Goal: Task Accomplishment & Management: Manage account settings

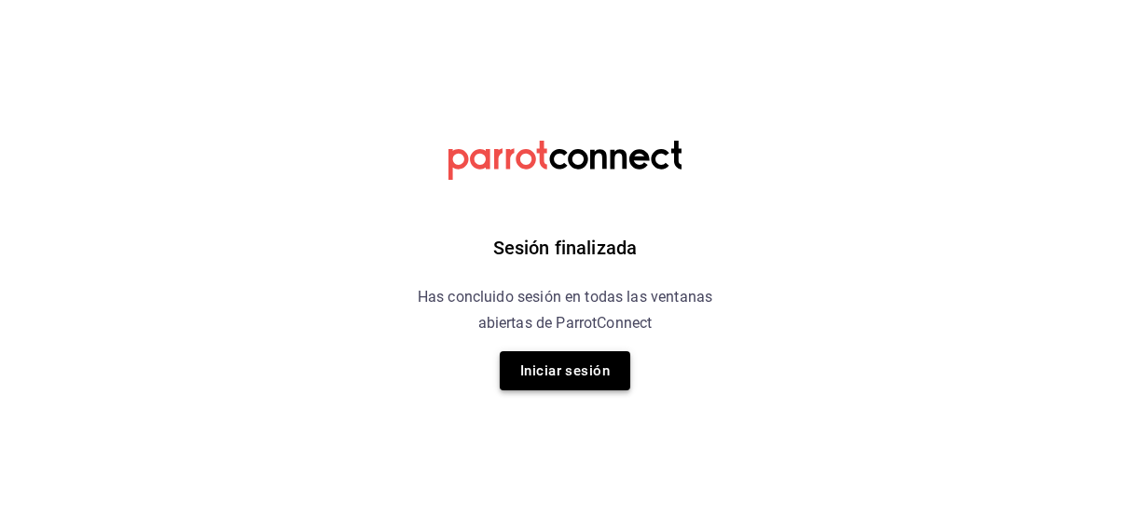
click at [559, 372] on button "Iniciar sesión" at bounding box center [565, 370] width 130 height 39
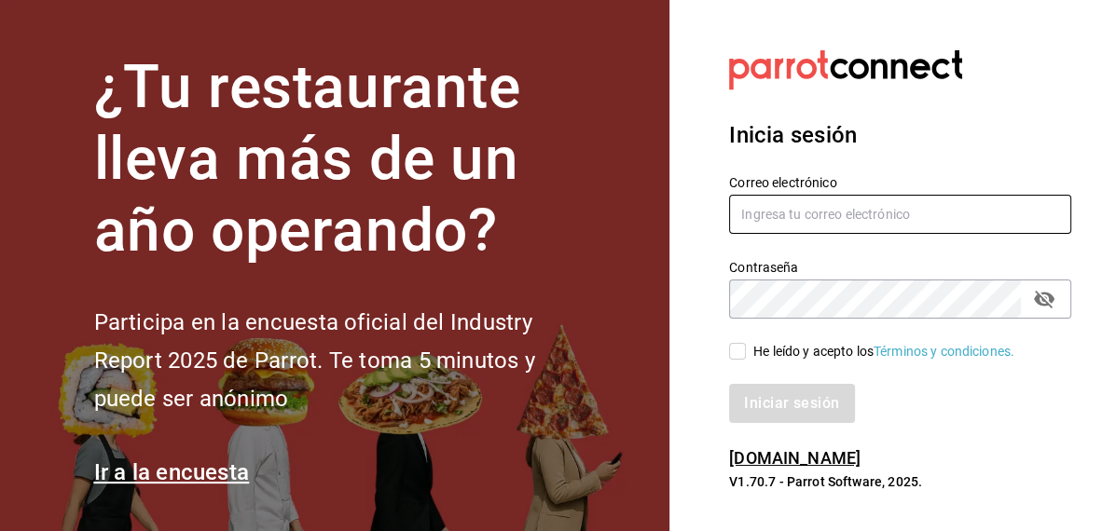
type input "[EMAIL_ADDRESS][DOMAIN_NAME]"
click at [736, 359] on input "He leído y acepto los Términos y condiciones." at bounding box center [737, 351] width 17 height 17
checkbox input "true"
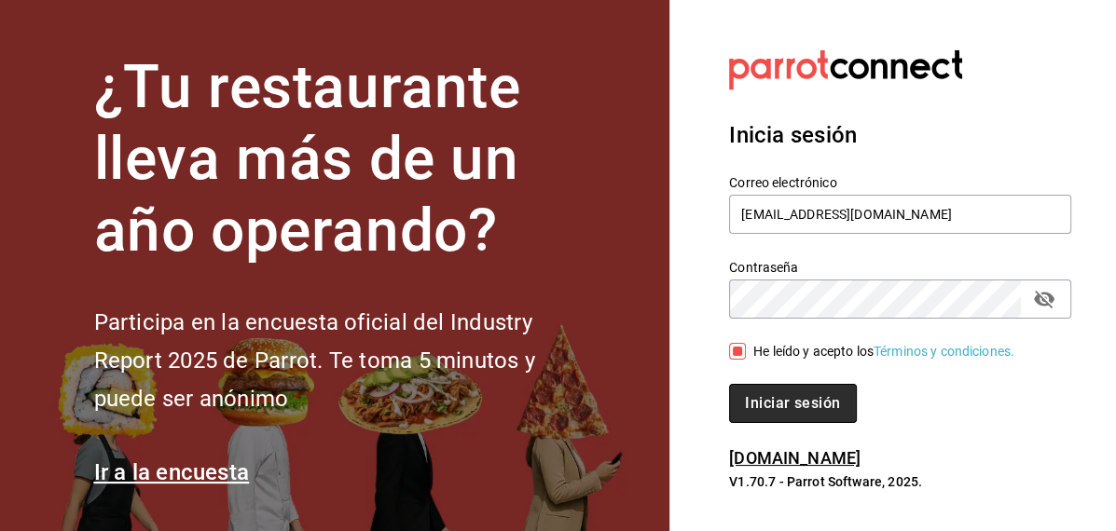
click at [767, 409] on button "Iniciar sesión" at bounding box center [792, 403] width 127 height 39
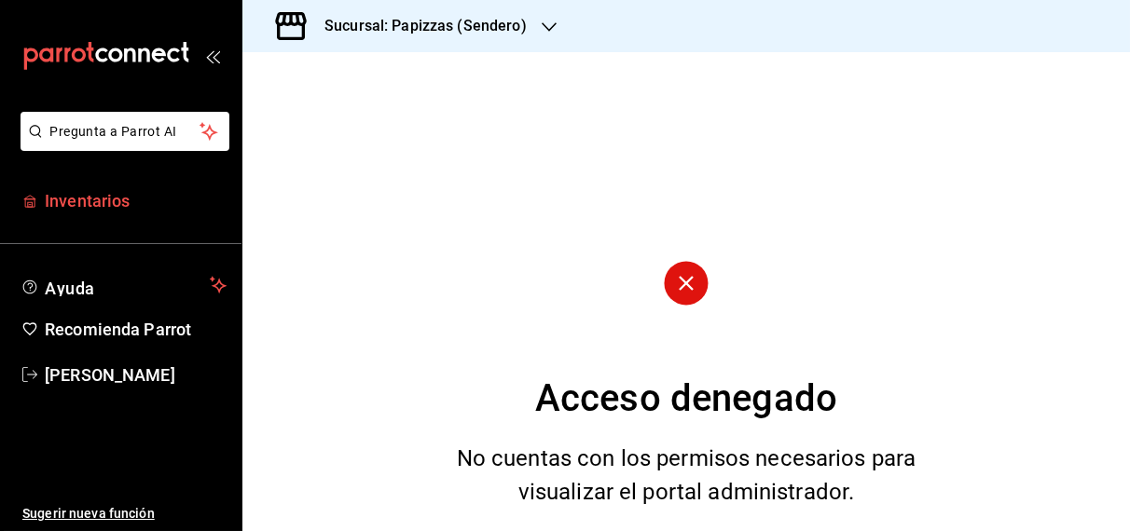
click at [83, 212] on span "Inventarios" at bounding box center [136, 200] width 182 height 25
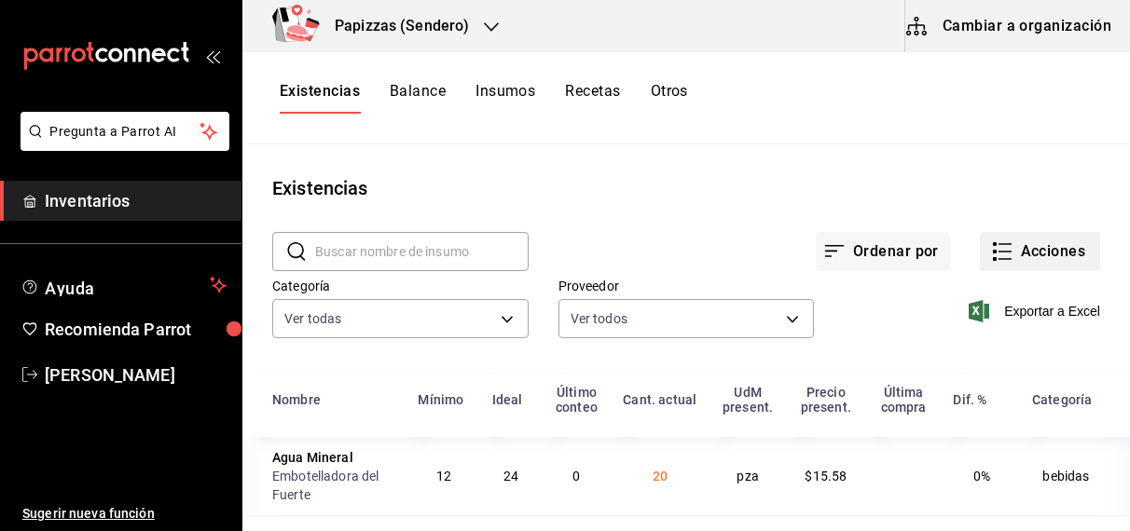
click at [1005, 254] on button "Acciones" at bounding box center [1039, 251] width 120 height 39
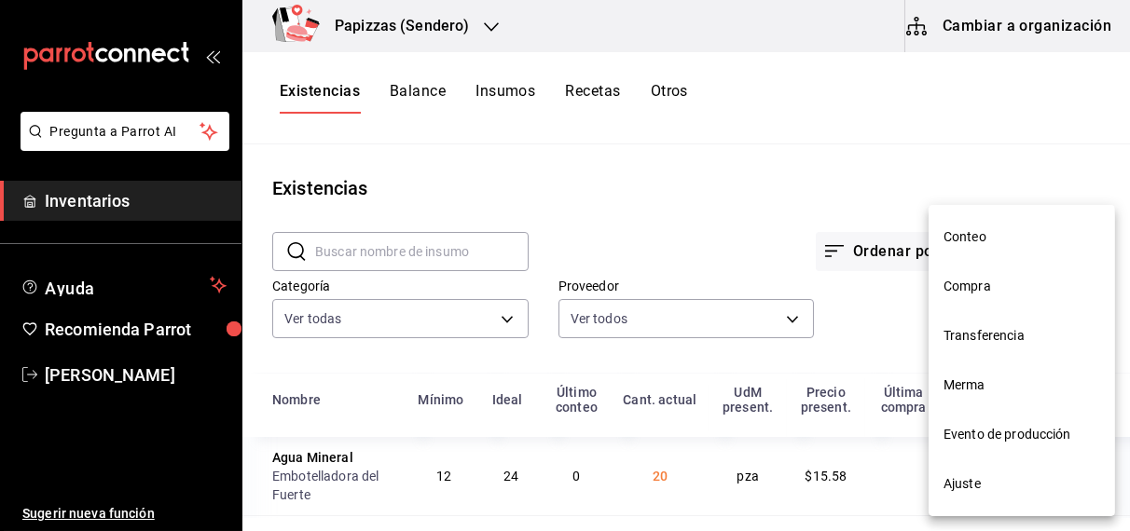
click at [979, 387] on span "Merma" at bounding box center [1021, 386] width 157 height 20
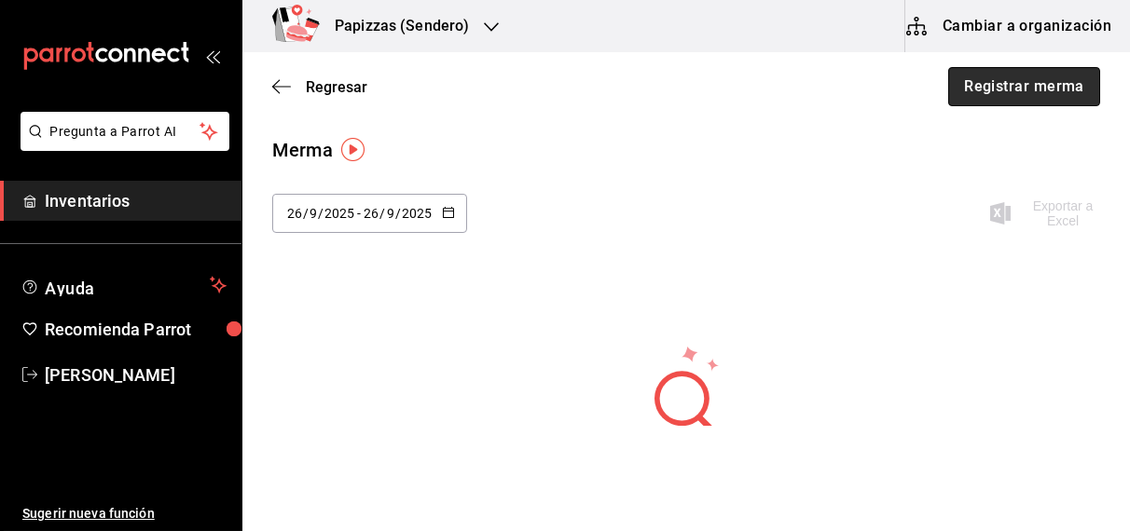
click at [998, 88] on button "Registrar merma" at bounding box center [1024, 86] width 152 height 39
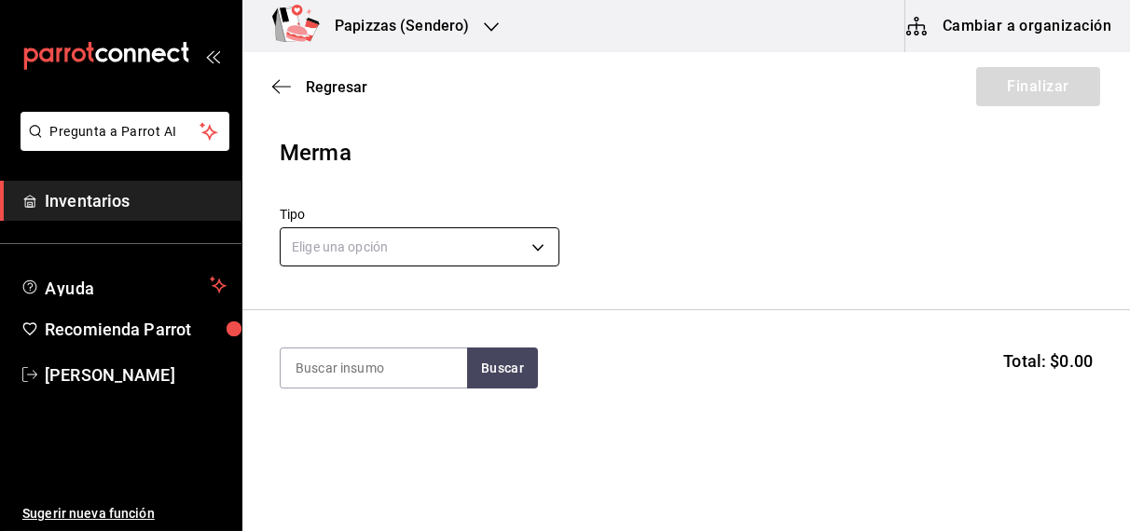
click at [420, 248] on body "Pregunta a Parrot AI Inventarios Ayuda Recomienda Parrot [PERSON_NAME] Sugerir …" at bounding box center [565, 213] width 1130 height 426
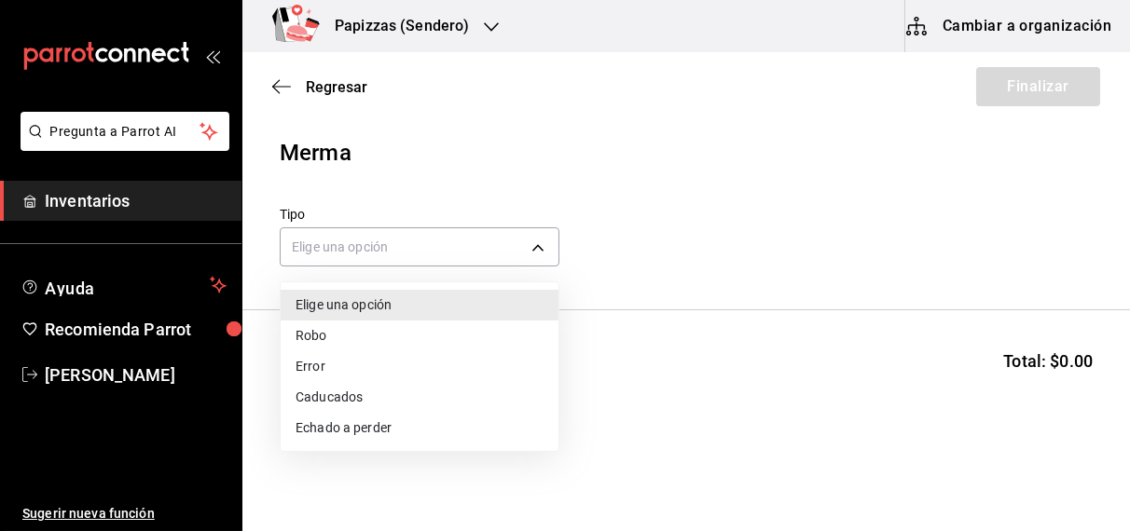
click at [372, 423] on li "Echado a perder" at bounding box center [420, 428] width 278 height 31
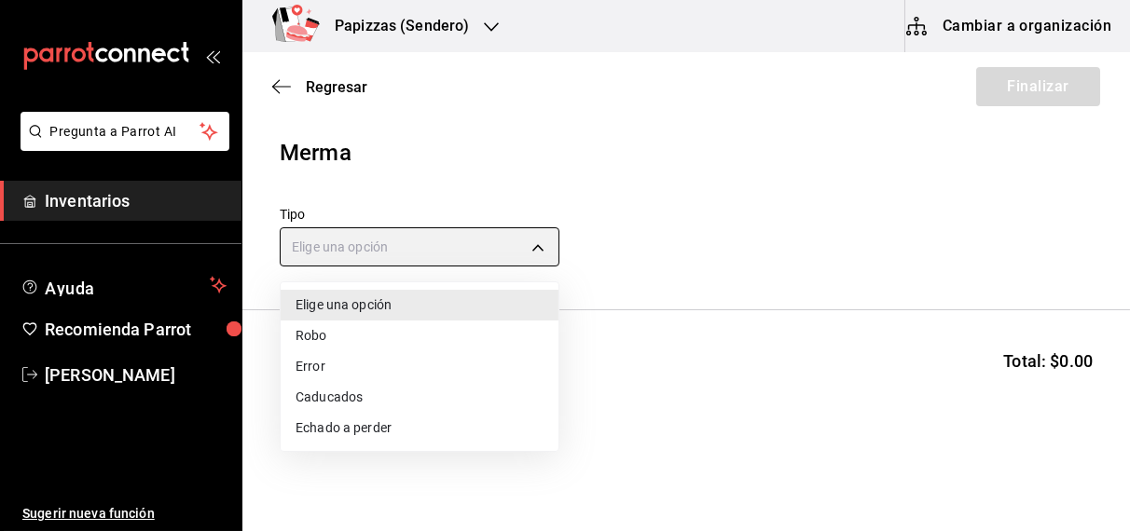
type input "SPOILED"
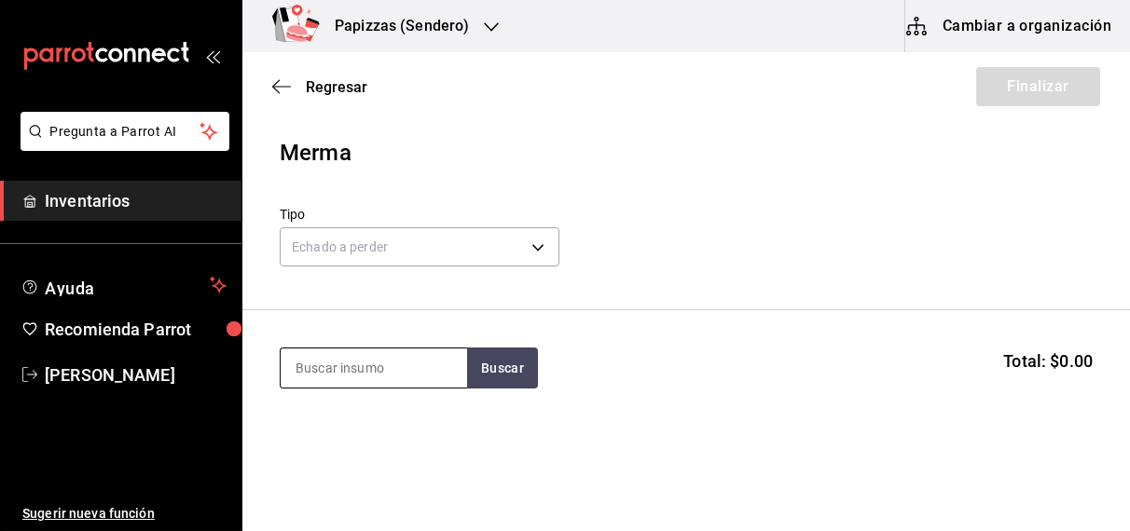
click at [359, 355] on input at bounding box center [374, 368] width 186 height 39
type input "harina"
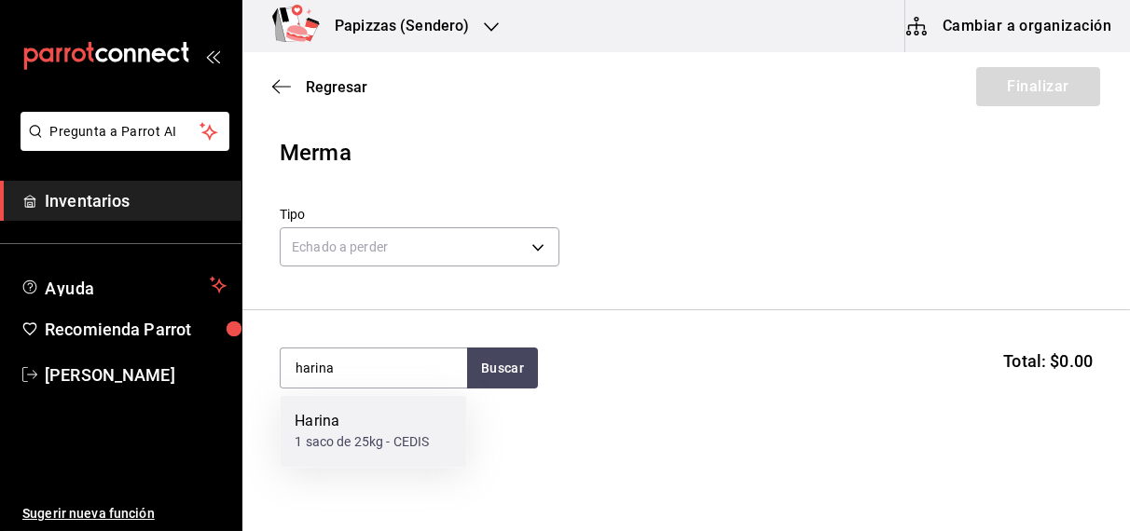
click at [329, 411] on div "Harina" at bounding box center [361, 422] width 134 height 22
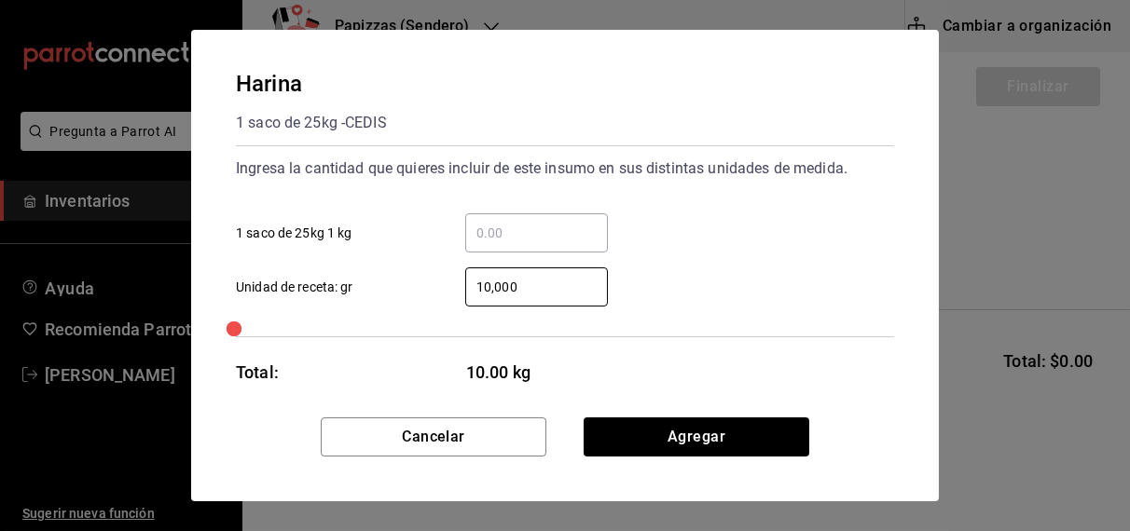
type input "1,000"
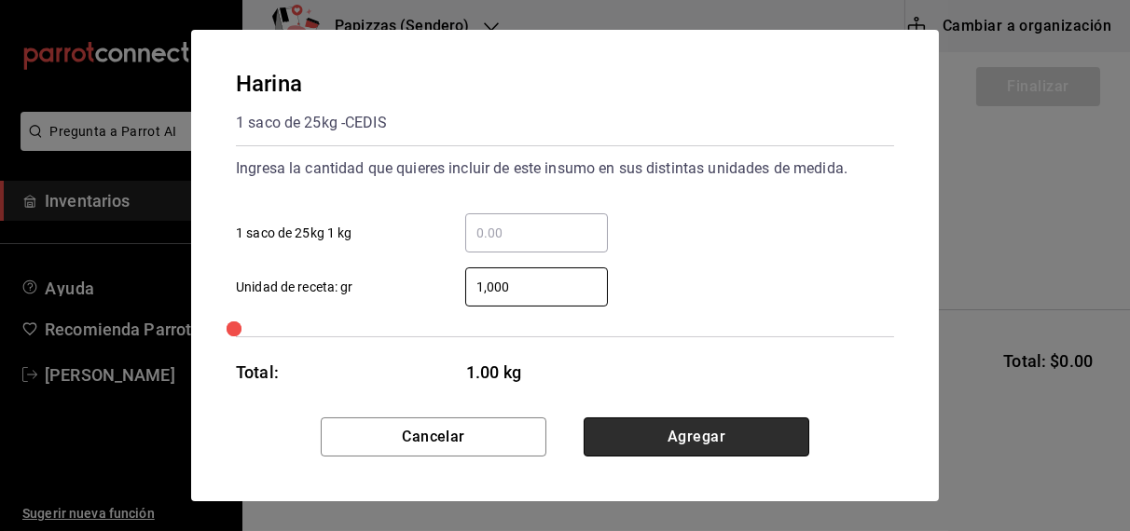
click at [704, 428] on button "Agregar" at bounding box center [696, 437] width 226 height 39
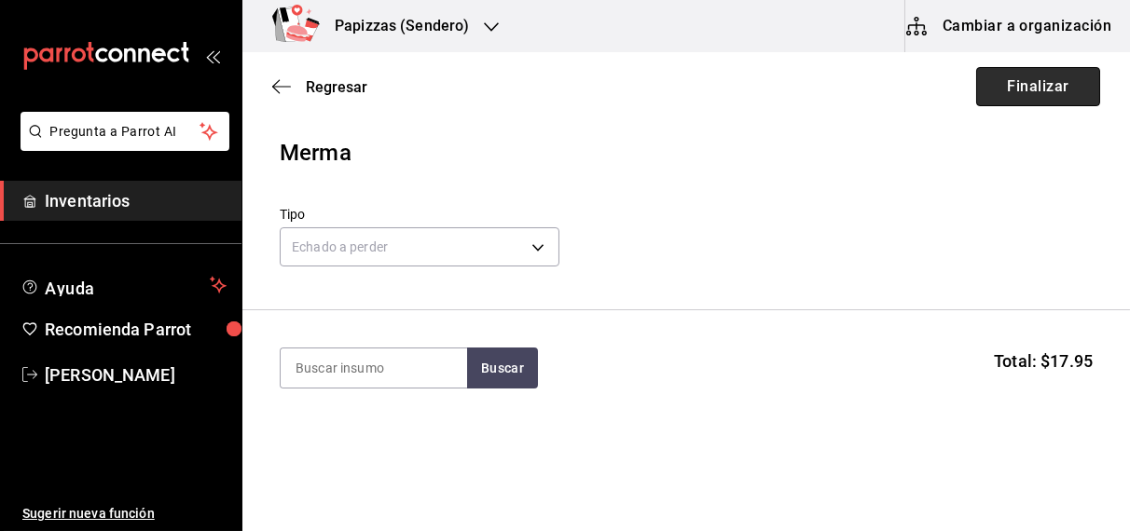
click at [1048, 86] on button "Finalizar" at bounding box center [1038, 86] width 124 height 39
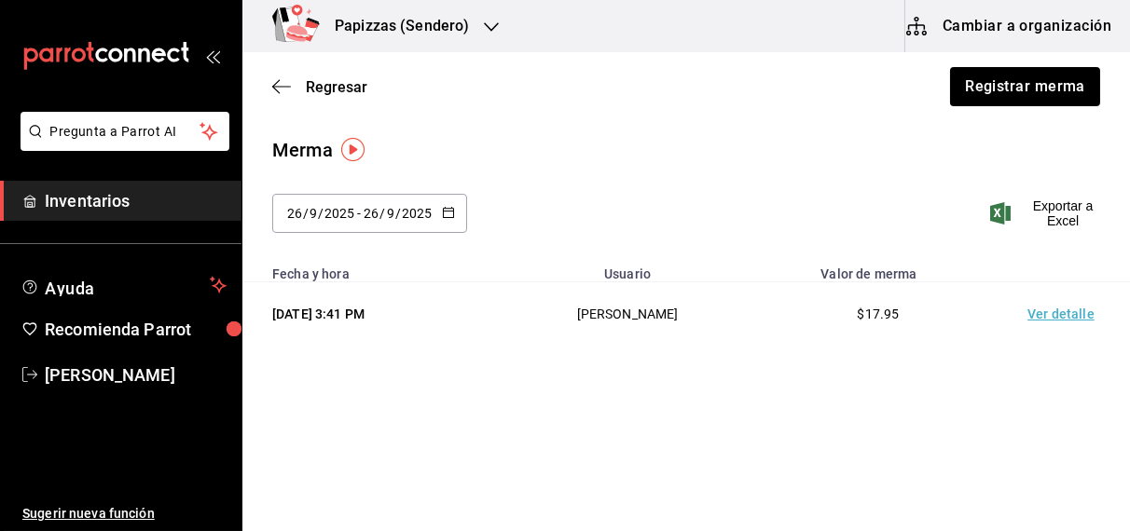
click at [343, 68] on div "Regresar Registrar merma" at bounding box center [685, 86] width 887 height 69
click at [343, 83] on span "Regresar" at bounding box center [337, 87] width 62 height 18
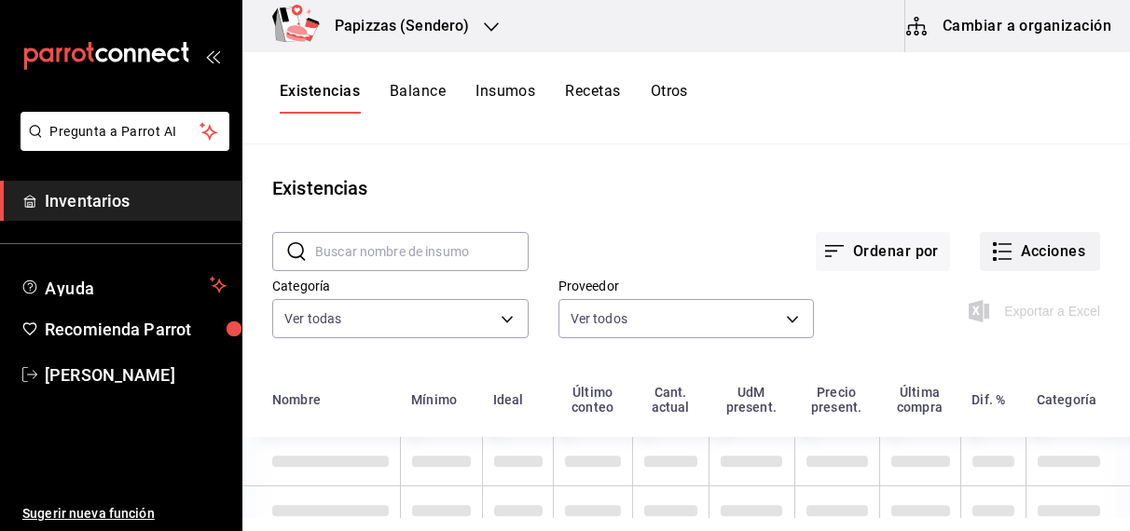
click at [1027, 253] on button "Acciones" at bounding box center [1039, 251] width 120 height 39
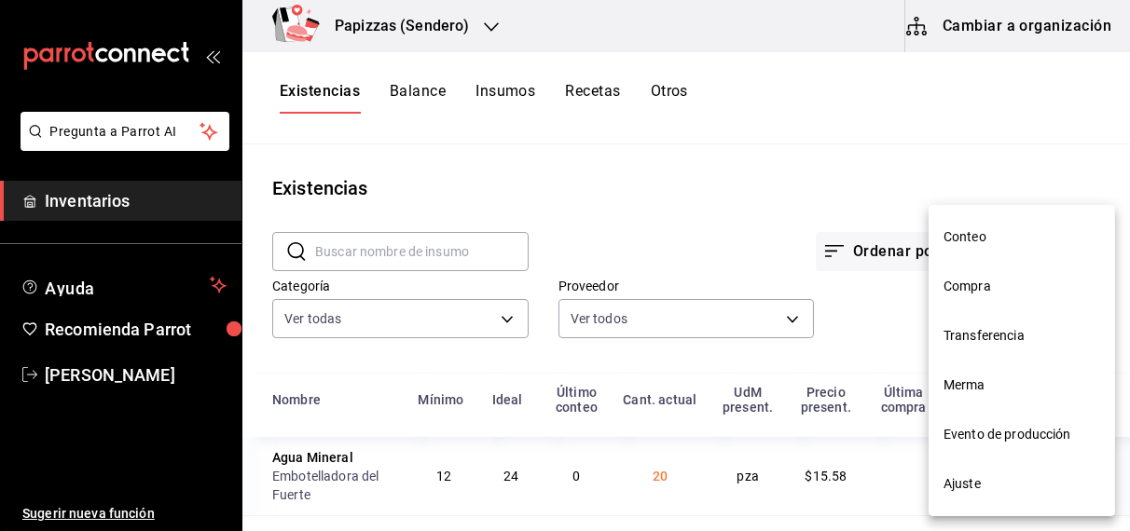
click at [957, 476] on span "Ajuste" at bounding box center [1021, 484] width 157 height 20
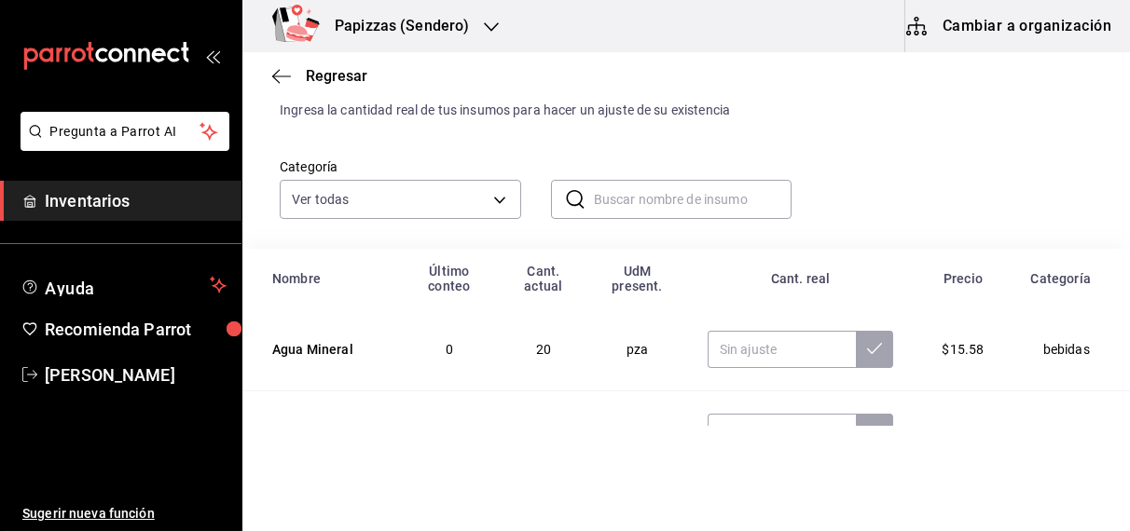
scroll to position [108, 0]
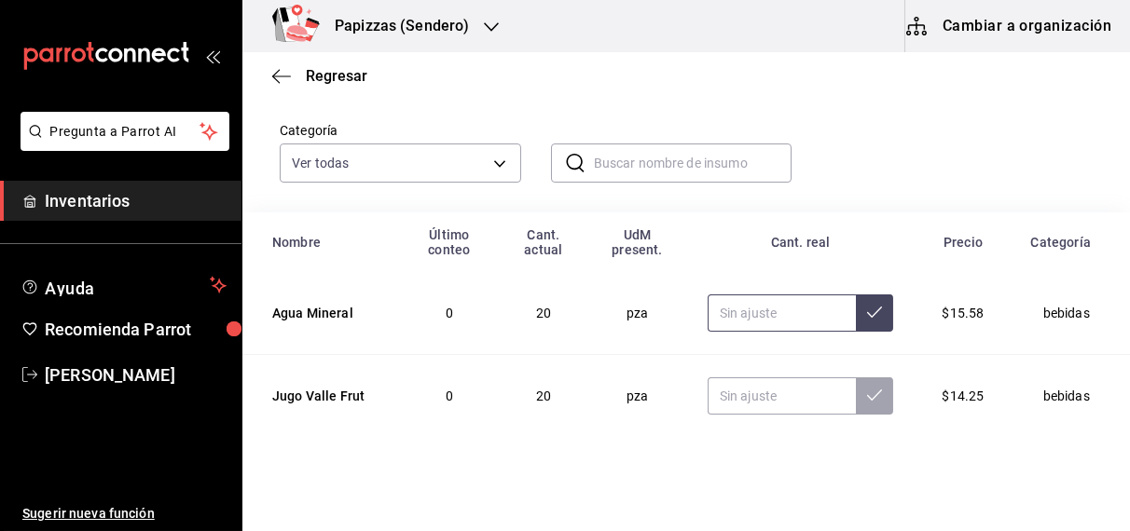
click at [743, 309] on input "text" at bounding box center [781, 312] width 149 height 37
type input "20.00"
click at [751, 399] on input "text" at bounding box center [781, 395] width 149 height 37
click at [757, 399] on input "text" at bounding box center [781, 395] width 149 height 37
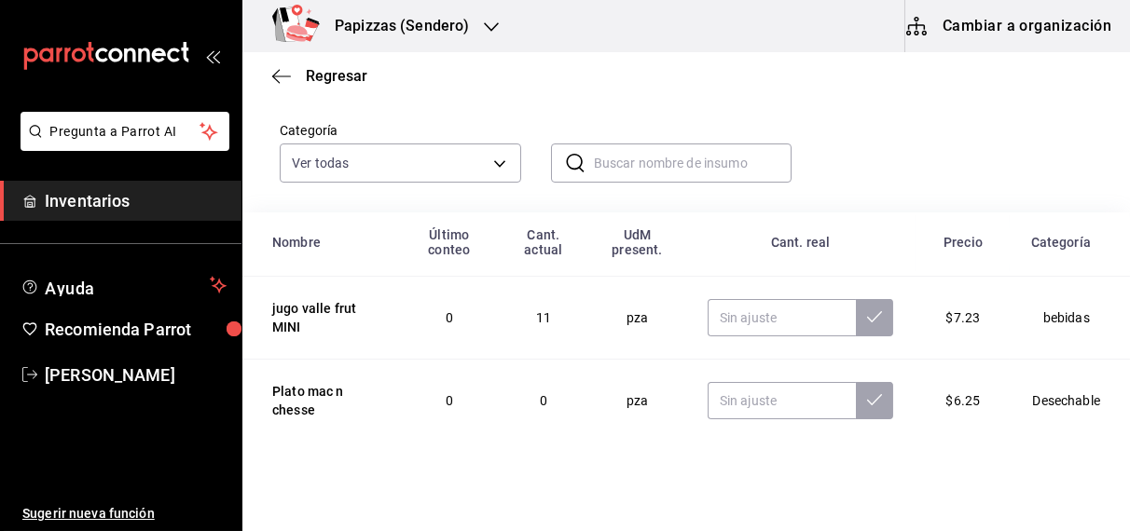
scroll to position [165, 0]
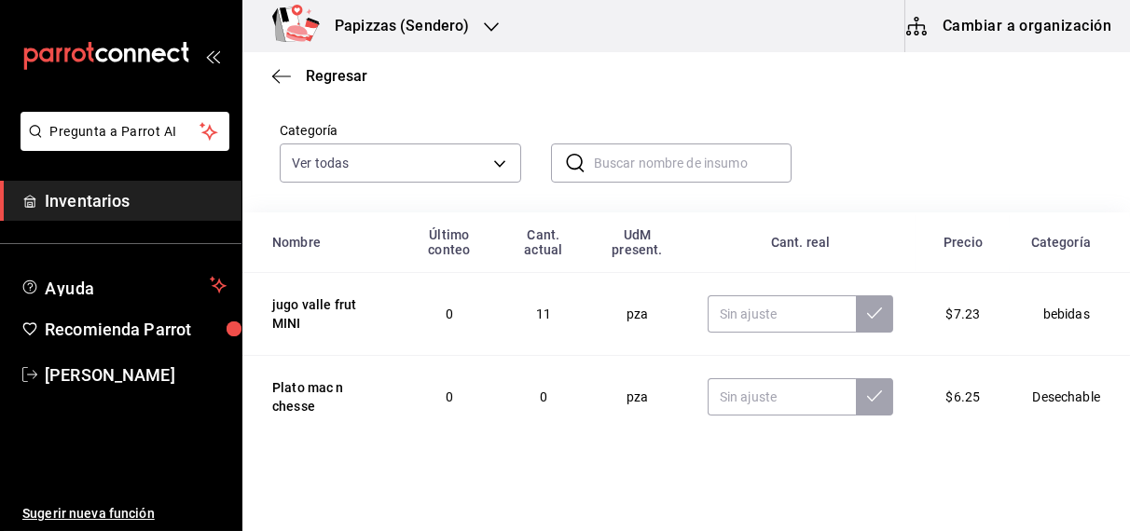
type input "20.00"
click at [773, 309] on input "text" at bounding box center [781, 313] width 149 height 37
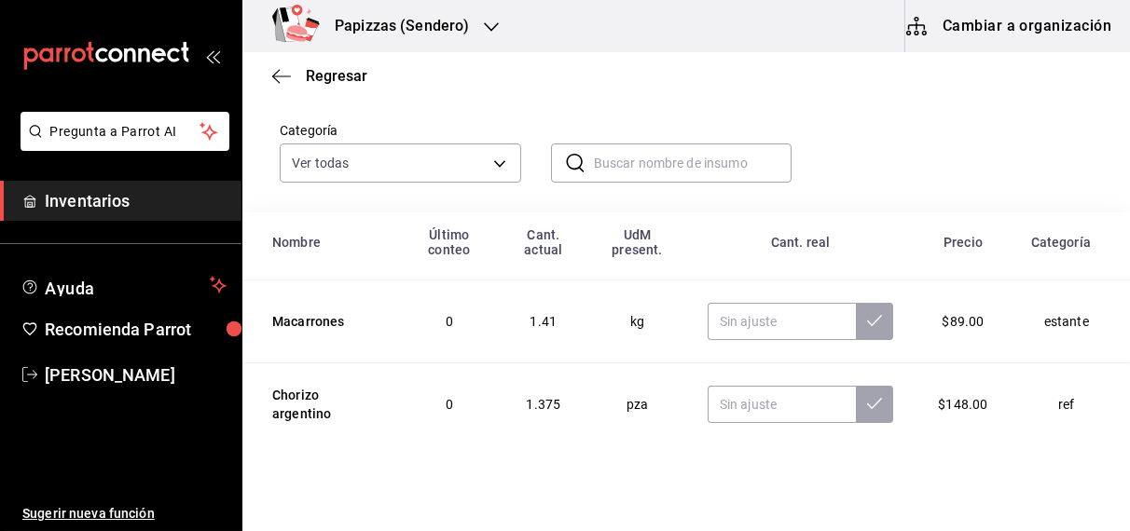
scroll to position [324, 0]
type input "11.00"
click at [773, 322] on input "text" at bounding box center [781, 320] width 149 height 37
type input "4.00"
type input "1.41"
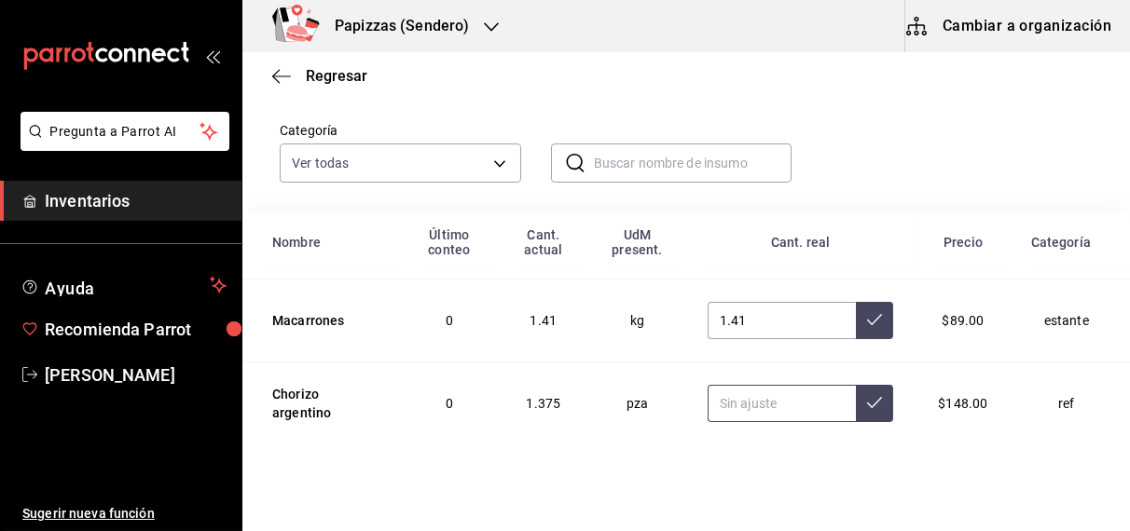
click at [764, 399] on input "text" at bounding box center [781, 403] width 149 height 37
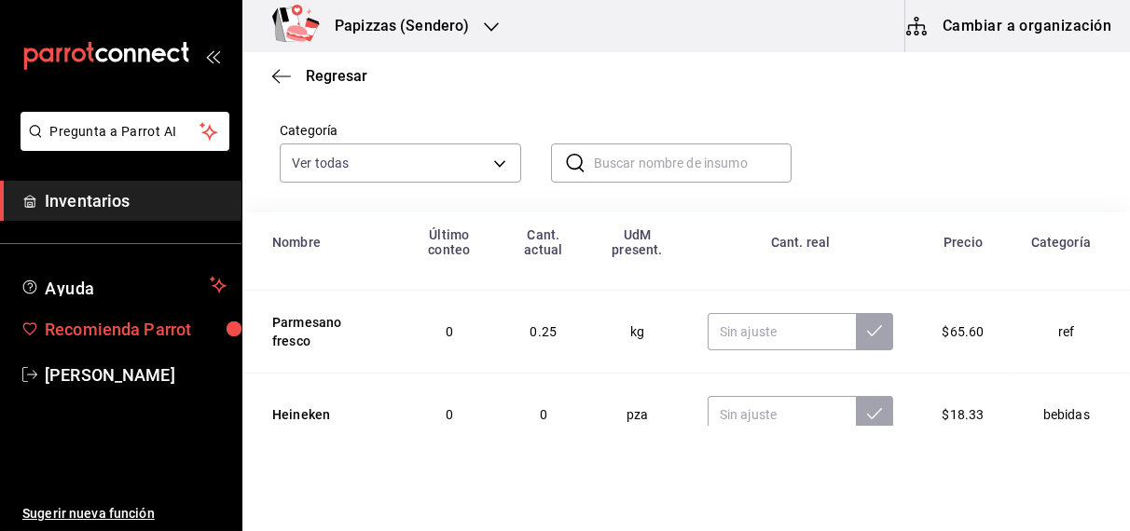
scroll to position [480, 0]
type input "1.20"
click at [767, 328] on input "text" at bounding box center [781, 330] width 149 height 37
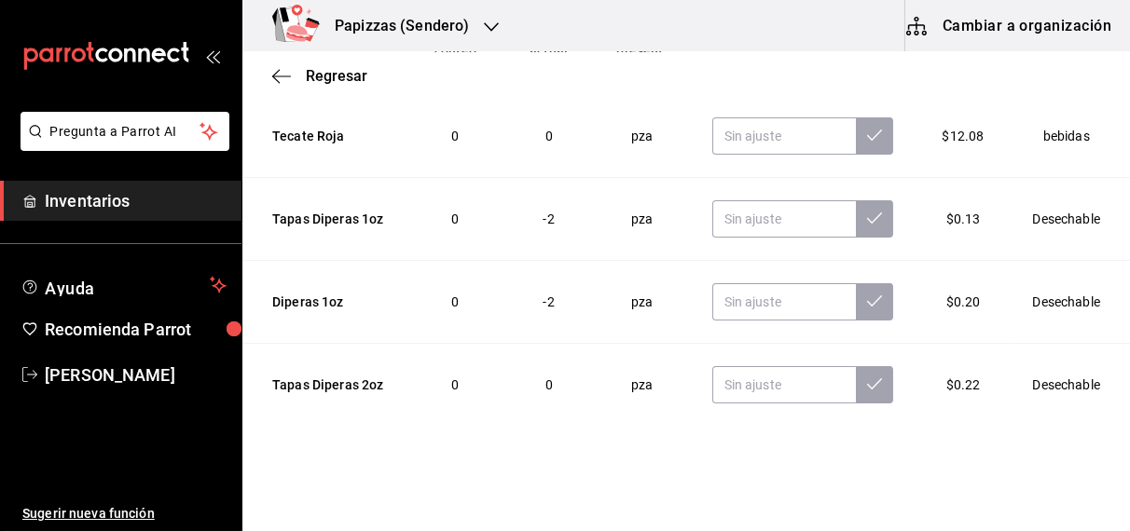
scroll to position [1056, 0]
click at [762, 208] on input "text" at bounding box center [784, 218] width 144 height 37
type input "0.20"
type input "0.00"
click at [744, 292] on input "text" at bounding box center [784, 301] width 144 height 37
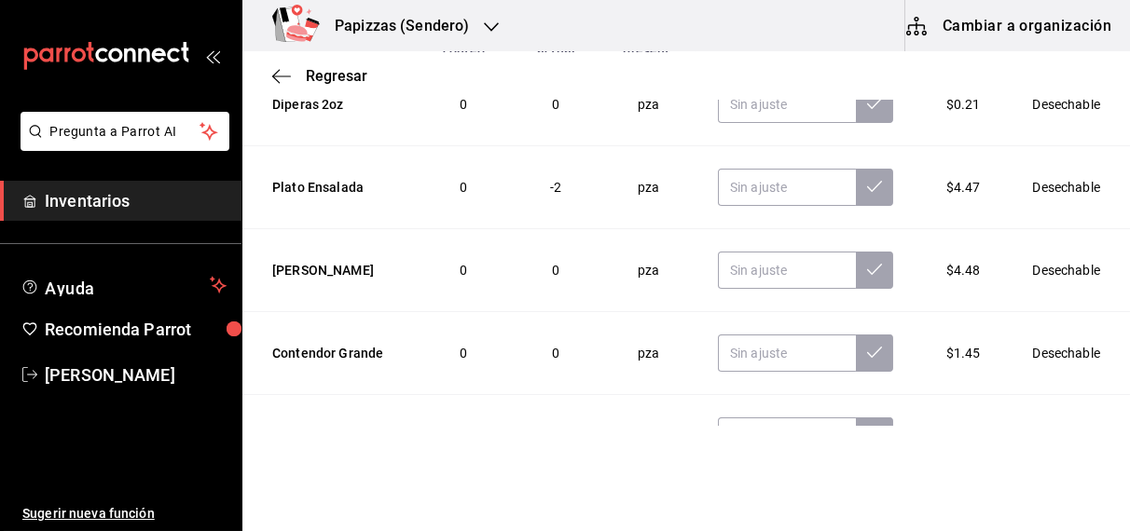
scroll to position [1426, 0]
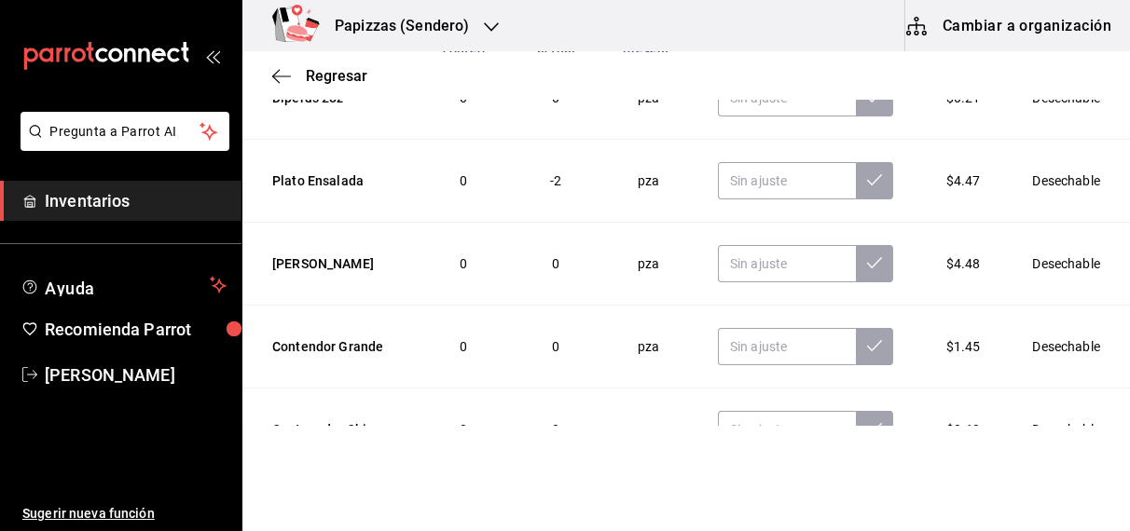
type input "0.00"
click at [771, 174] on input "text" at bounding box center [787, 180] width 138 height 37
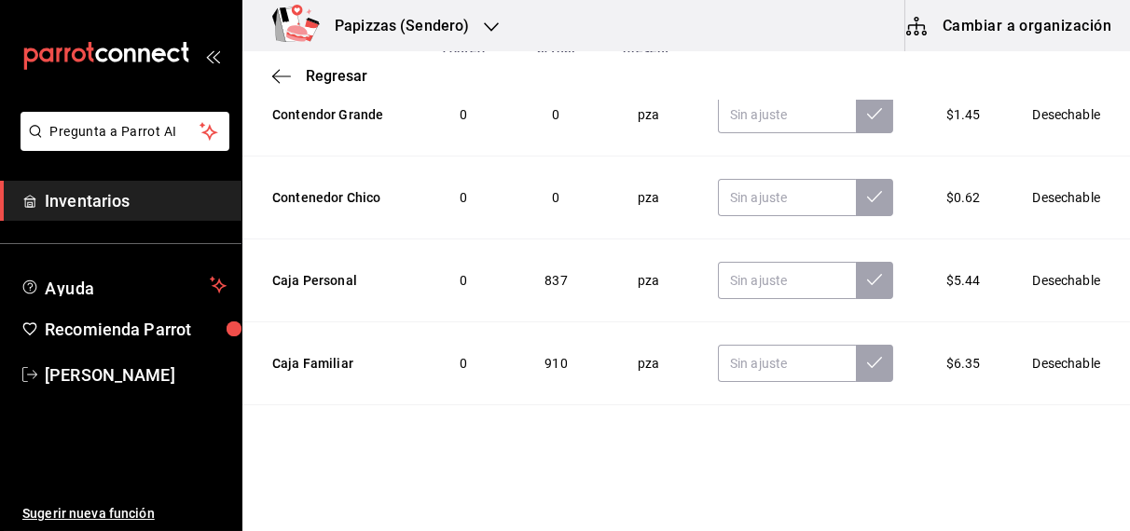
scroll to position [1671, 0]
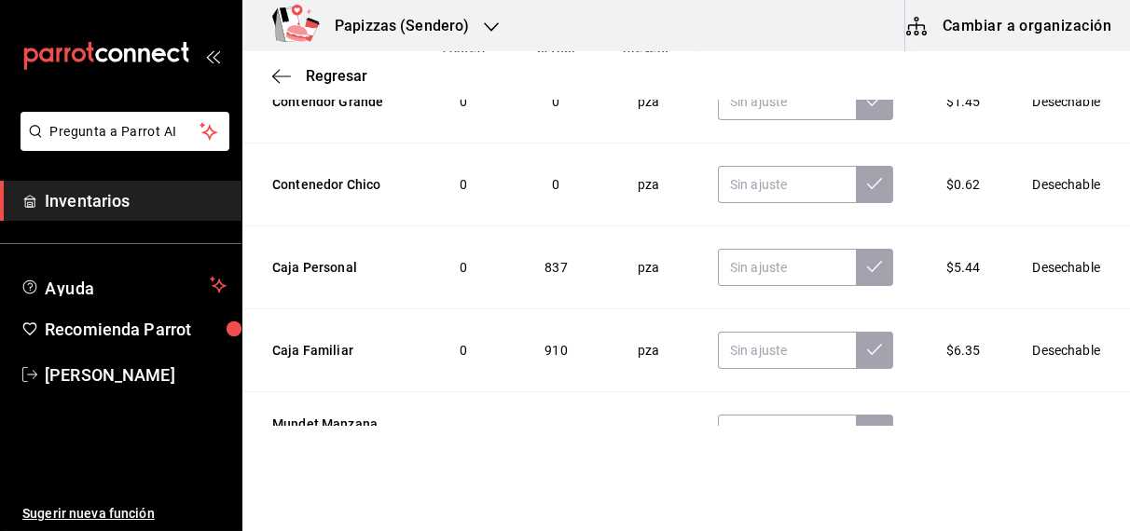
type input "0.00"
click at [771, 255] on input "text" at bounding box center [787, 267] width 138 height 37
type input "250.00"
click at [770, 341] on input "text" at bounding box center [787, 350] width 138 height 37
type input "3.00"
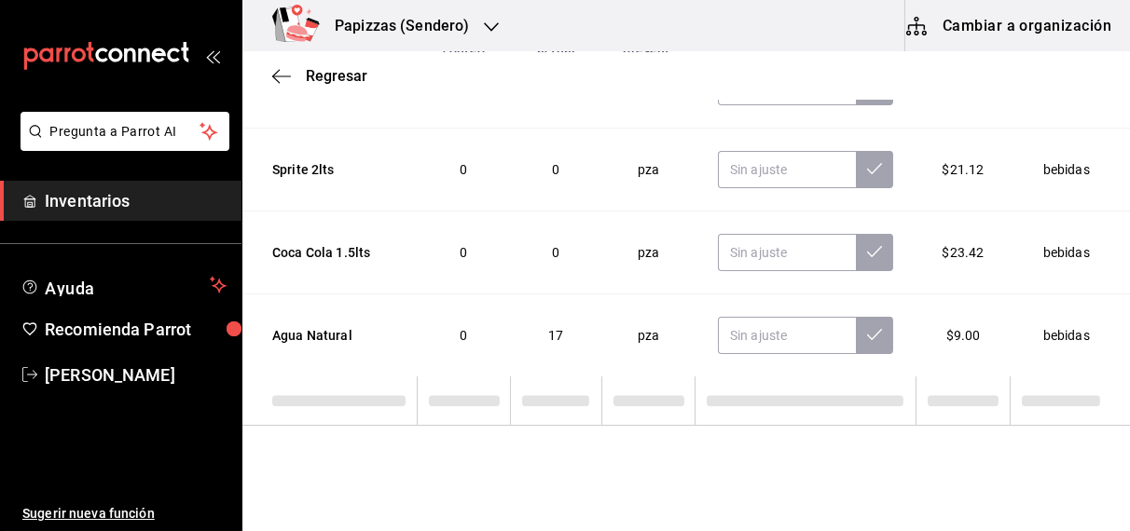
scroll to position [2192, 0]
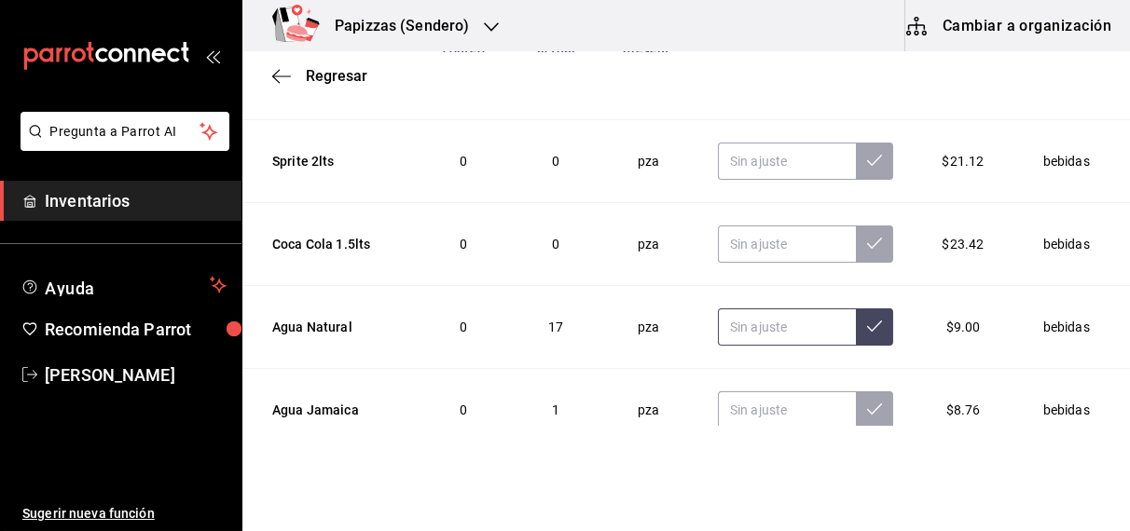
type input "230.00"
click at [757, 316] on input "text" at bounding box center [787, 326] width 138 height 37
type input "17.00"
click at [761, 398] on input "text" at bounding box center [787, 409] width 138 height 37
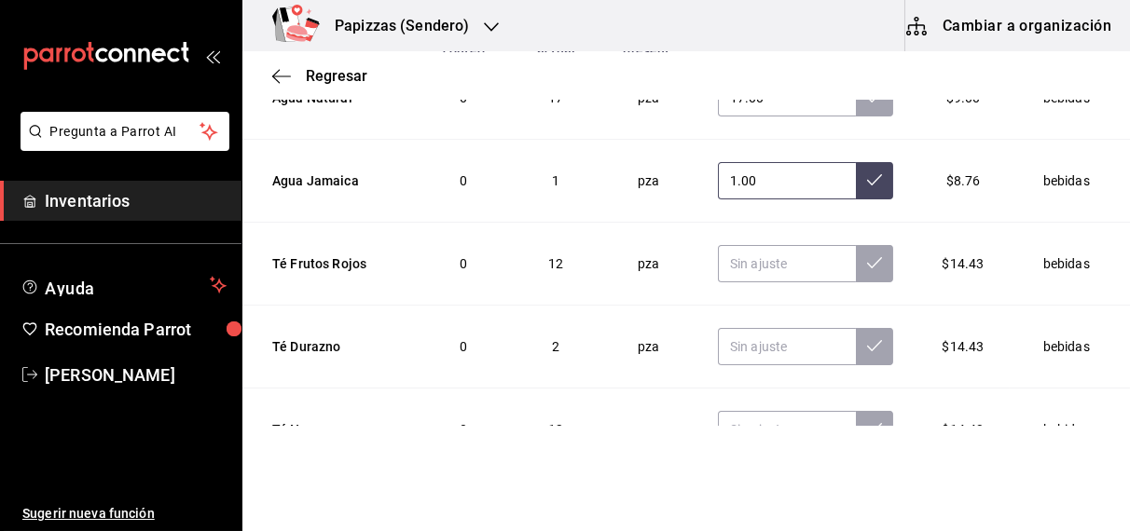
scroll to position [2424, 0]
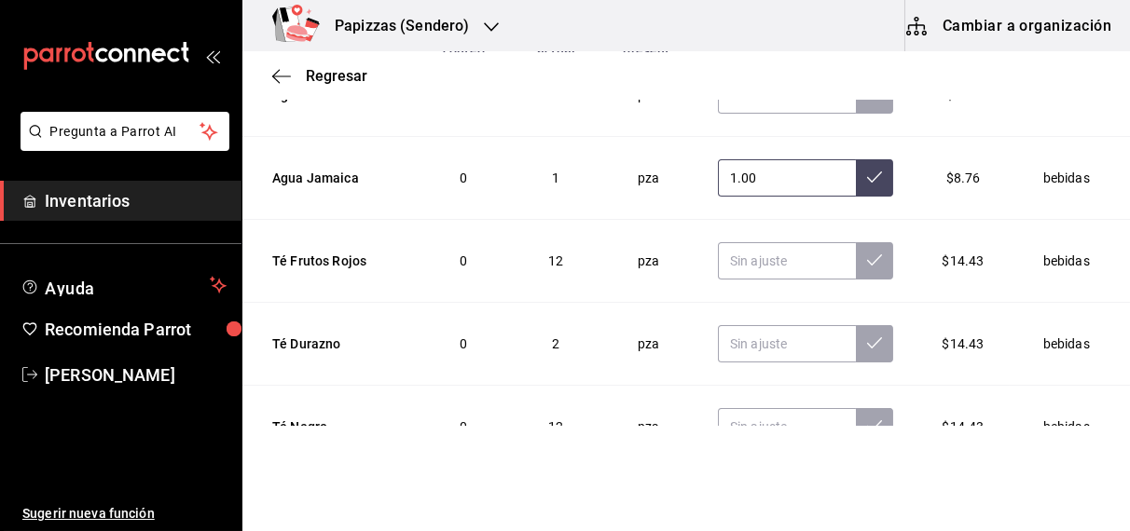
type input "1.00"
click at [770, 249] on input "text" at bounding box center [787, 260] width 138 height 37
type input "12.00"
click at [758, 332] on input "text" at bounding box center [787, 343] width 138 height 37
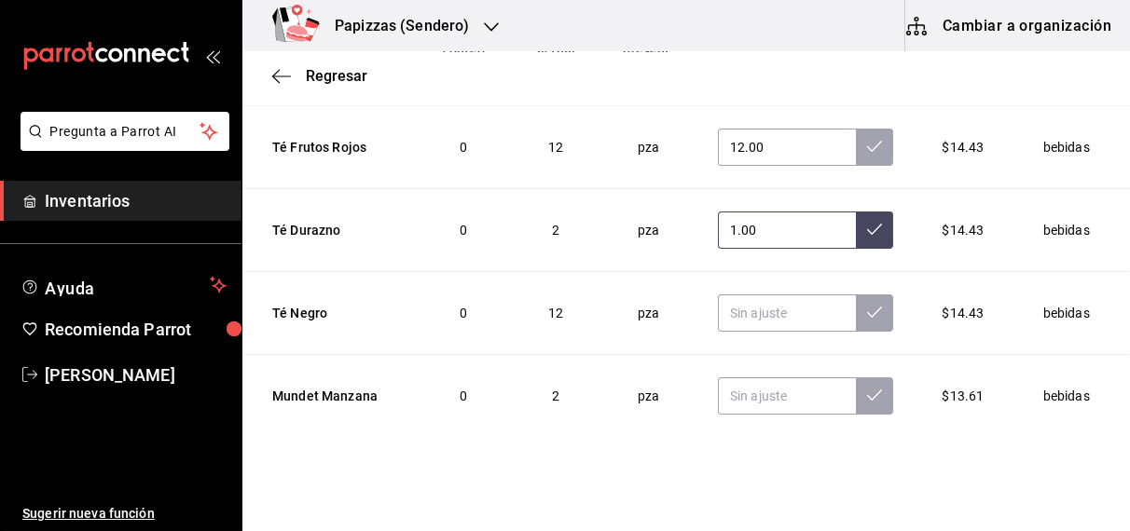
scroll to position [2559, 0]
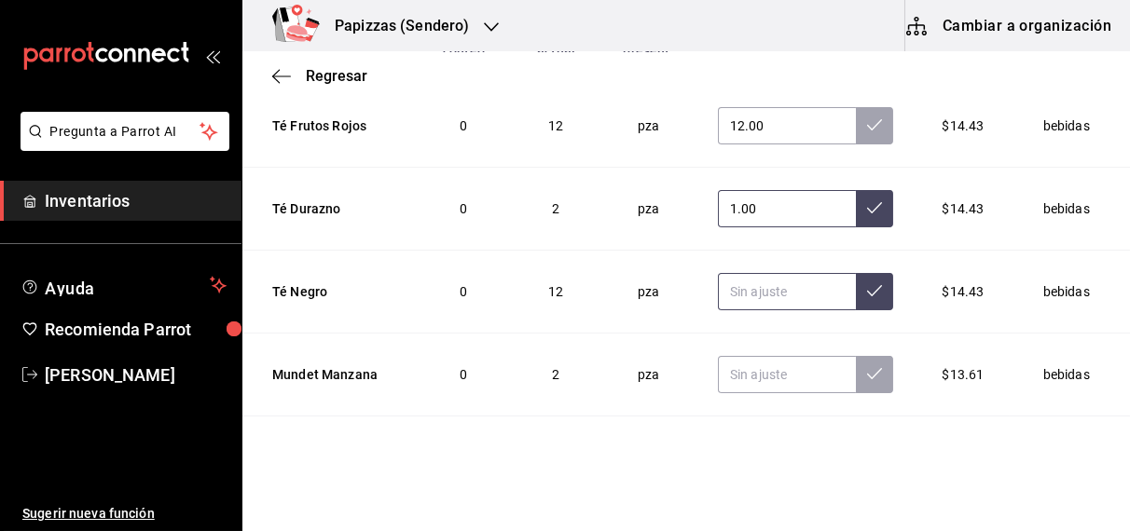
type input "1.00"
click at [744, 283] on input "text" at bounding box center [787, 291] width 138 height 37
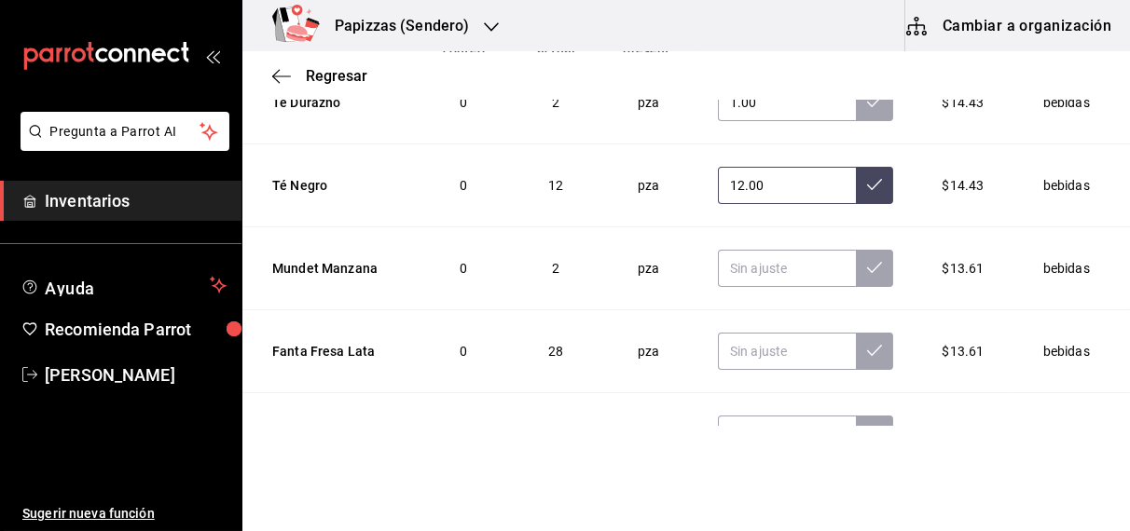
scroll to position [2666, 0]
type input "12.00"
click at [760, 255] on input "text" at bounding box center [787, 267] width 138 height 37
type input "2.00"
click at [773, 340] on input "text" at bounding box center [787, 350] width 138 height 37
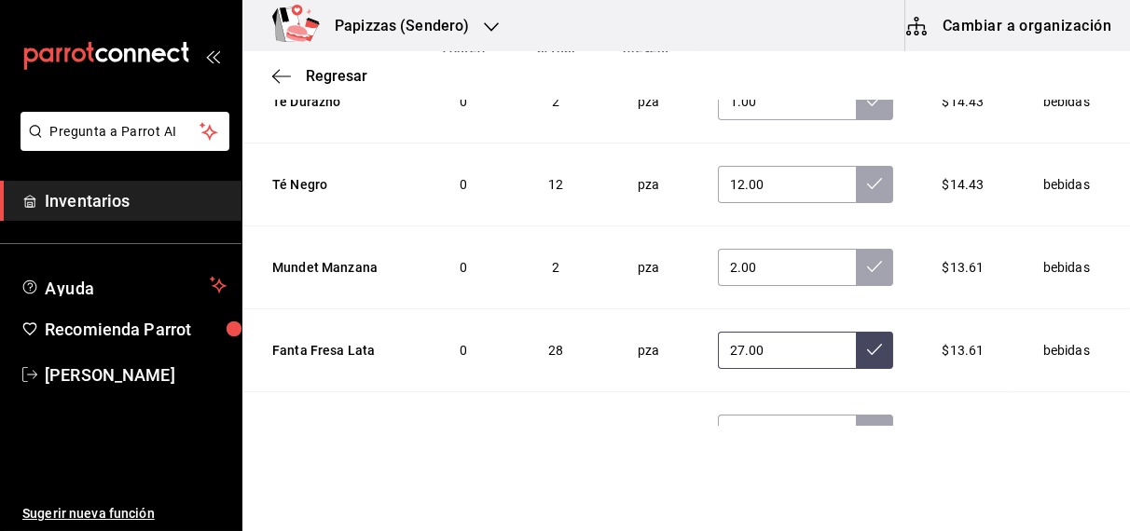
type input "27.00"
click at [769, 416] on input "text" at bounding box center [787, 433] width 138 height 37
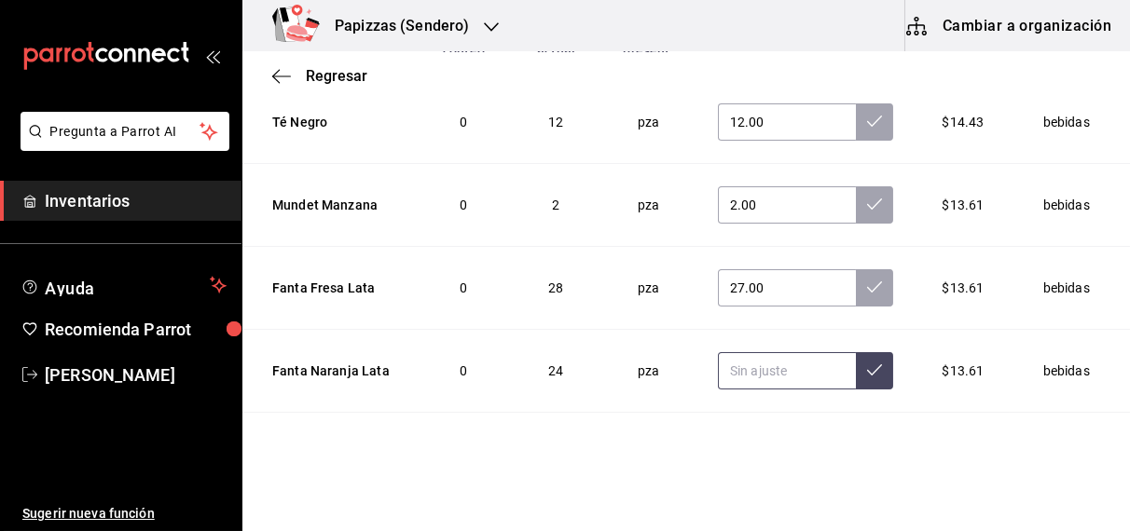
scroll to position [2788, 0]
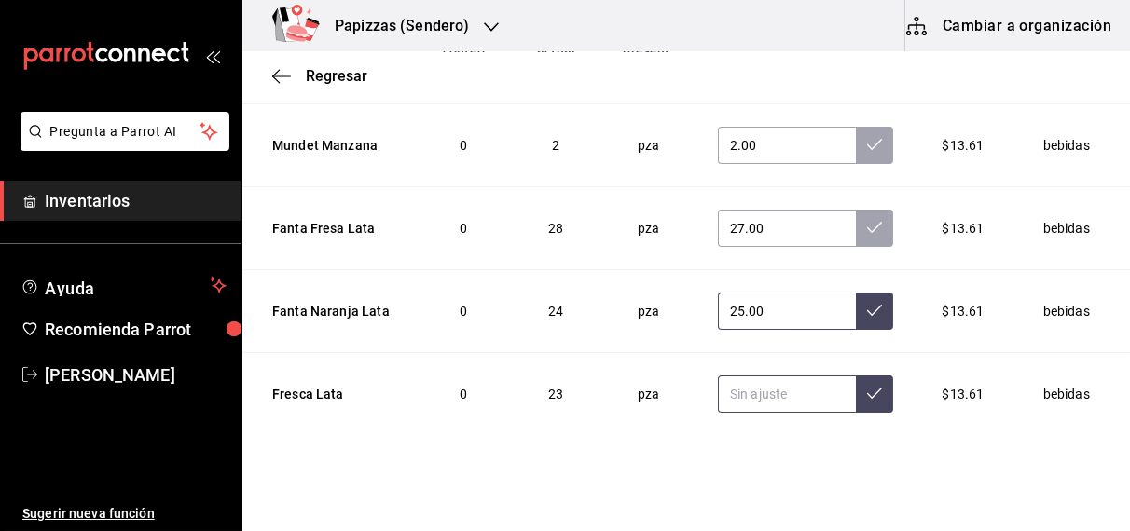
type input "25.00"
click at [760, 382] on input "text" at bounding box center [787, 394] width 138 height 37
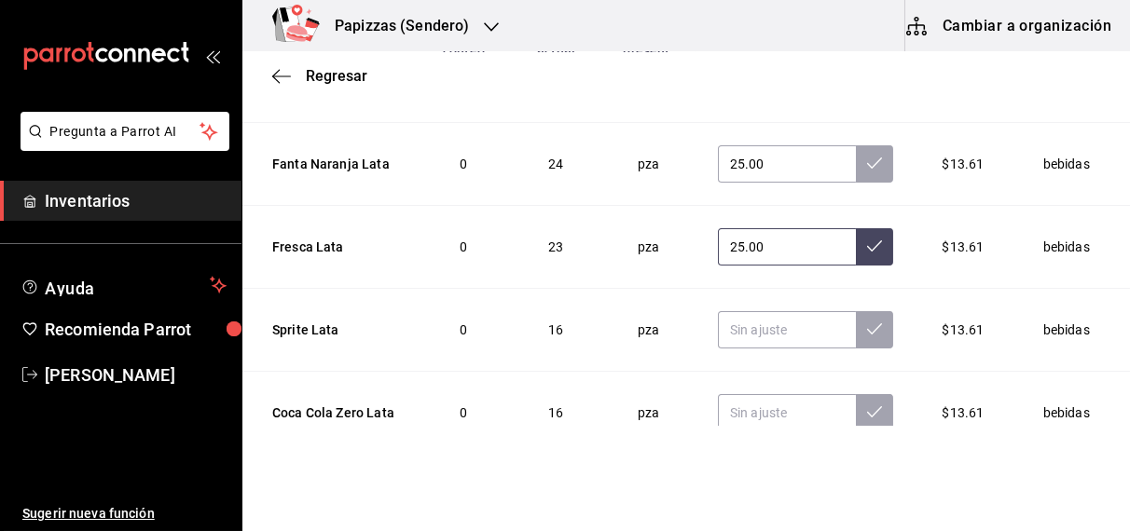
scroll to position [2955, 0]
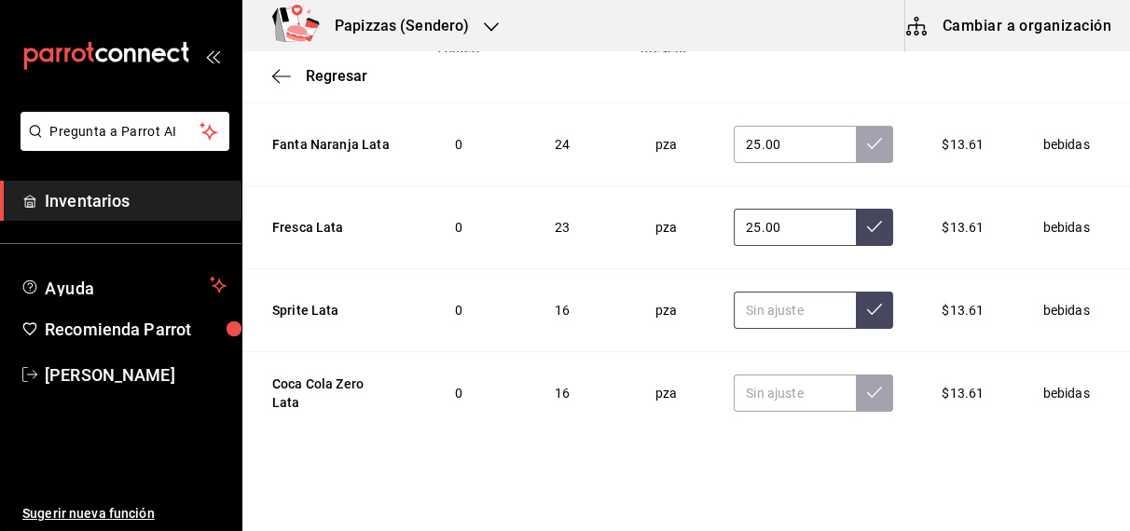
type input "25.00"
click at [742, 292] on input "text" at bounding box center [794, 310] width 122 height 37
type input "15.00"
click at [772, 378] on input "text" at bounding box center [794, 393] width 122 height 37
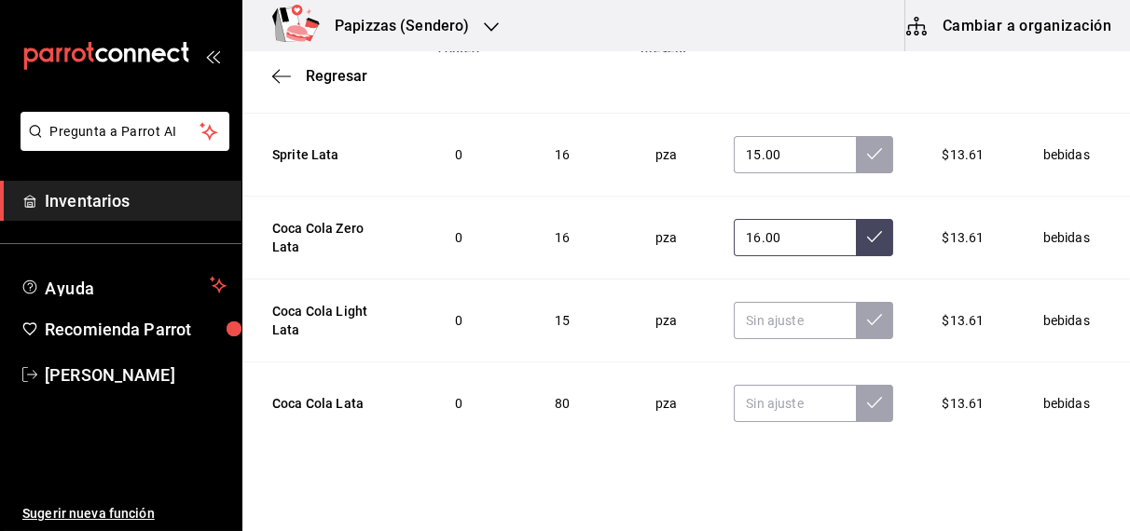
scroll to position [3112, 0]
type input "16.00"
click at [748, 308] on input "text" at bounding box center [794, 319] width 122 height 37
type input "15.00"
click at [766, 393] on input "text" at bounding box center [794, 402] width 122 height 37
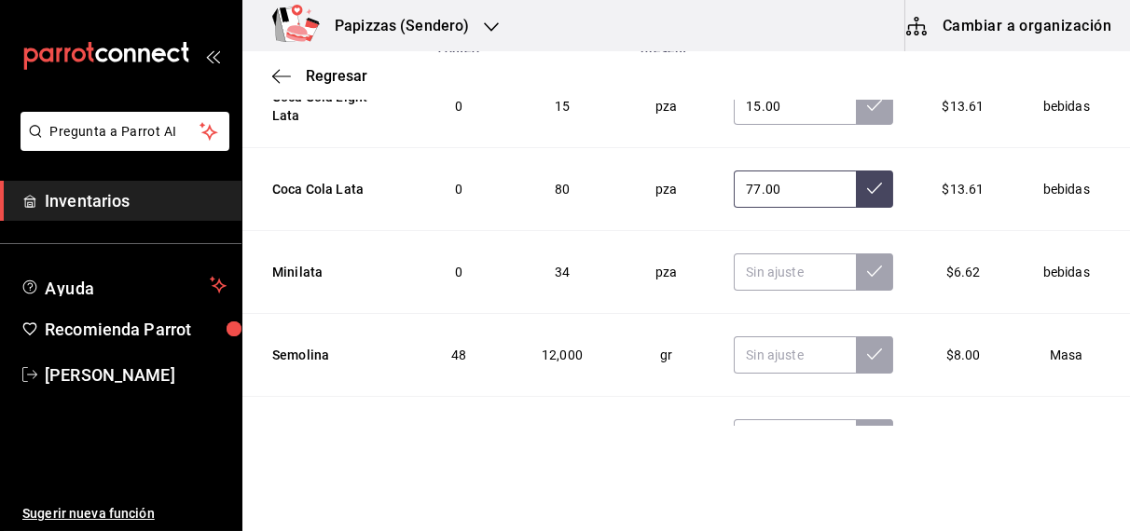
scroll to position [3328, 0]
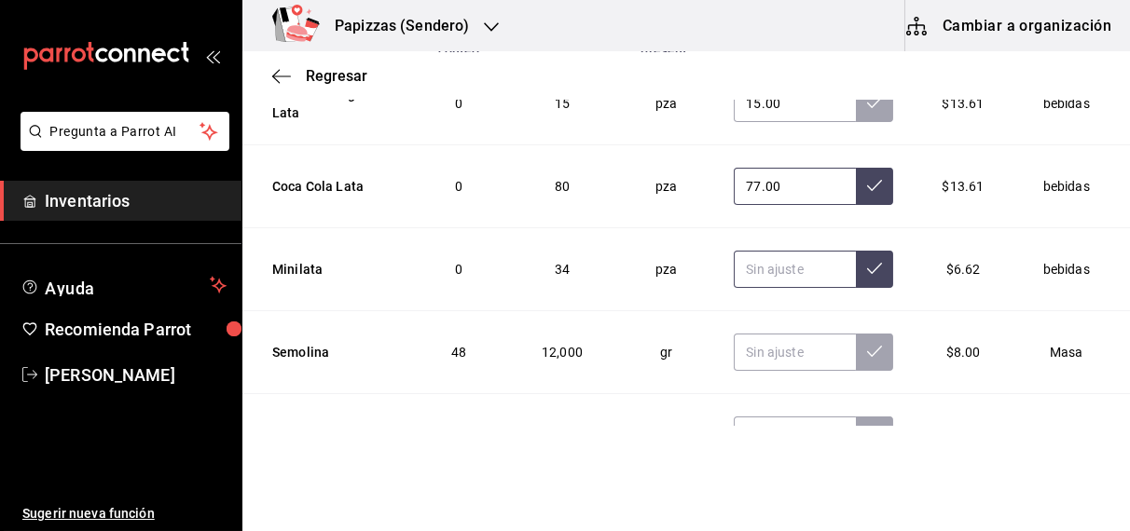
type input "77.00"
click at [774, 251] on input "text" at bounding box center [794, 269] width 122 height 37
type input "34.00"
click at [771, 335] on input "text" at bounding box center [794, 352] width 122 height 37
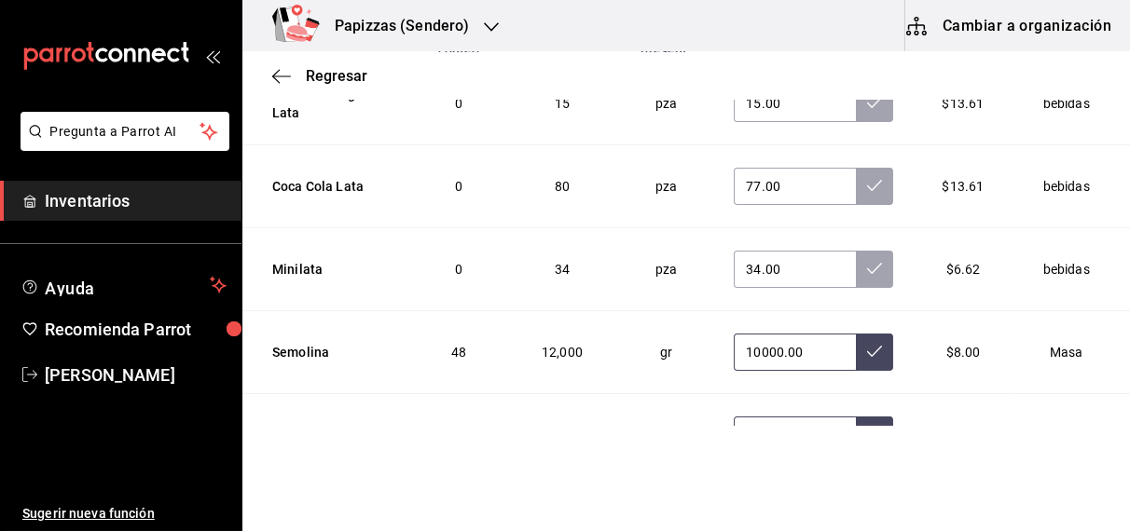
type input "10000.00"
click at [770, 418] on input "text" at bounding box center [794, 435] width 122 height 37
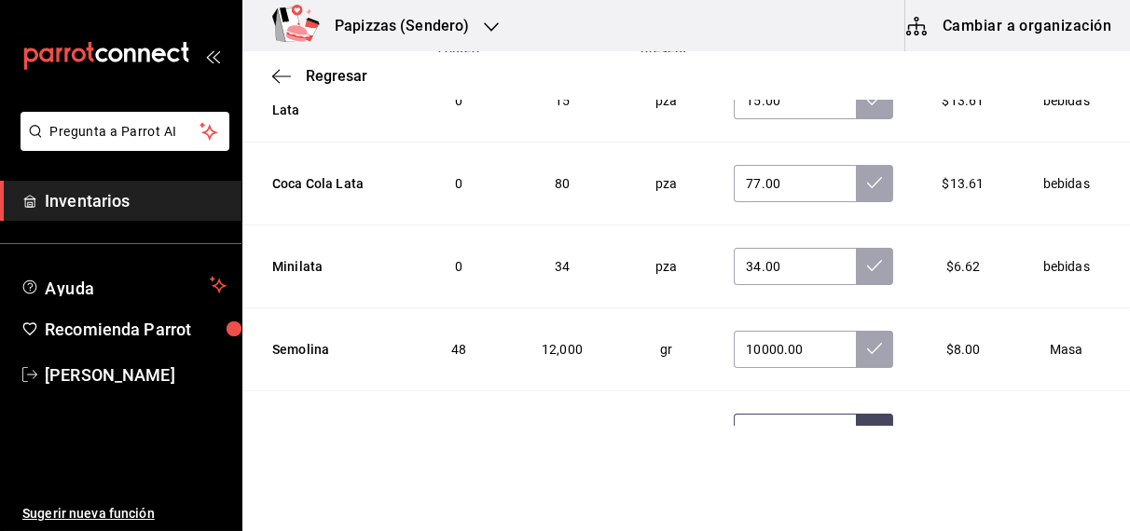
type input "7.00"
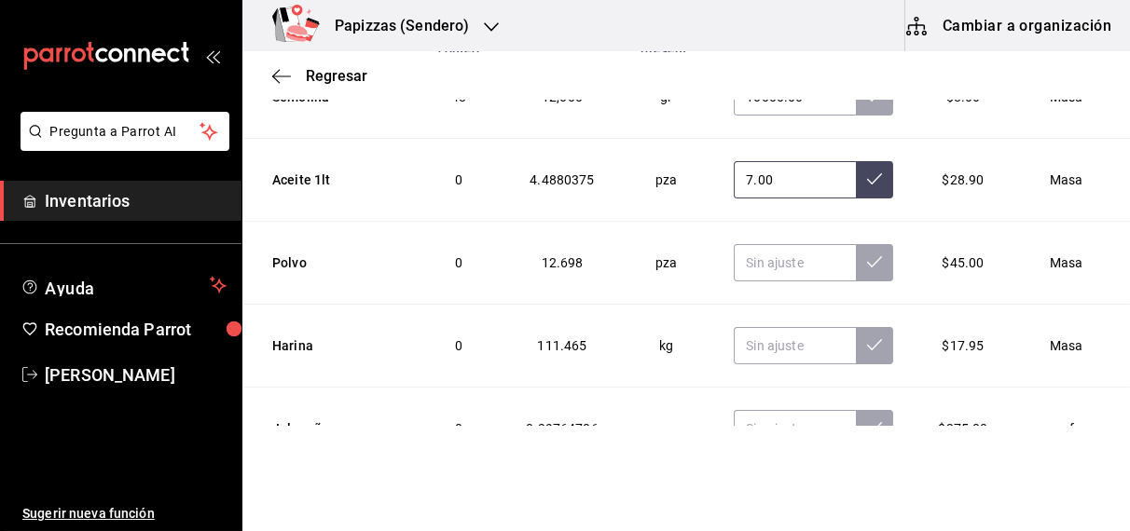
scroll to position [3584, 0]
click at [755, 246] on input "text" at bounding box center [794, 261] width 122 height 37
type input "12.69"
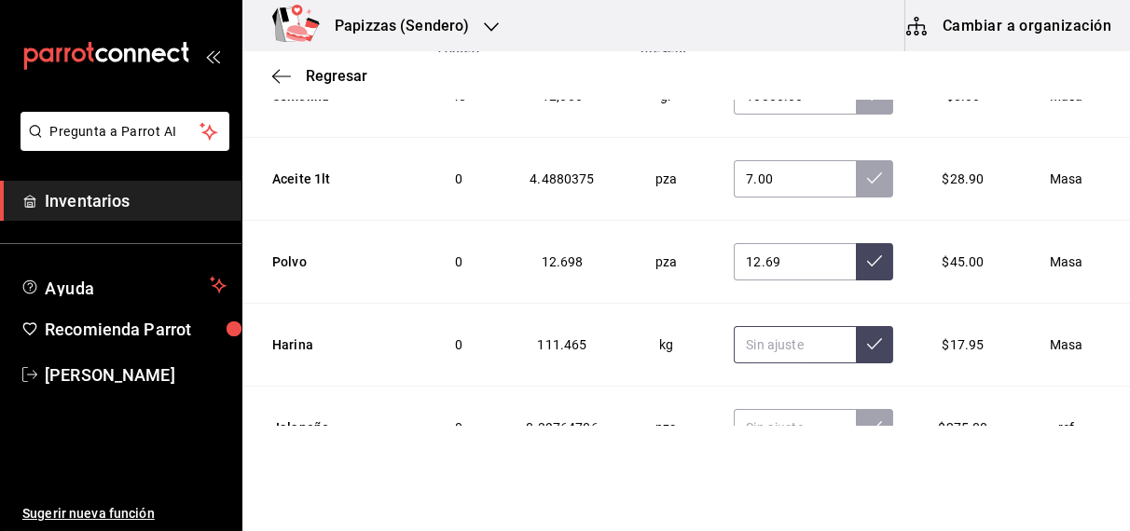
click at [755, 330] on input "text" at bounding box center [794, 344] width 122 height 37
type input "107.66"
click at [761, 409] on input "text" at bounding box center [794, 427] width 122 height 37
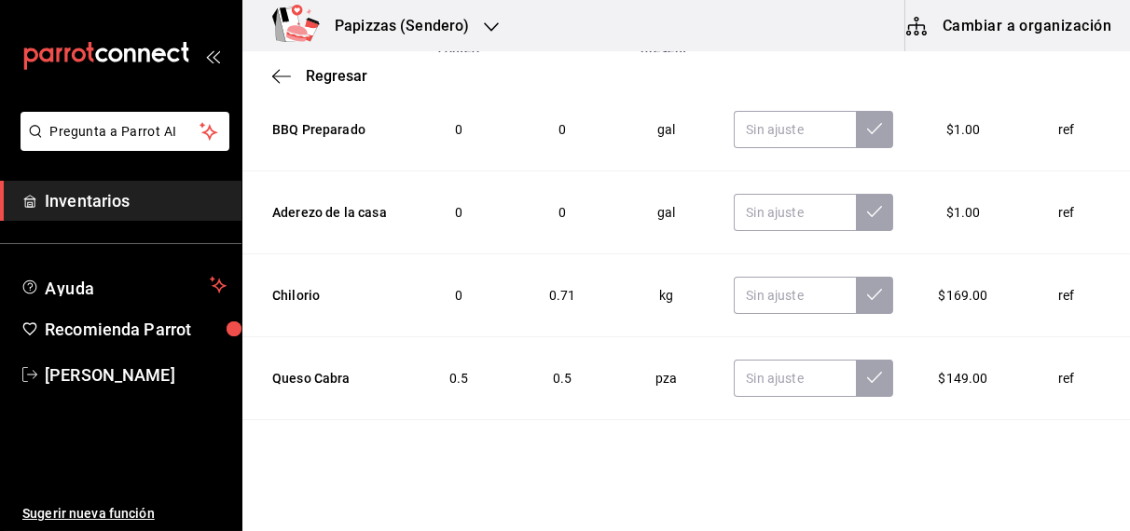
scroll to position [4299, 0]
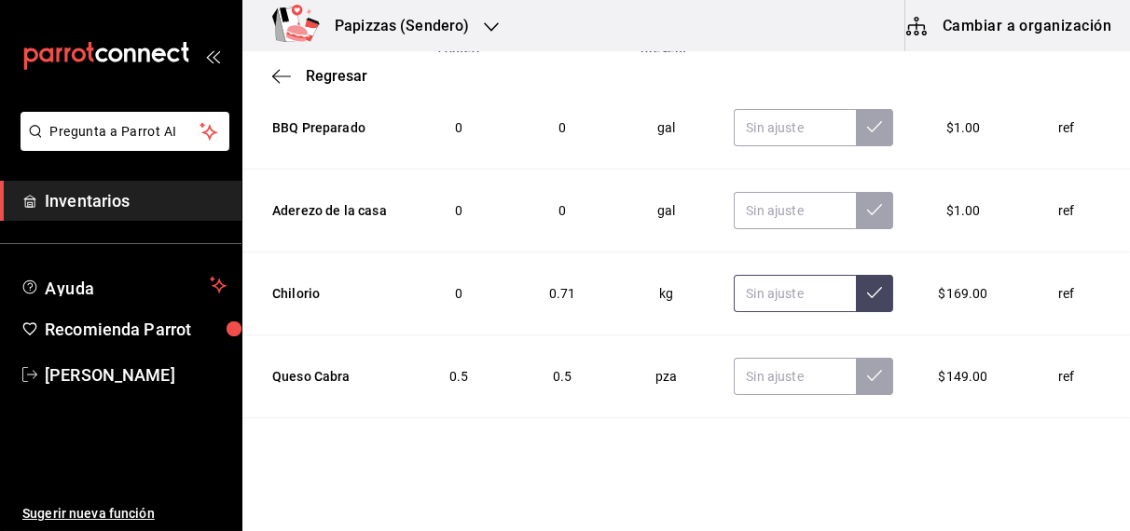
click at [754, 280] on input "text" at bounding box center [794, 293] width 122 height 37
type input "0.50"
click at [777, 358] on input "text" at bounding box center [794, 376] width 122 height 37
type input "0.75"
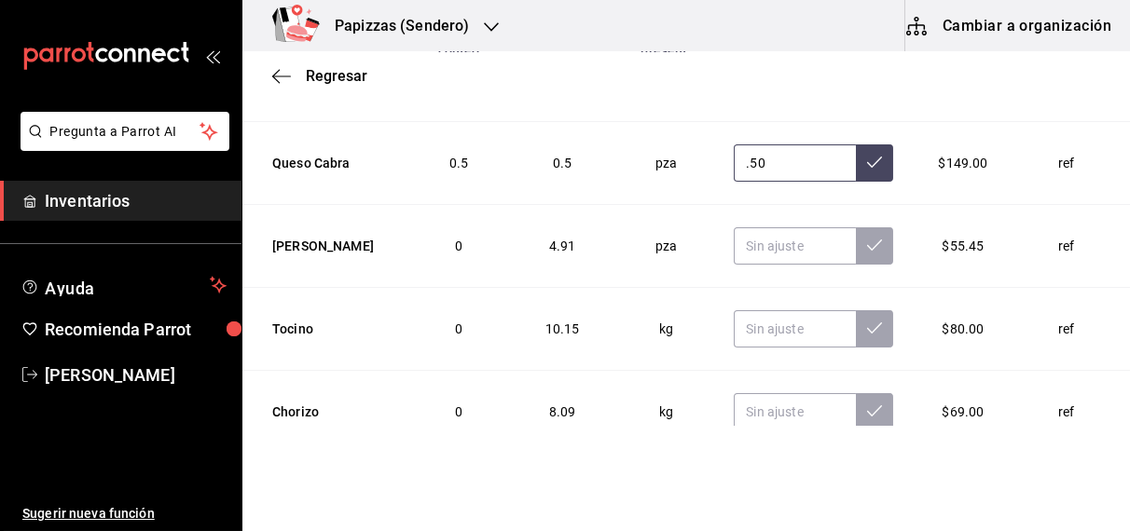
scroll to position [4513, 0]
click at [757, 226] on input "text" at bounding box center [794, 244] width 122 height 37
type input "0.50"
type input "5.60"
click at [750, 309] on input "text" at bounding box center [794, 327] width 122 height 37
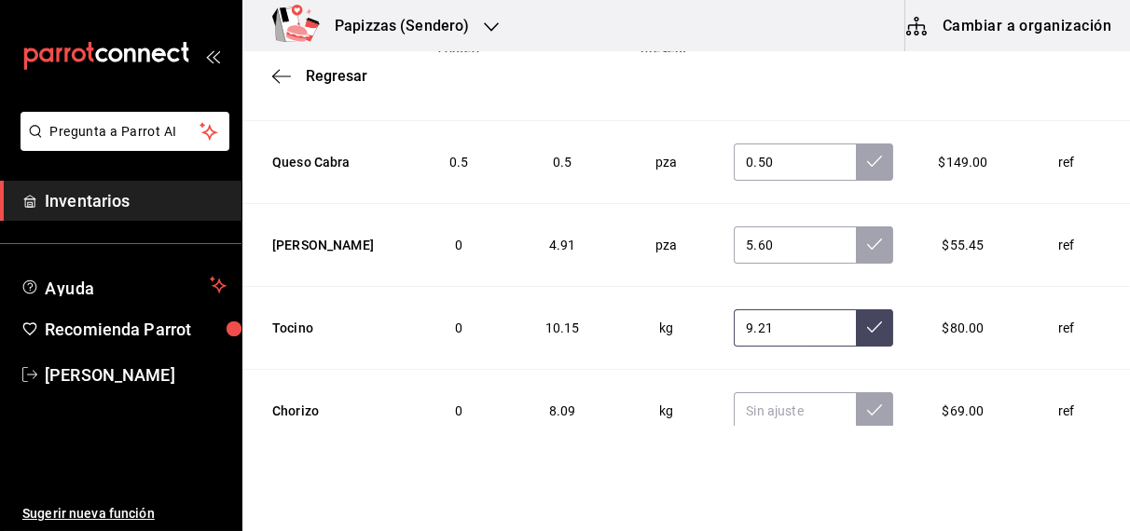
type input "9.21"
click at [790, 392] on input "text" at bounding box center [794, 410] width 122 height 37
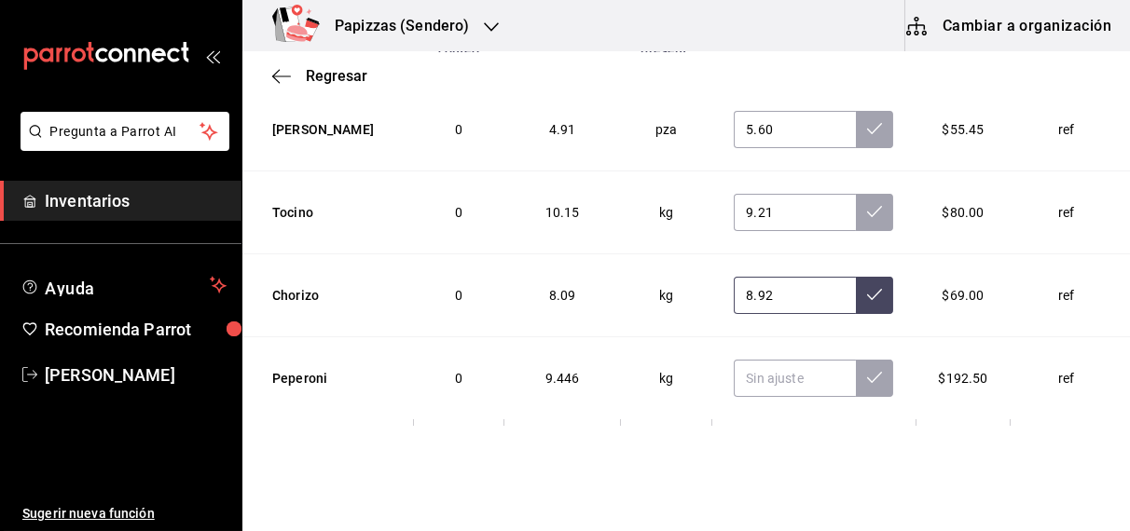
scroll to position [4635, 0]
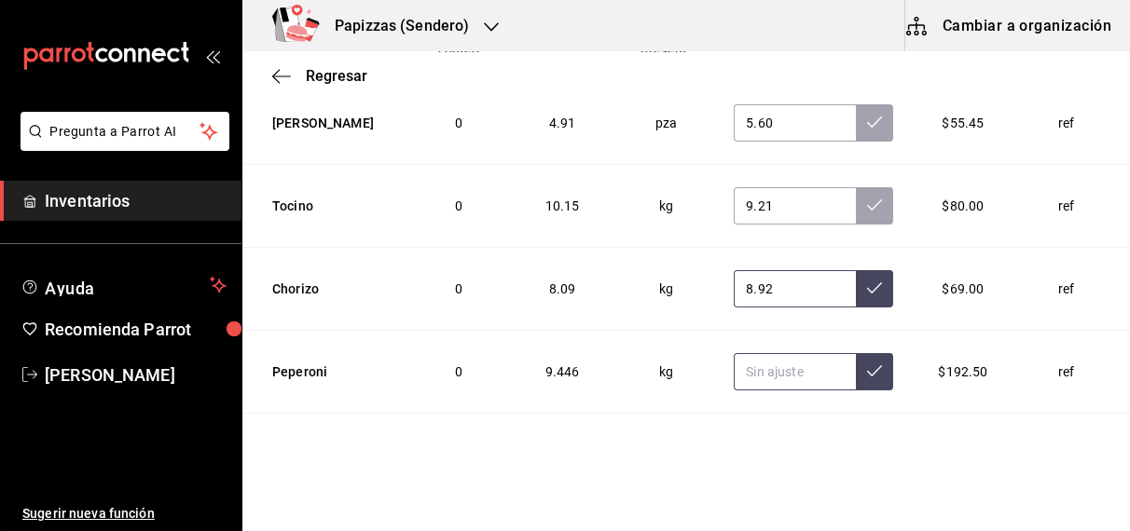
type input "8.92"
click at [755, 353] on input "text" at bounding box center [794, 371] width 122 height 37
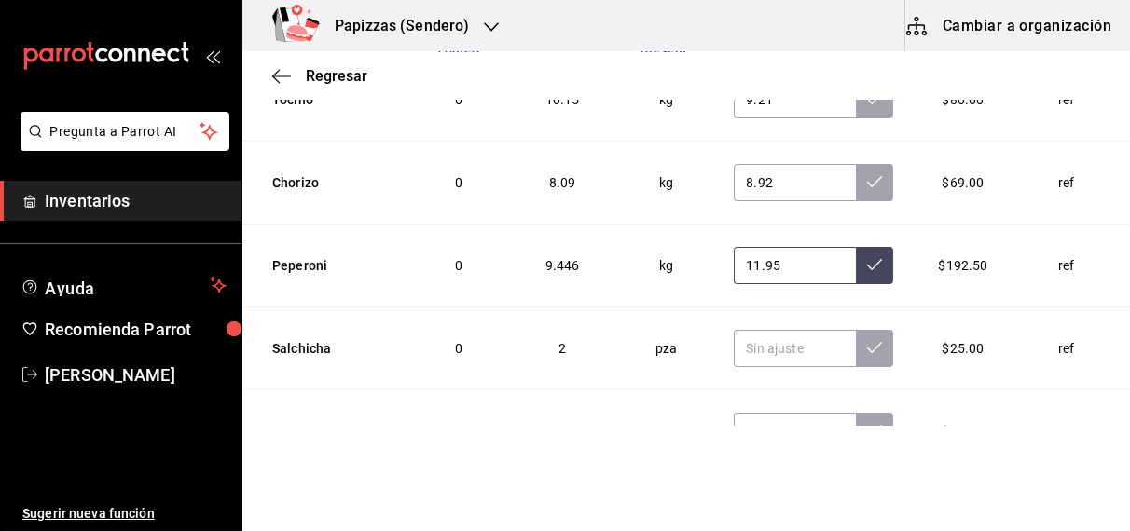
scroll to position [4830, 0]
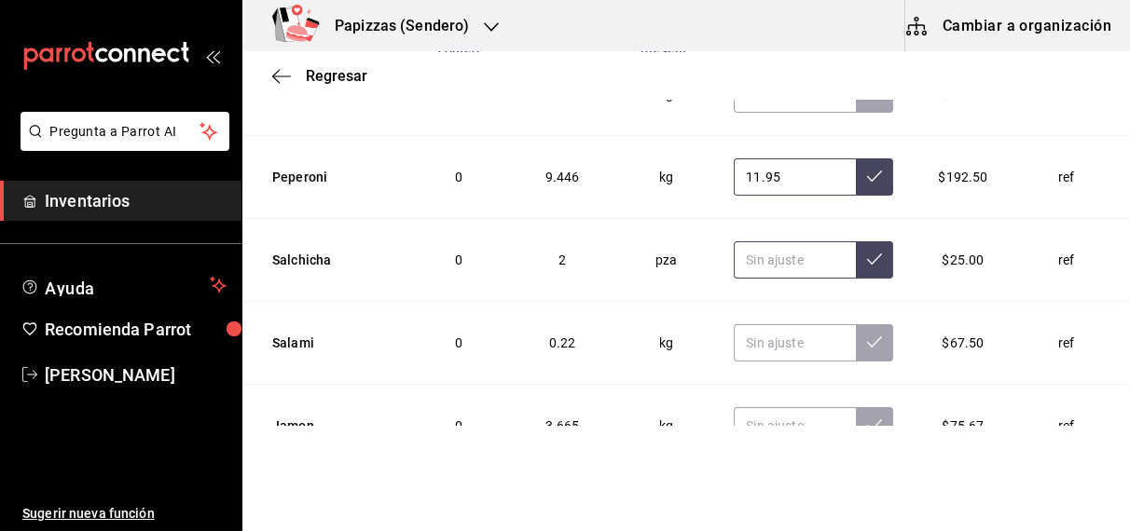
type input "11.95"
click at [768, 242] on input "text" at bounding box center [794, 259] width 122 height 37
type input "1.00"
click at [774, 324] on input "text" at bounding box center [794, 342] width 122 height 37
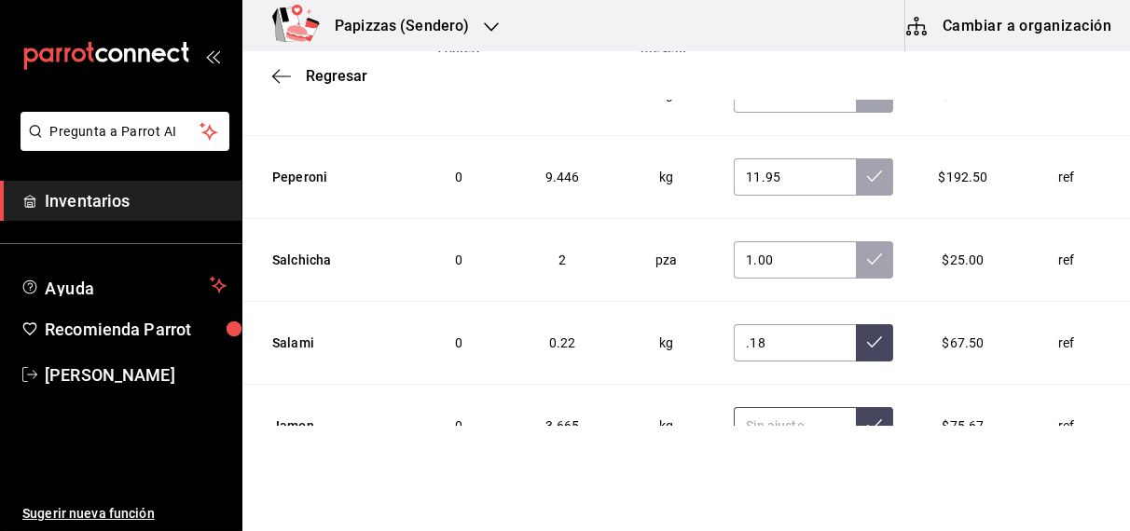
click at [786, 407] on input "text" at bounding box center [794, 425] width 122 height 37
type input "0.18"
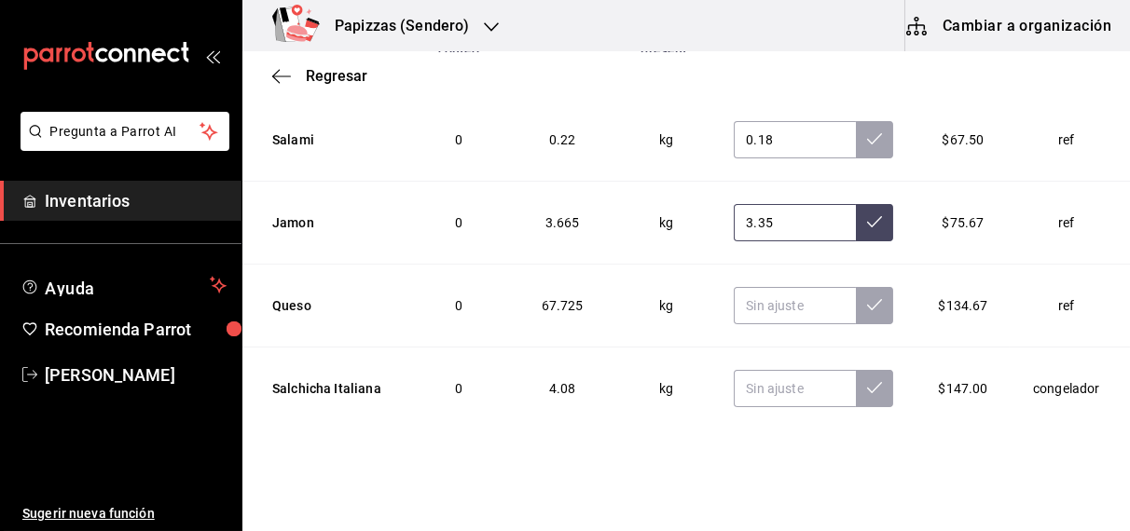
scroll to position [5040, 0]
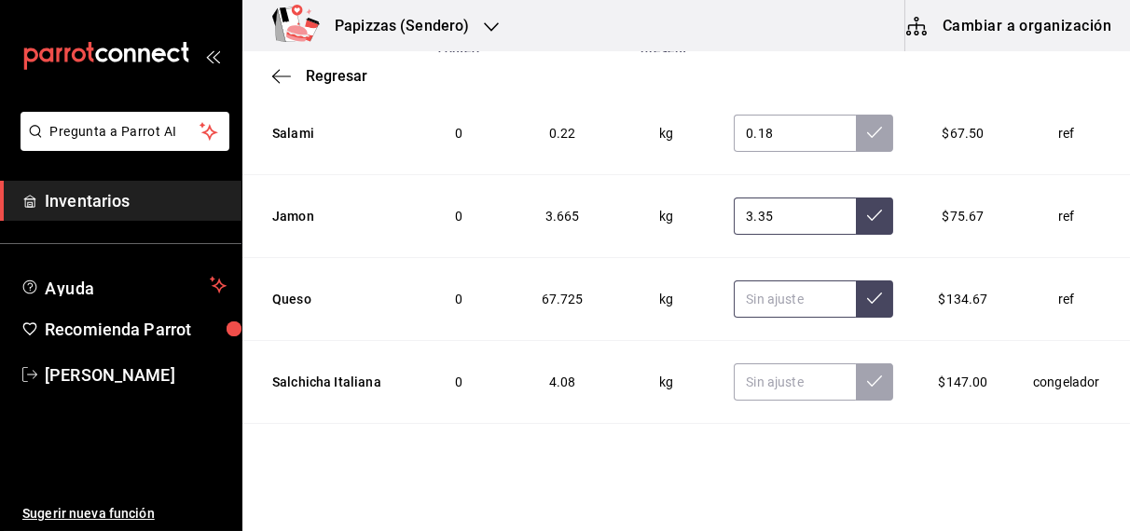
type input "3.35"
click at [773, 281] on input "text" at bounding box center [794, 299] width 122 height 37
type input "67.19"
click at [867, 291] on icon at bounding box center [874, 298] width 15 height 15
click at [867, 208] on icon at bounding box center [874, 215] width 15 height 15
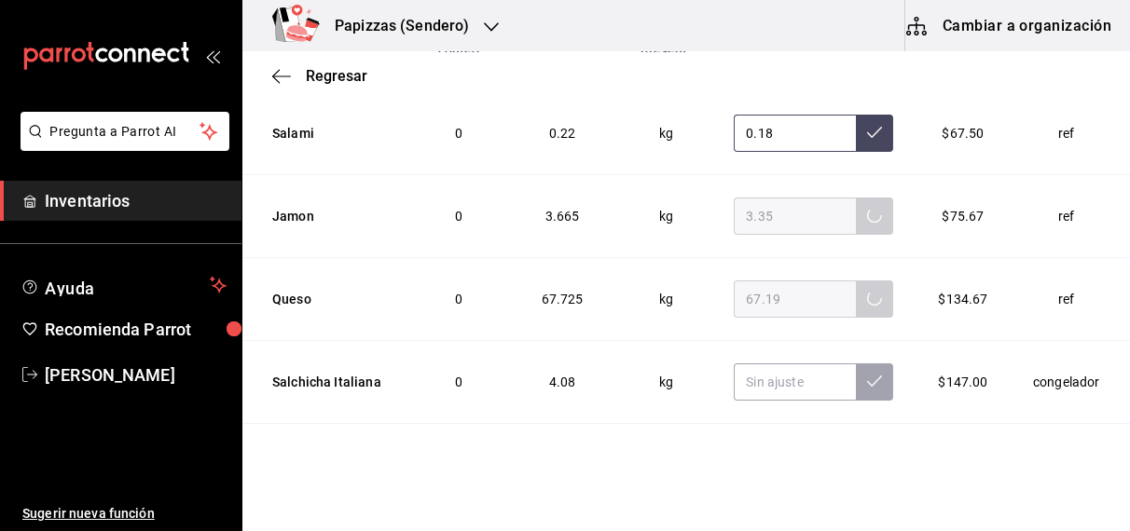
click at [867, 125] on icon at bounding box center [874, 132] width 15 height 15
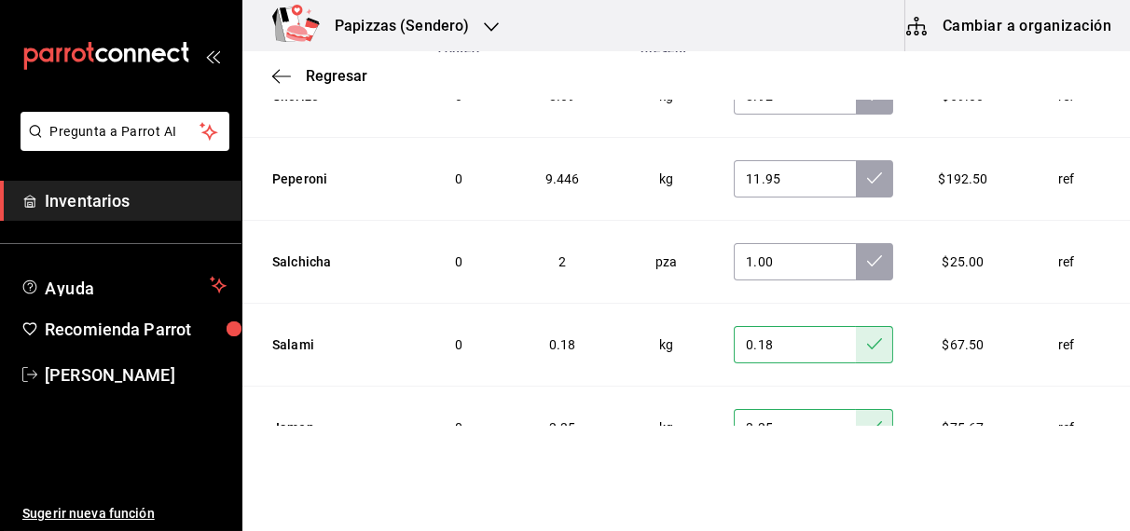
scroll to position [4825, 0]
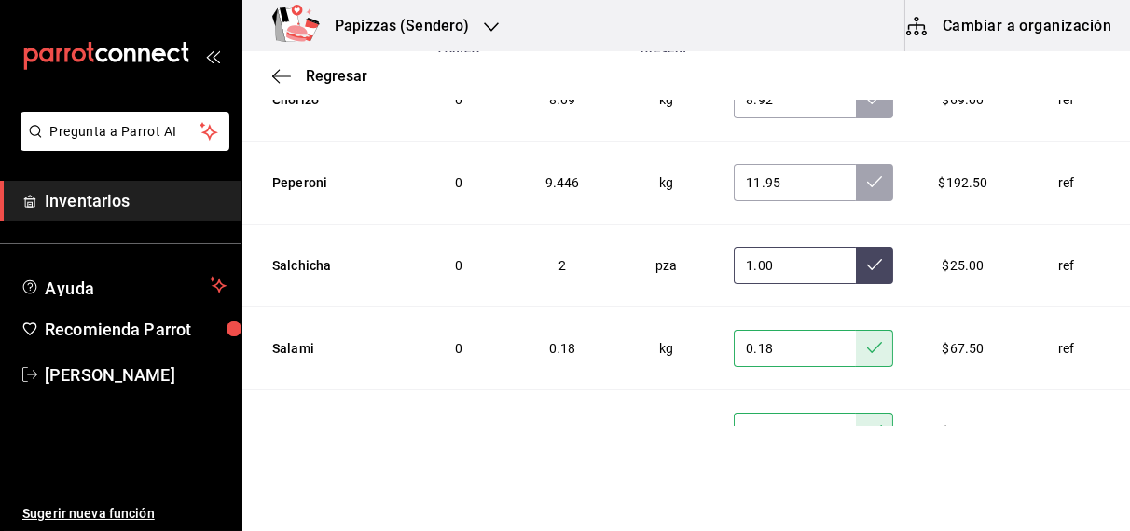
click at [856, 248] on button at bounding box center [874, 265] width 37 height 37
click at [867, 174] on icon at bounding box center [874, 181] width 15 height 15
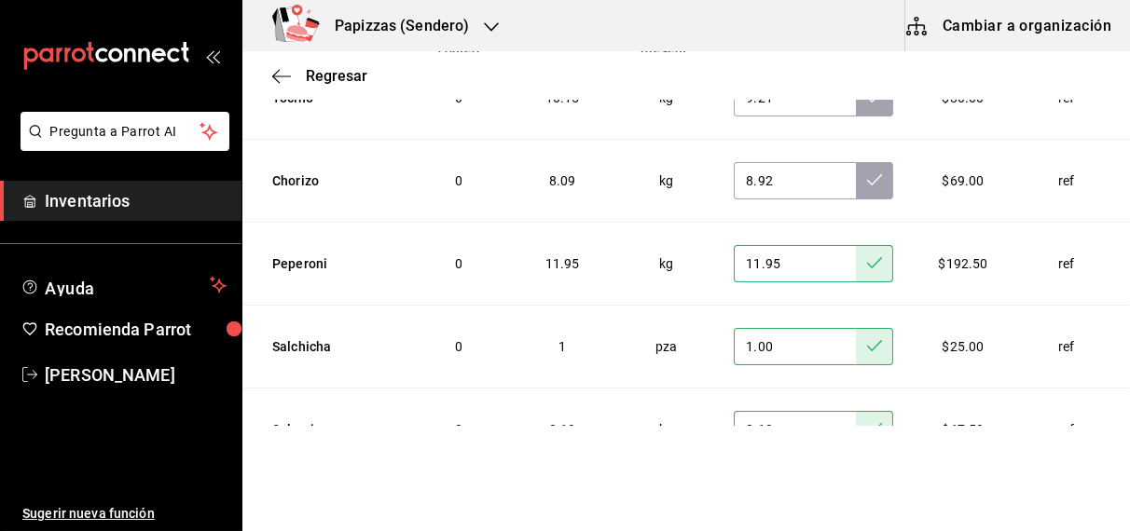
scroll to position [4677, 0]
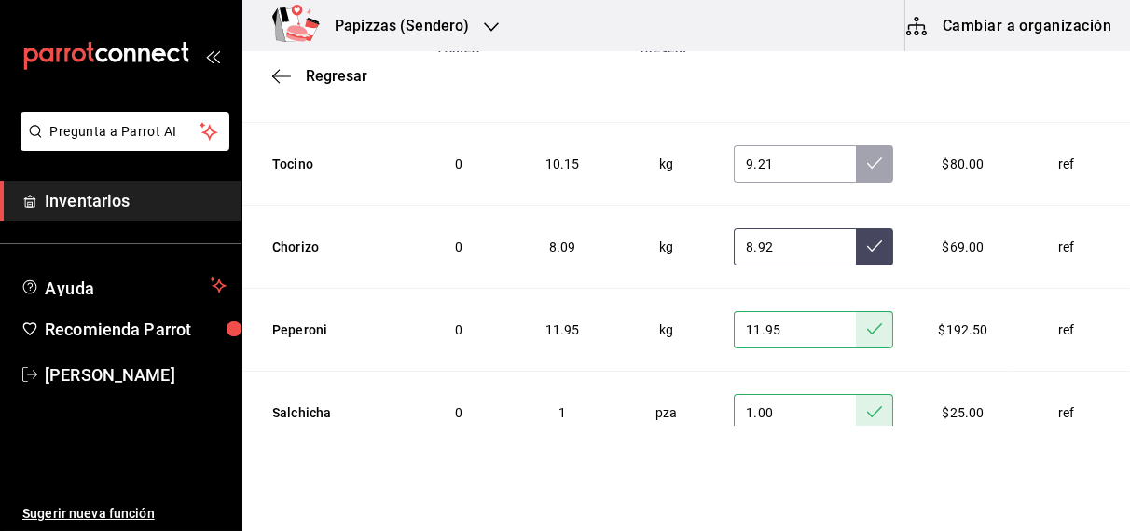
click at [867, 239] on icon at bounding box center [874, 246] width 15 height 15
click at [867, 156] on icon at bounding box center [874, 163] width 15 height 15
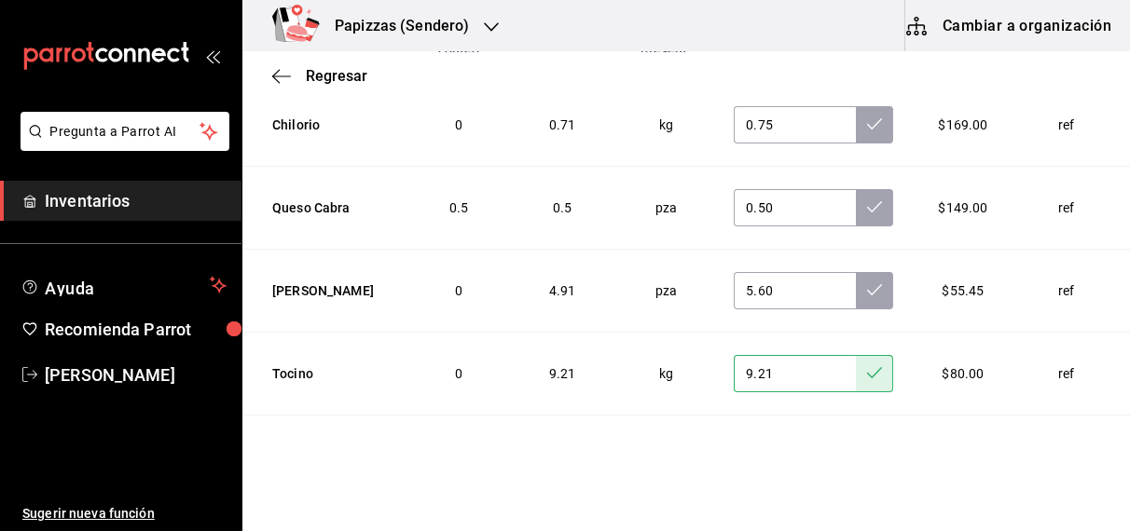
scroll to position [4465, 0]
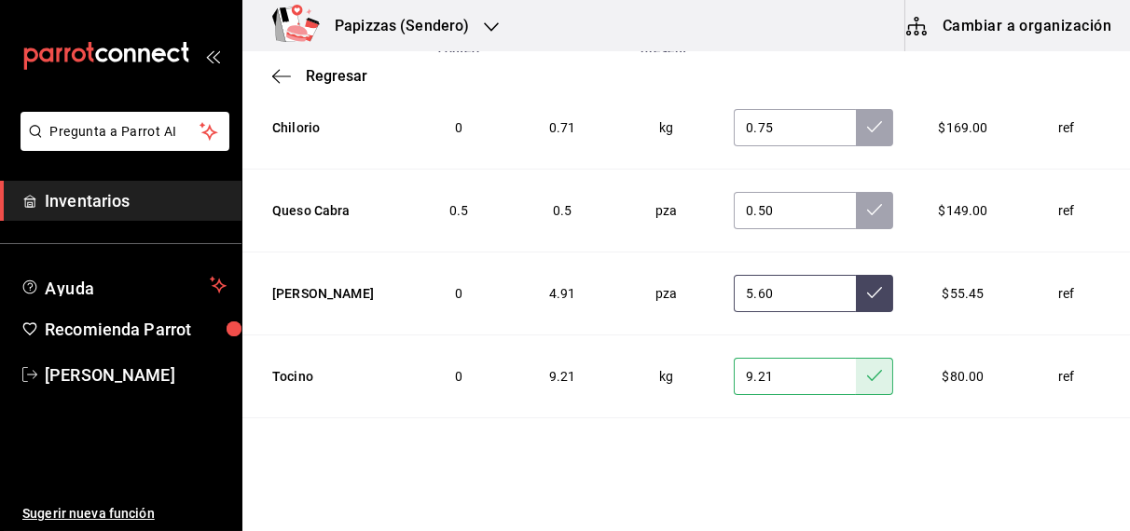
click at [867, 287] on icon at bounding box center [874, 292] width 15 height 11
click at [867, 202] on icon at bounding box center [874, 209] width 15 height 15
click at [867, 119] on icon at bounding box center [874, 126] width 15 height 15
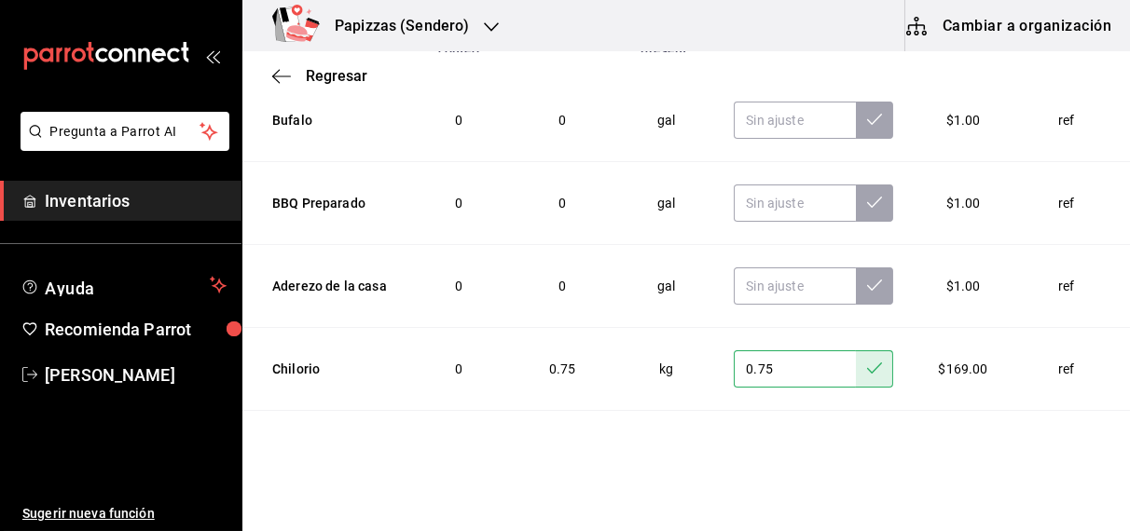
scroll to position [4221, 0]
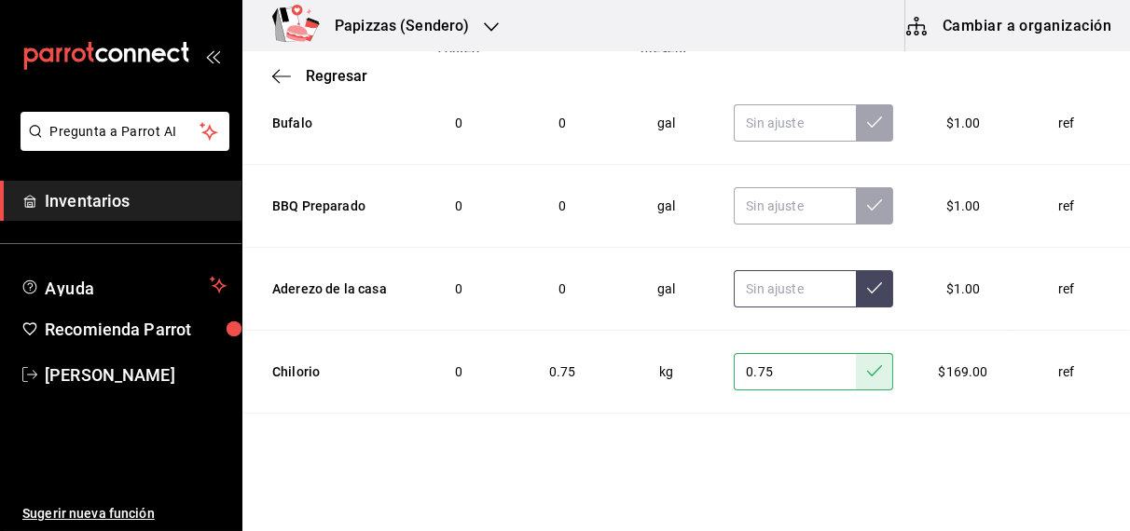
click at [867, 281] on icon at bounding box center [874, 288] width 15 height 15
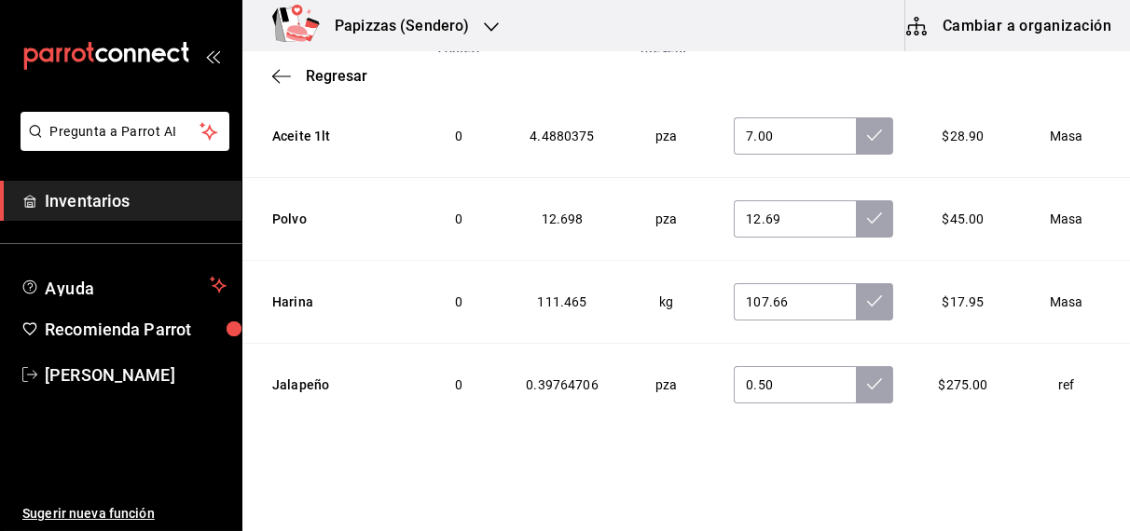
scroll to position [3625, 0]
click at [867, 378] on icon at bounding box center [874, 385] width 15 height 15
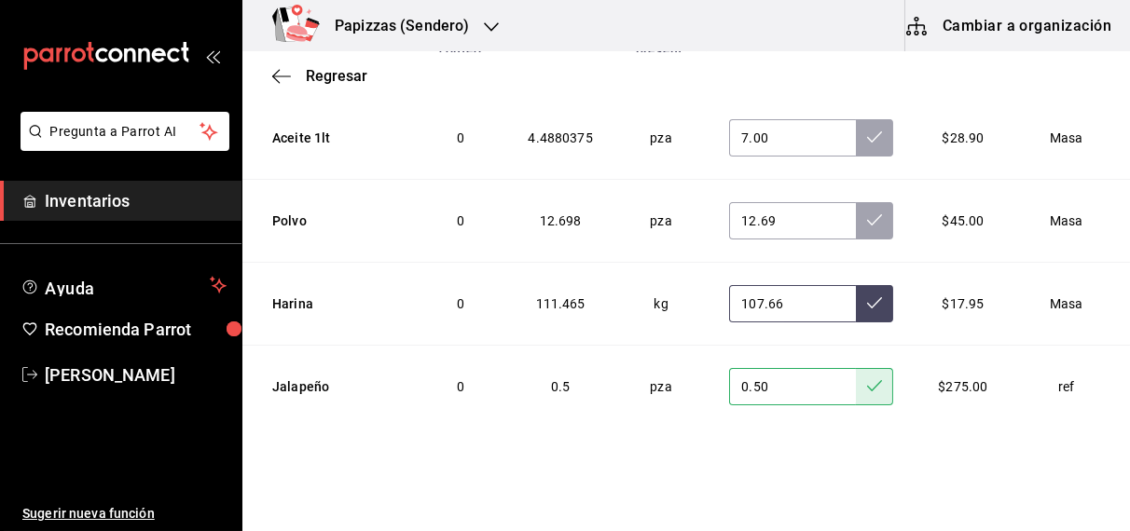
click at [867, 295] on icon at bounding box center [874, 302] width 15 height 15
click at [856, 215] on button at bounding box center [874, 220] width 37 height 37
click at [867, 130] on icon at bounding box center [874, 137] width 15 height 15
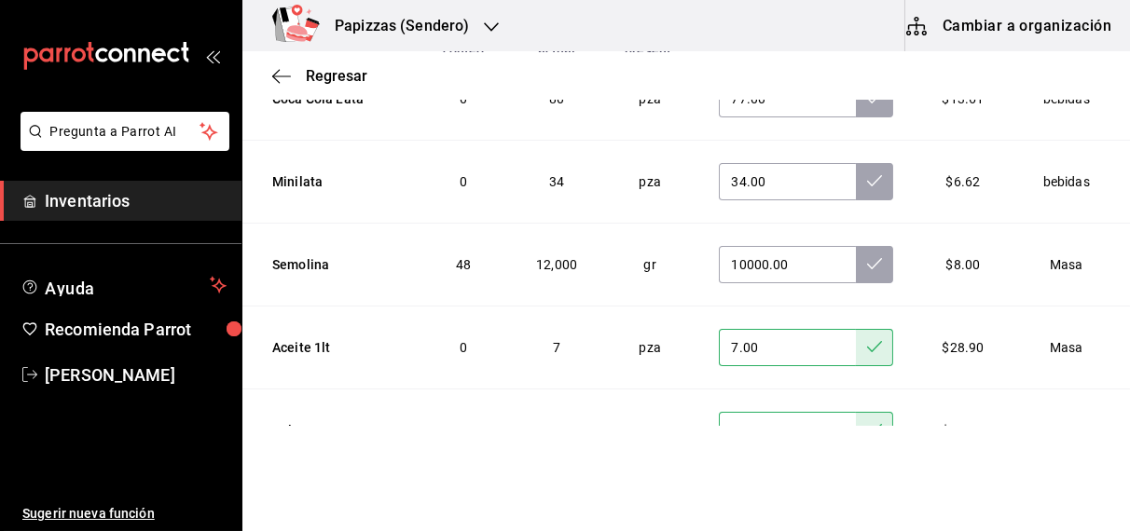
scroll to position [3403, 0]
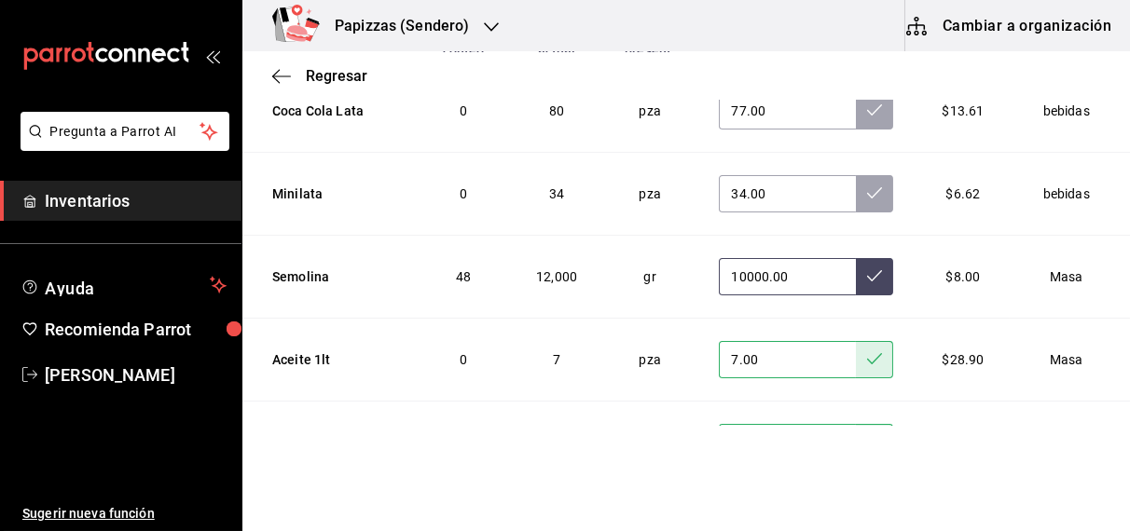
click at [867, 270] on icon at bounding box center [874, 275] width 15 height 11
click at [856, 175] on button at bounding box center [874, 193] width 37 height 37
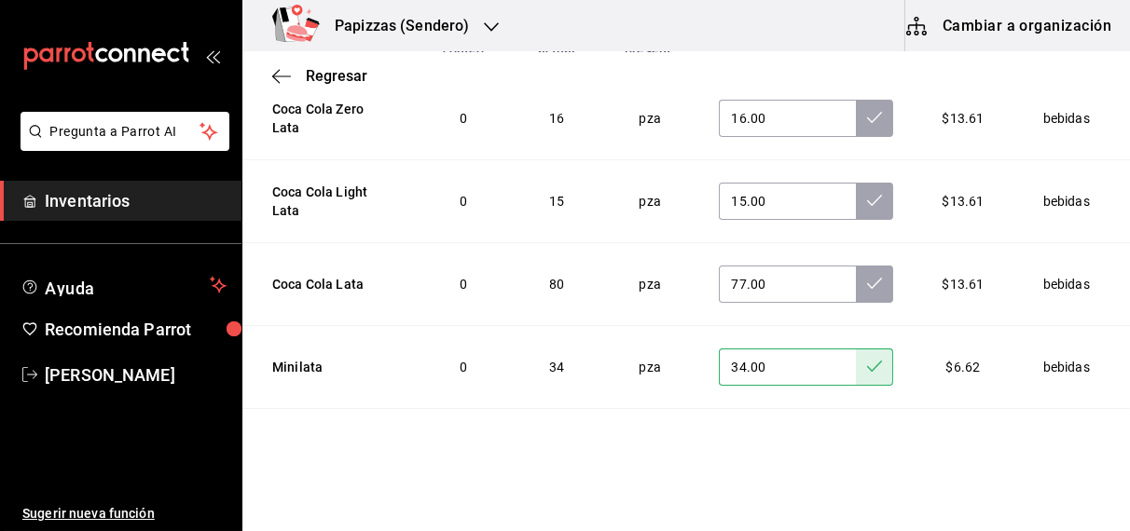
scroll to position [3225, 0]
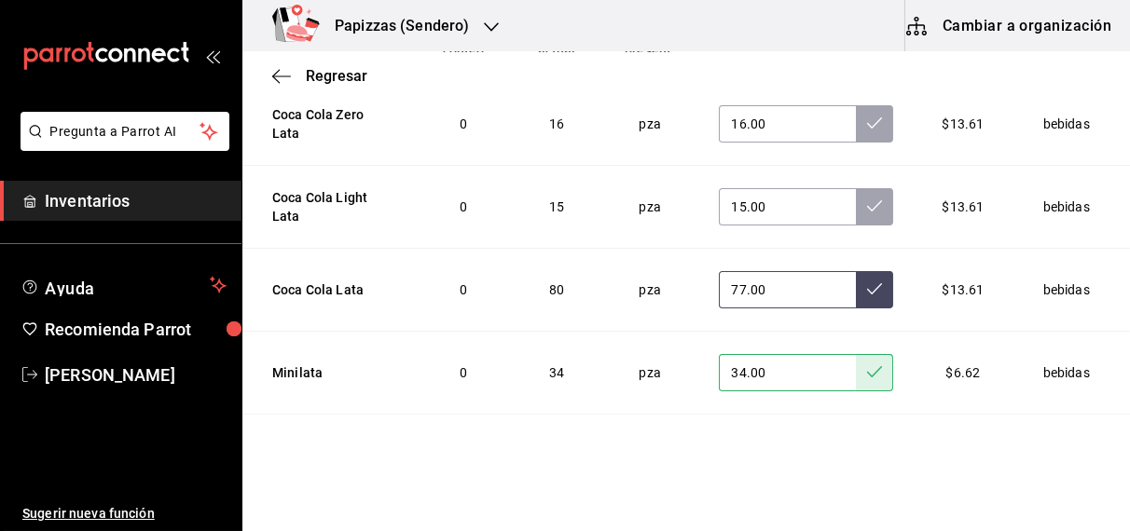
click at [867, 281] on icon at bounding box center [874, 288] width 15 height 15
click at [867, 199] on icon at bounding box center [874, 206] width 15 height 15
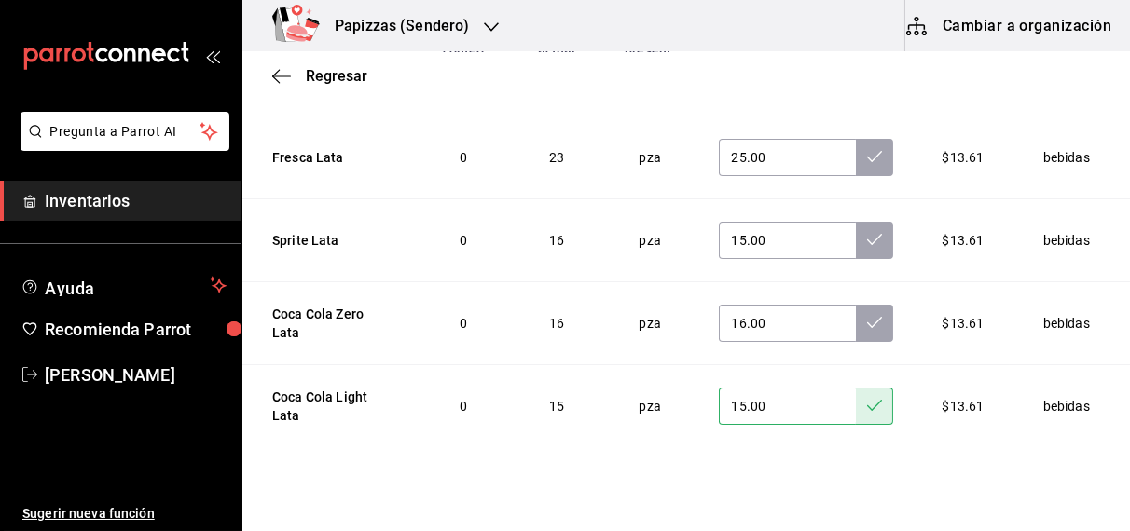
scroll to position [3019, 0]
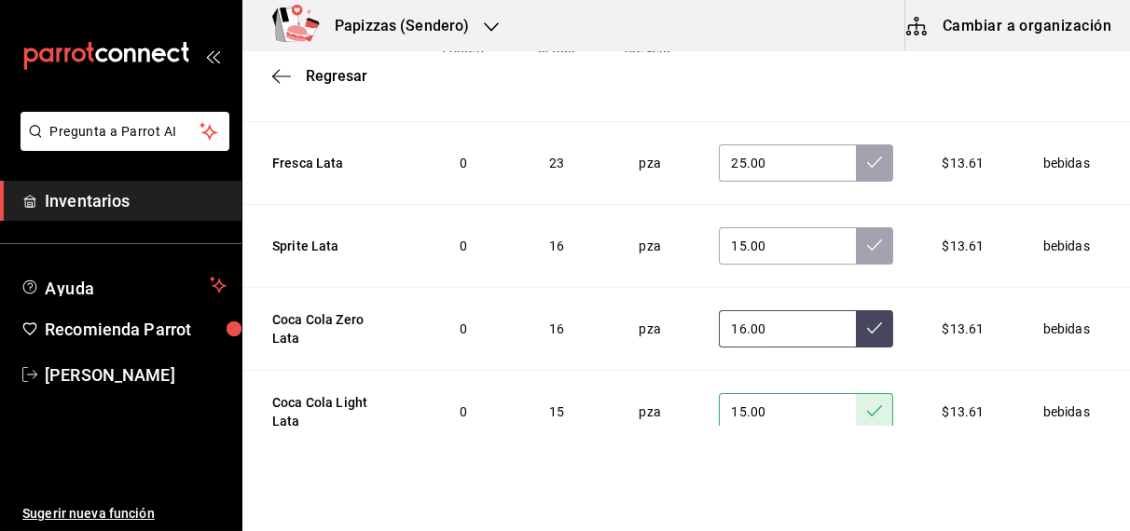
click at [867, 321] on icon at bounding box center [874, 328] width 15 height 15
click at [867, 238] on icon at bounding box center [874, 245] width 15 height 15
click at [867, 155] on icon at bounding box center [874, 162] width 15 height 15
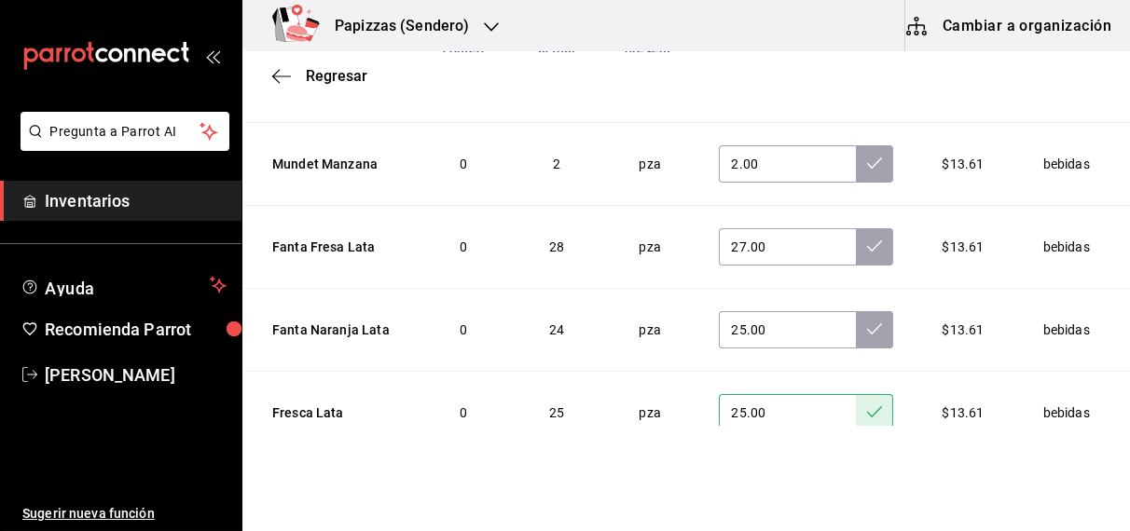
scroll to position [2768, 0]
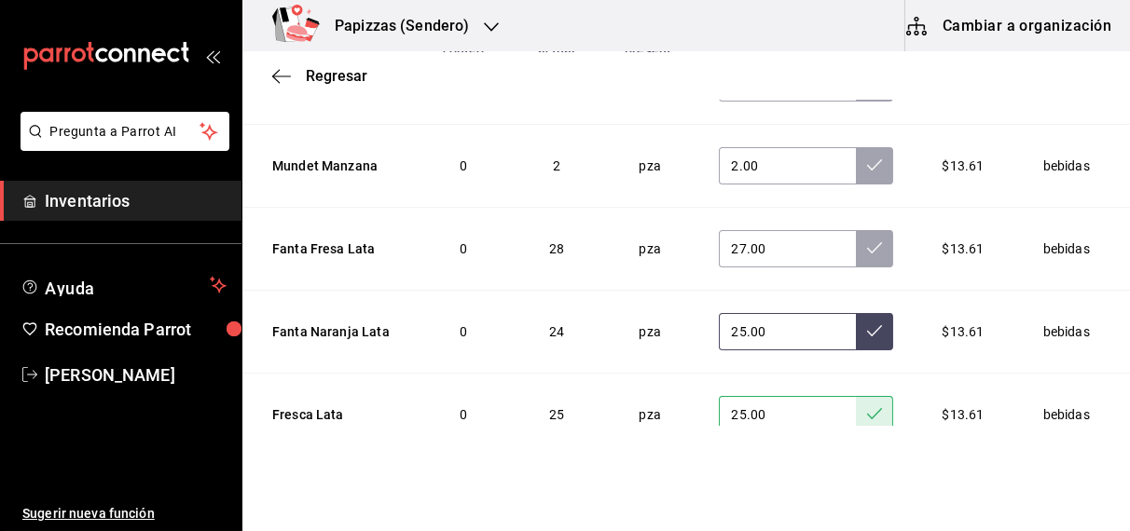
click at [867, 323] on icon at bounding box center [874, 330] width 15 height 15
click at [867, 240] on icon at bounding box center [874, 247] width 15 height 15
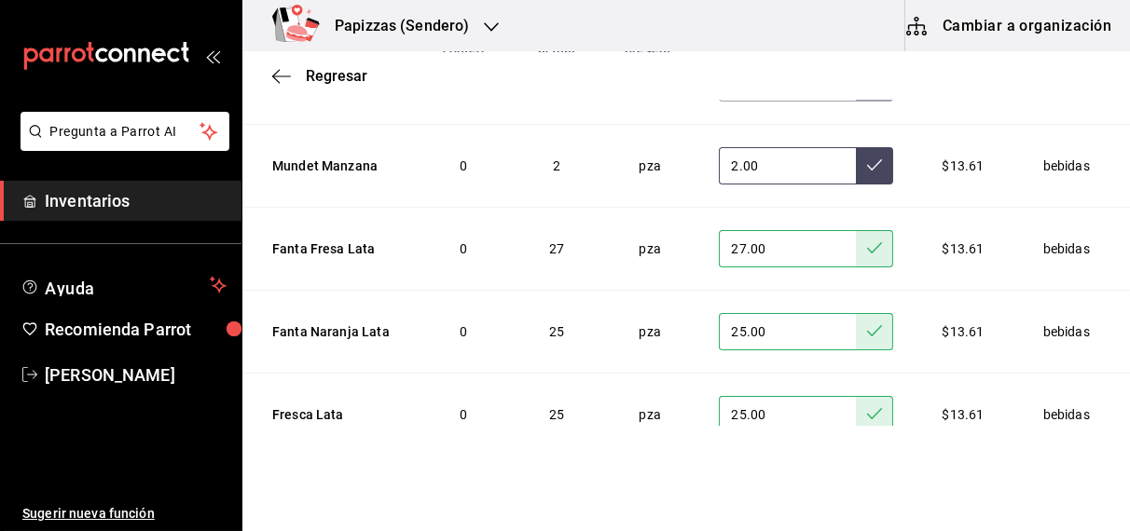
click at [867, 157] on icon at bounding box center [874, 164] width 15 height 15
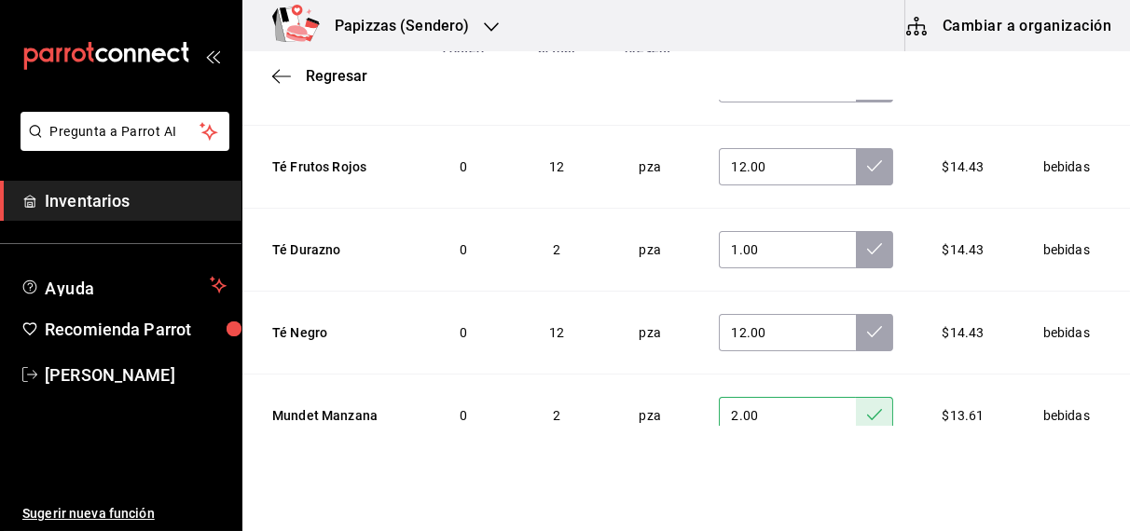
scroll to position [2494, 0]
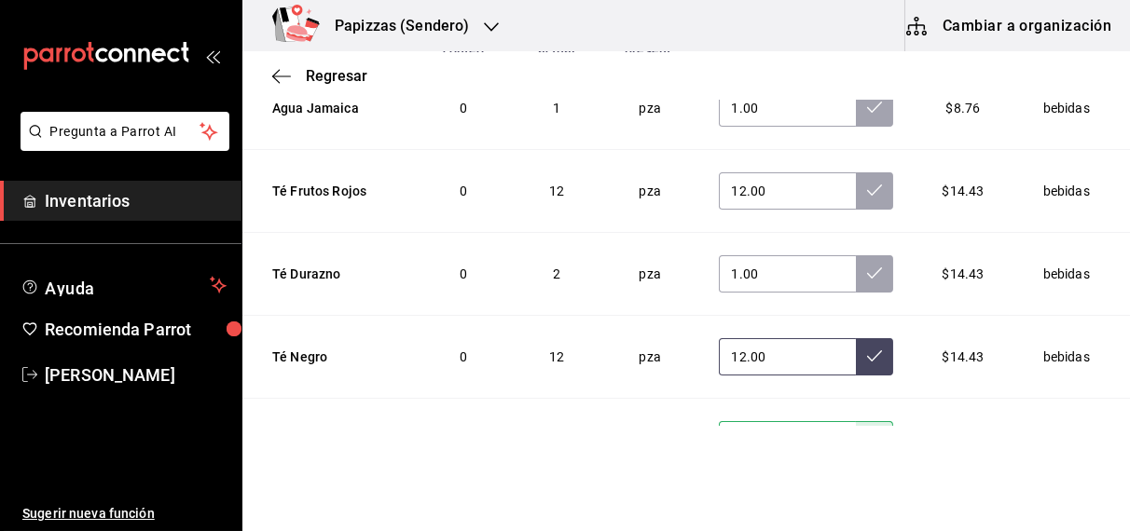
click at [867, 349] on icon at bounding box center [874, 356] width 15 height 15
click at [856, 255] on button at bounding box center [874, 273] width 37 height 37
click at [867, 183] on icon at bounding box center [874, 190] width 15 height 15
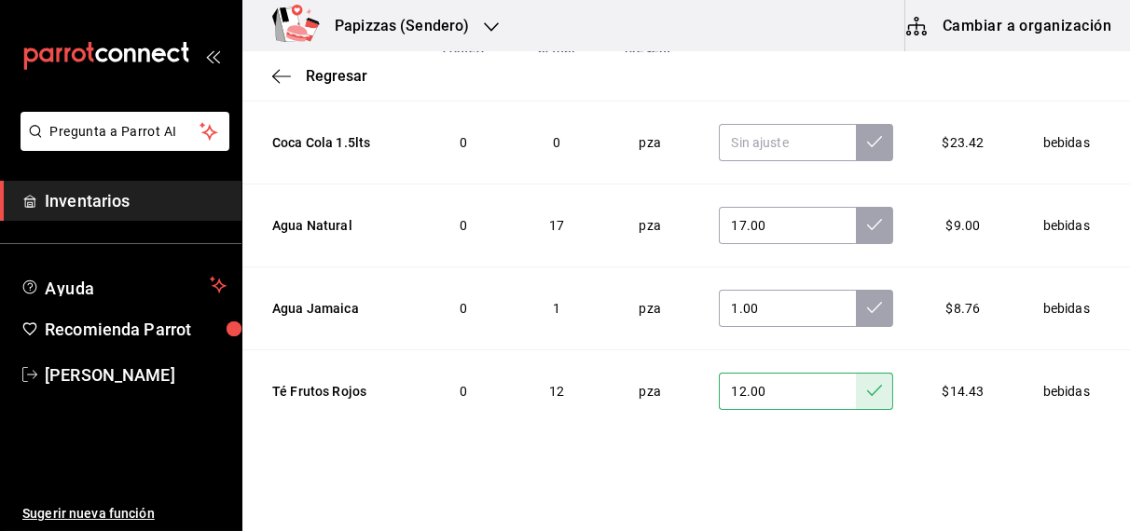
scroll to position [2264, 0]
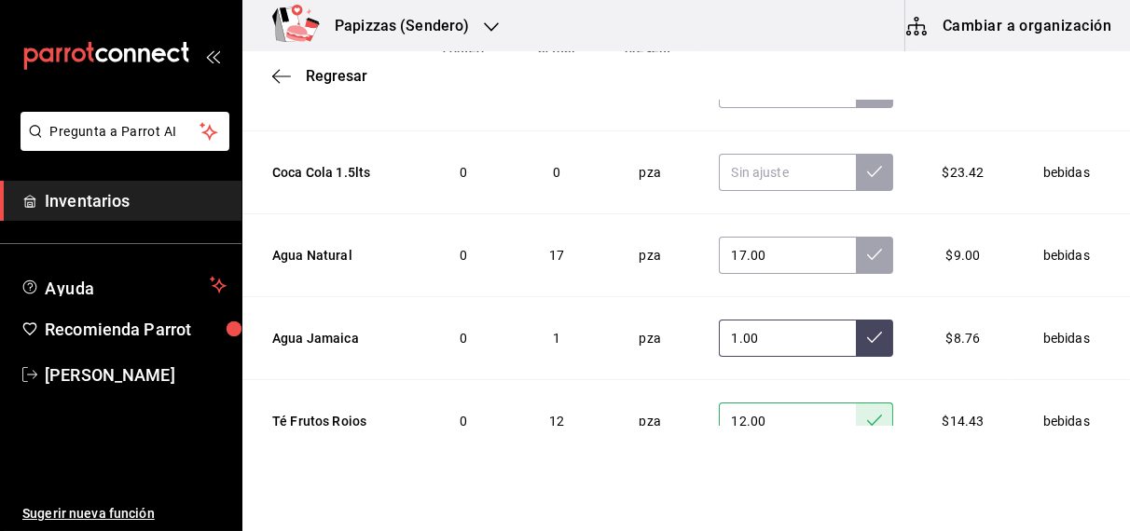
click at [867, 332] on icon at bounding box center [874, 337] width 15 height 11
click at [867, 249] on icon at bounding box center [874, 254] width 15 height 11
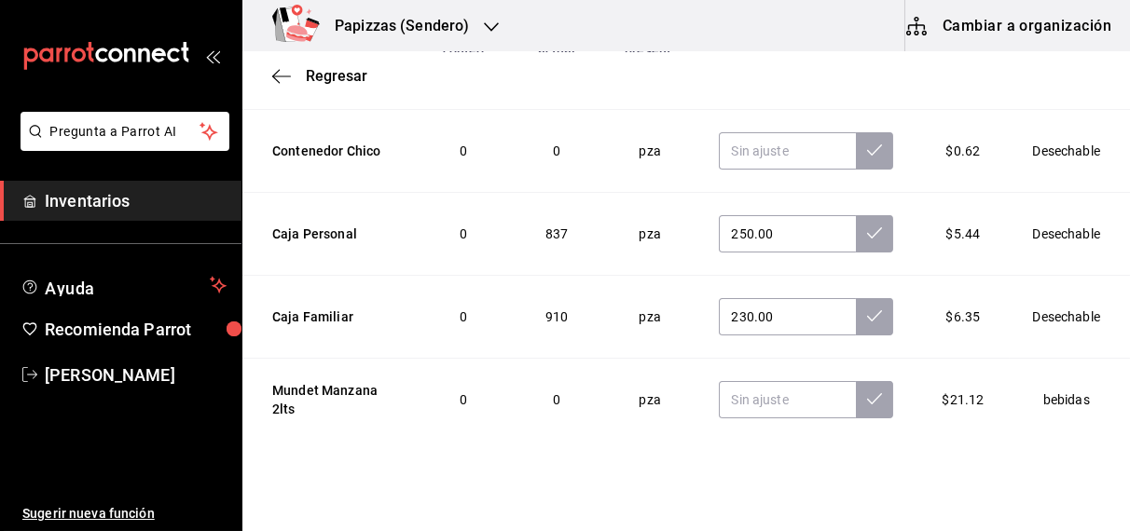
scroll to position [1699, 0]
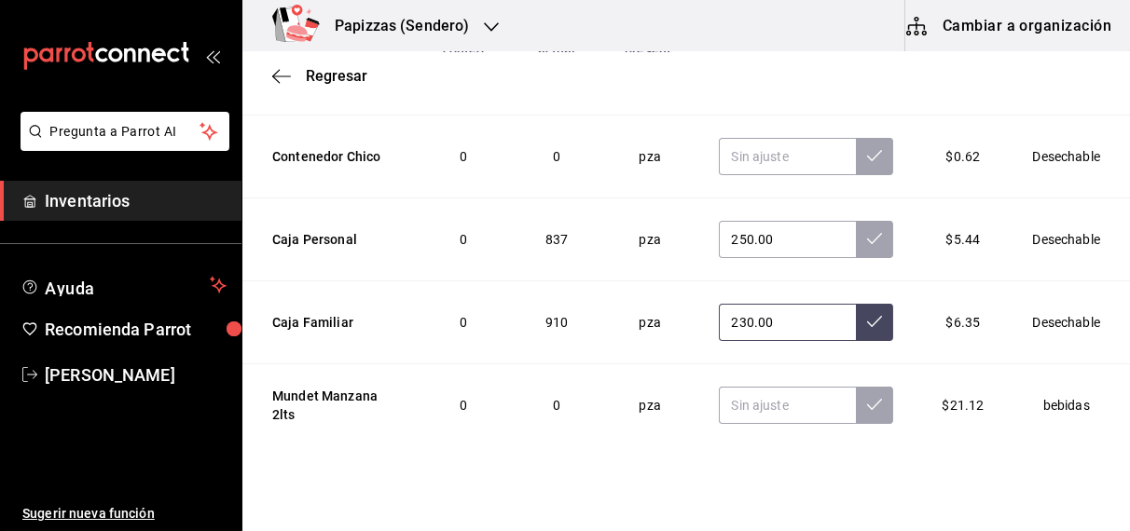
click at [867, 315] on icon at bounding box center [874, 321] width 15 height 15
click at [867, 231] on icon at bounding box center [874, 238] width 15 height 15
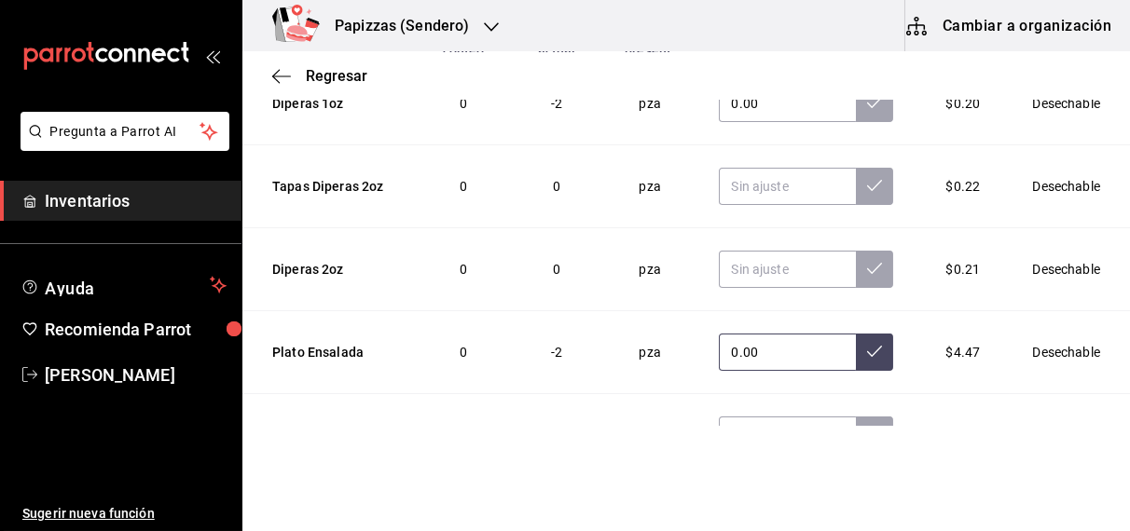
click at [867, 345] on icon at bounding box center [874, 351] width 15 height 15
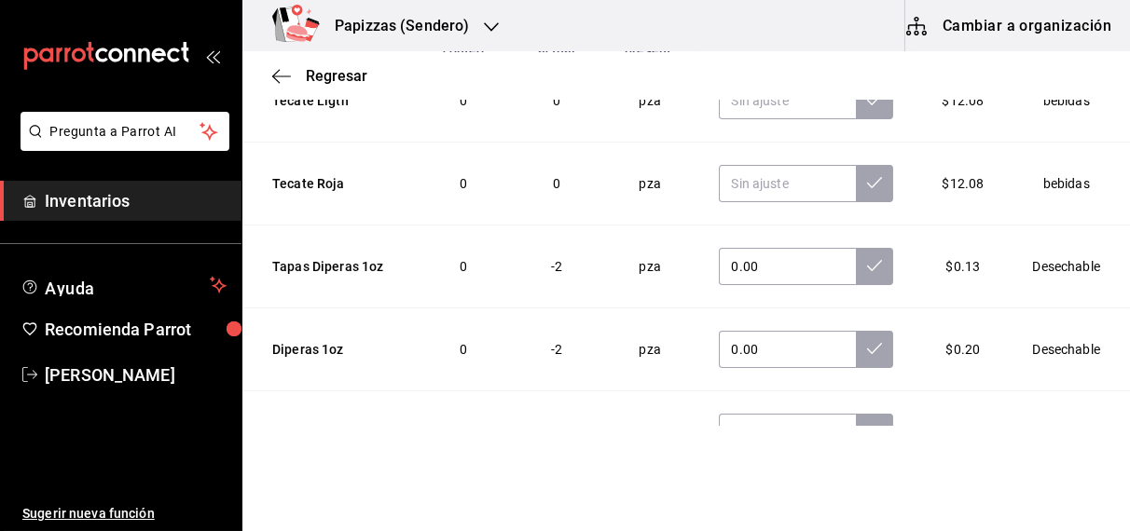
scroll to position [1006, 0]
click at [867, 345] on icon at bounding box center [874, 350] width 15 height 15
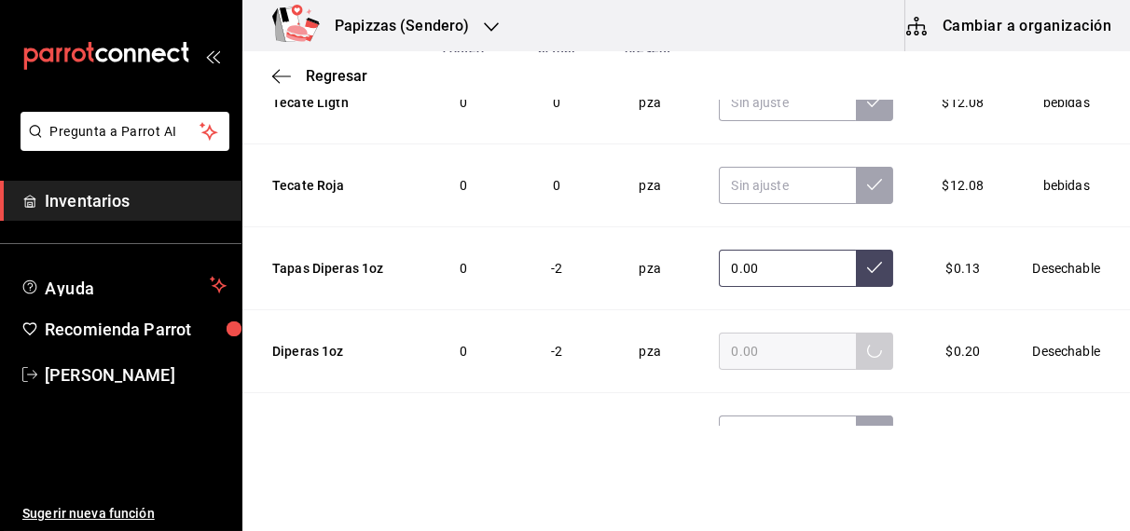
click at [867, 262] on icon at bounding box center [874, 267] width 15 height 15
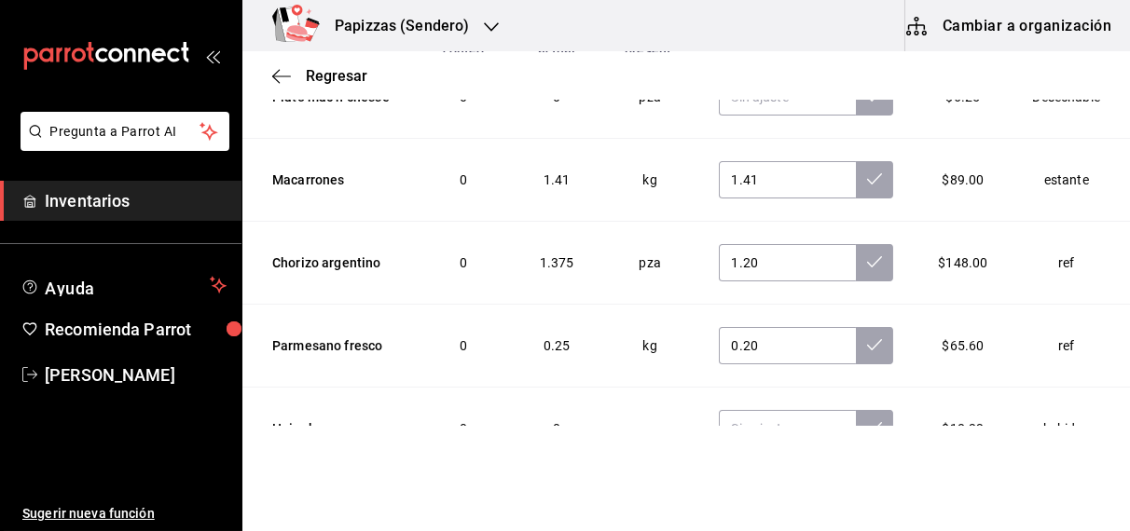
scroll to position [229, 0]
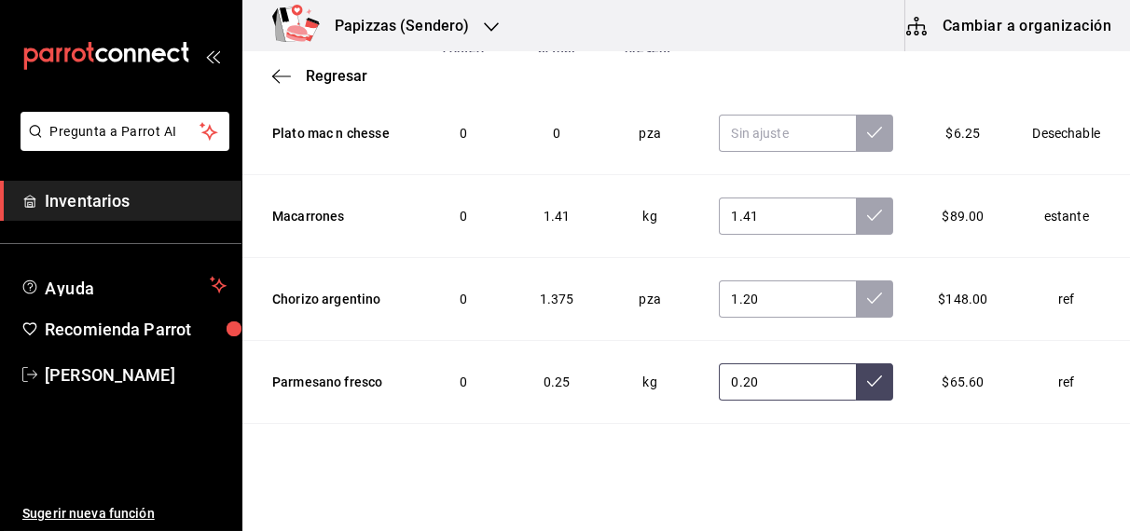
click at [867, 378] on icon at bounding box center [874, 381] width 15 height 15
click at [856, 295] on button at bounding box center [874, 299] width 37 height 37
click at [867, 212] on icon at bounding box center [874, 215] width 15 height 15
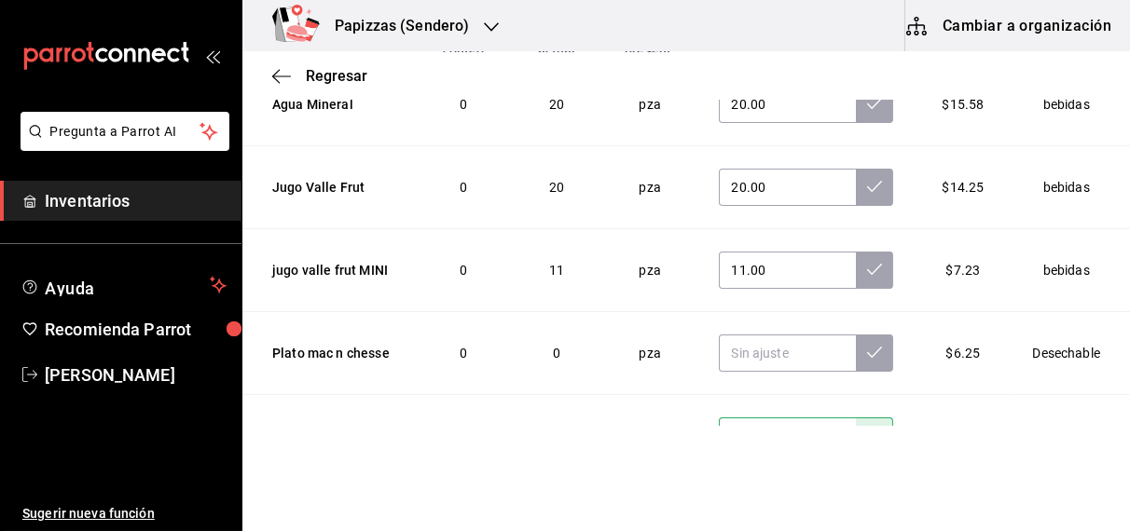
scroll to position [0, 0]
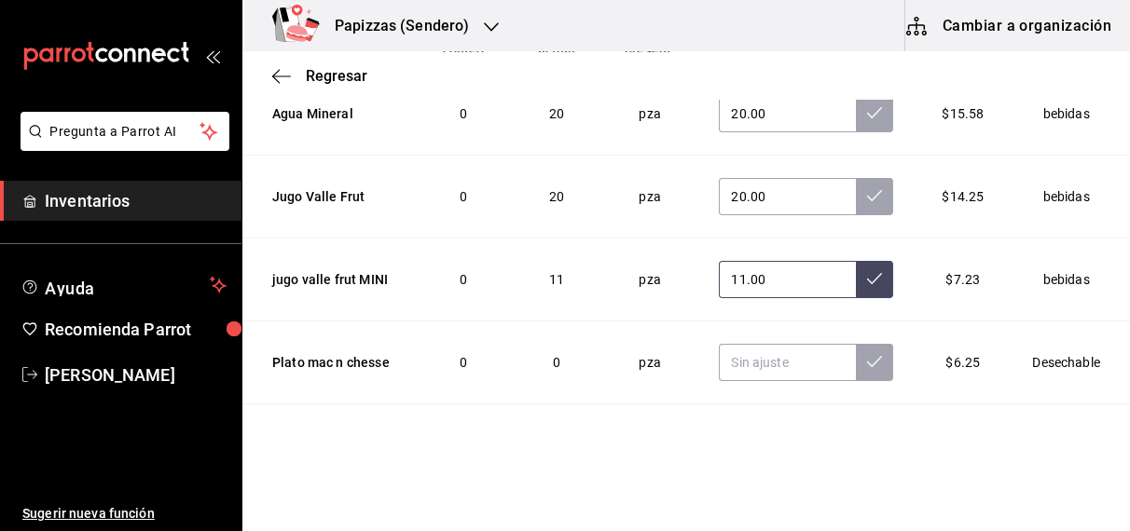
click at [867, 280] on icon at bounding box center [874, 278] width 15 height 15
click at [867, 192] on icon at bounding box center [874, 195] width 15 height 15
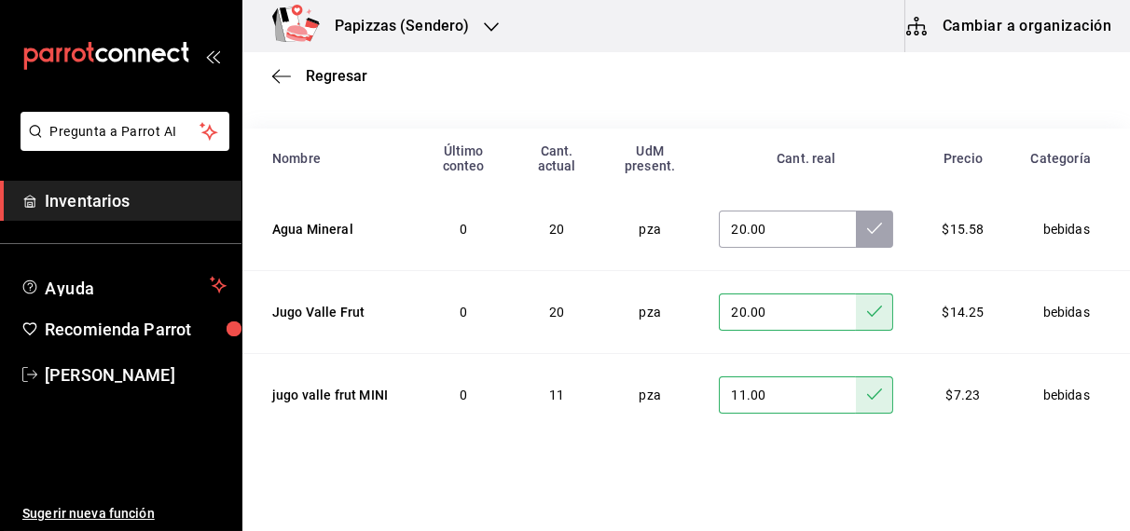
scroll to position [157, 0]
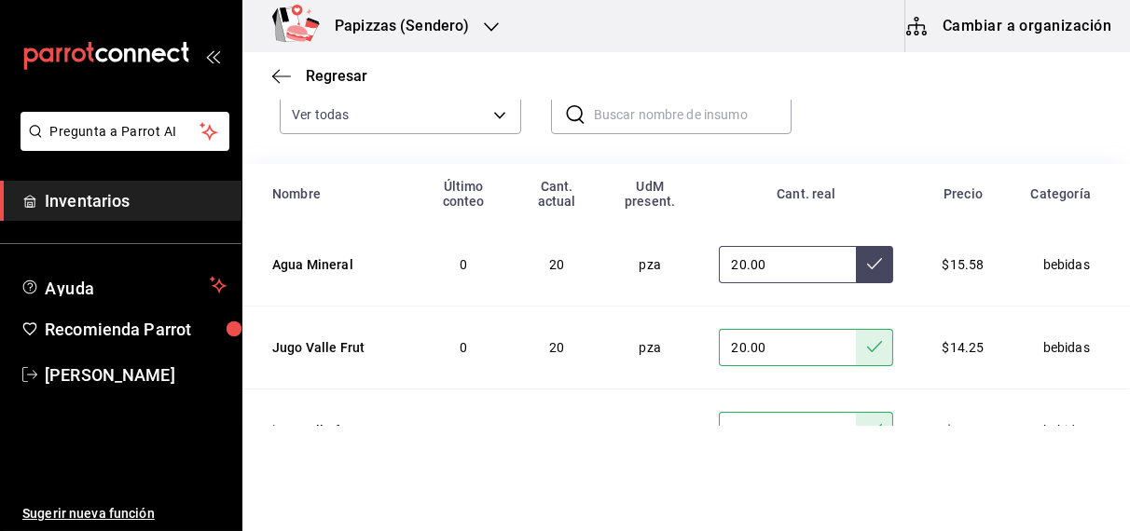
click at [856, 251] on button at bounding box center [874, 264] width 37 height 37
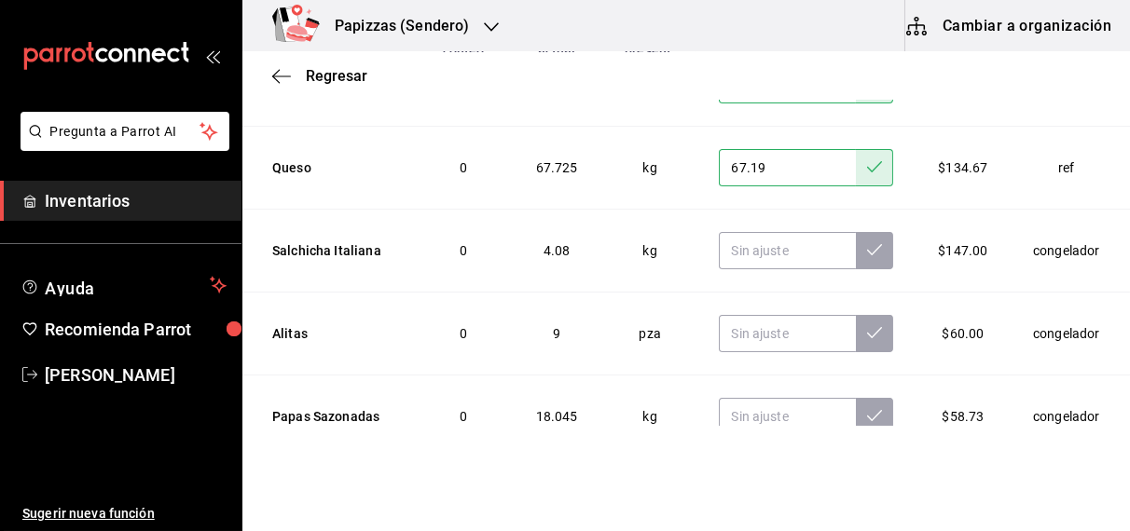
scroll to position [5170, 0]
click at [733, 233] on input "text" at bounding box center [787, 251] width 137 height 37
type input "2.20"
click at [856, 233] on button at bounding box center [874, 251] width 37 height 37
click at [774, 321] on input "text" at bounding box center [787, 334] width 137 height 37
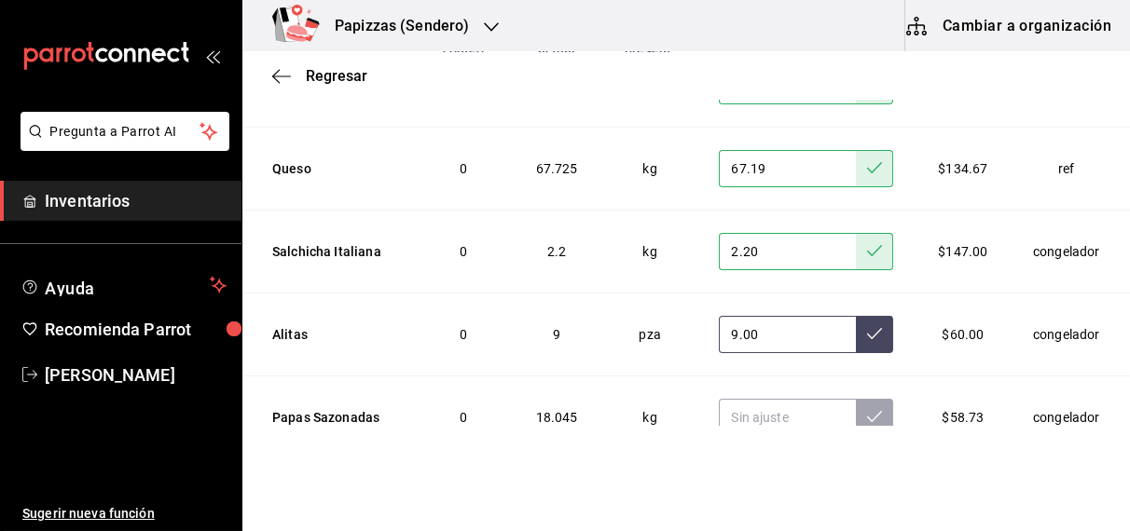
type input "9.00"
click at [867, 326] on icon at bounding box center [874, 333] width 15 height 15
click at [767, 401] on input "text" at bounding box center [787, 417] width 137 height 37
type input "17.64"
click at [856, 407] on button at bounding box center [874, 417] width 37 height 37
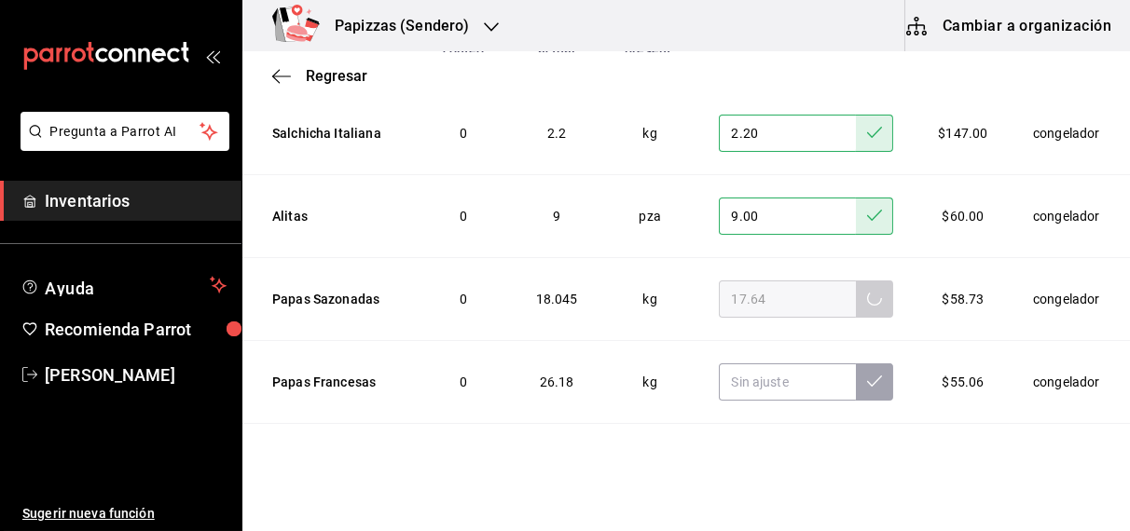
scroll to position [5382, 0]
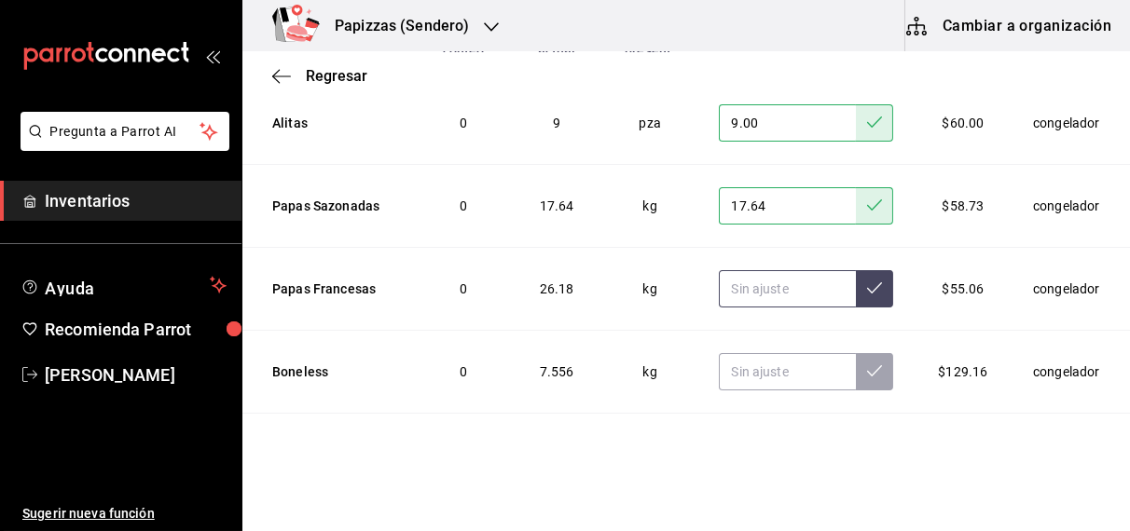
click at [763, 270] on input "text" at bounding box center [787, 288] width 137 height 37
type input "26.05"
click at [856, 270] on button at bounding box center [874, 288] width 37 height 37
click at [787, 363] on input "text" at bounding box center [787, 371] width 137 height 37
type input "7.92"
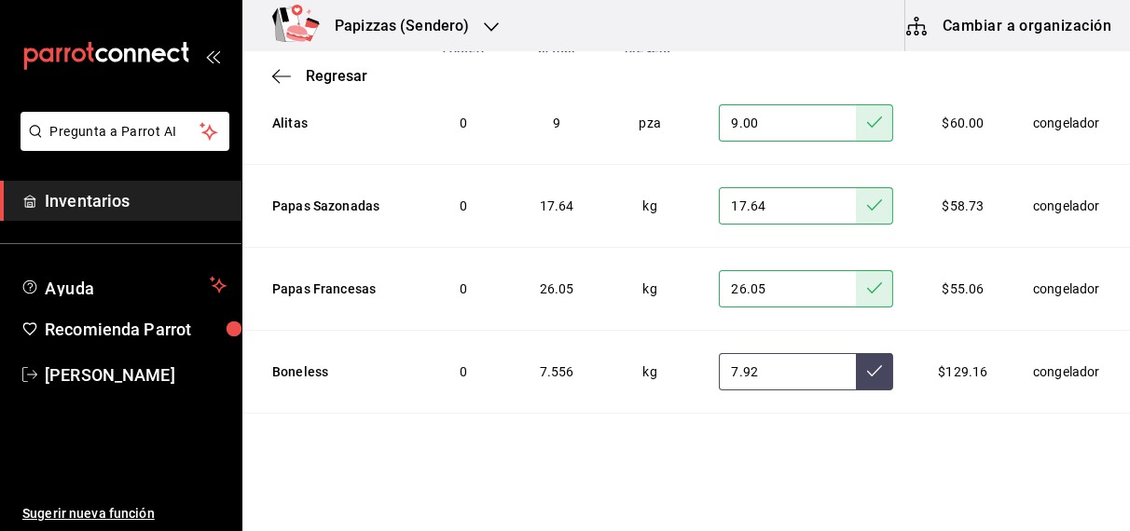
click at [856, 361] on button at bounding box center [874, 371] width 37 height 37
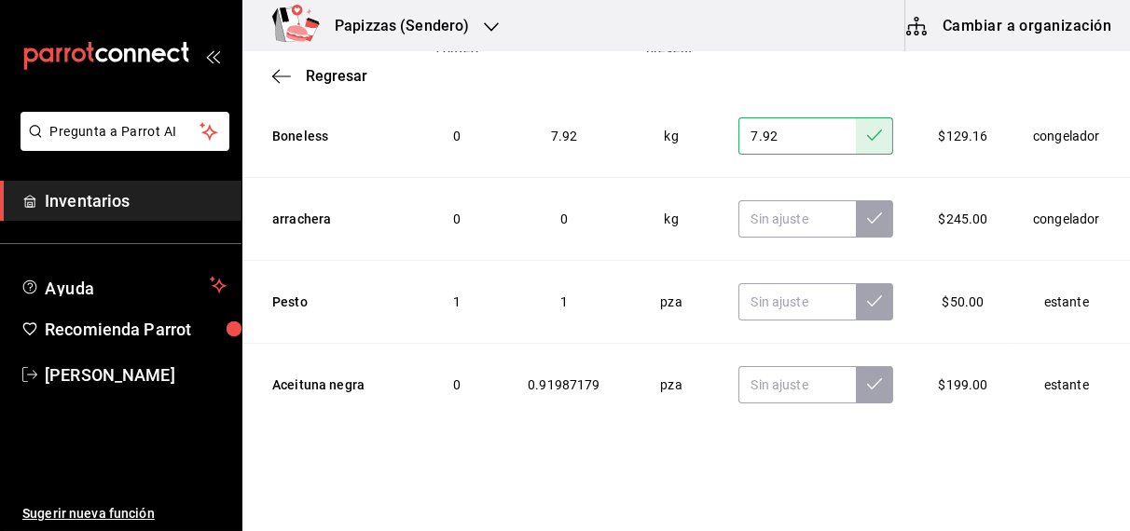
scroll to position [5637, 0]
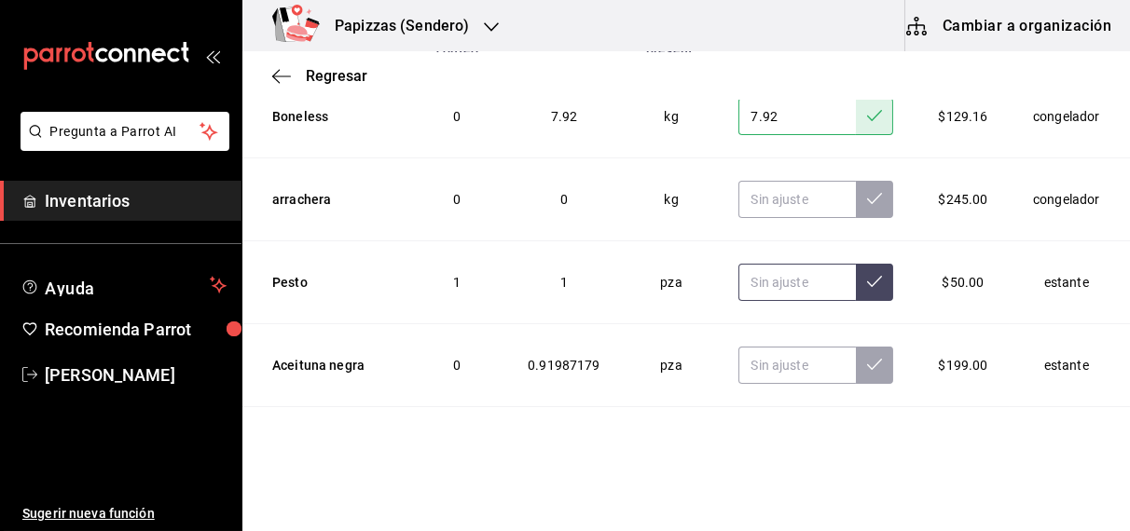
click at [771, 264] on input "text" at bounding box center [796, 282] width 117 height 37
type input "1.00"
click at [867, 274] on icon at bounding box center [874, 281] width 15 height 15
click at [776, 347] on input "text" at bounding box center [796, 365] width 117 height 37
type input "1.00"
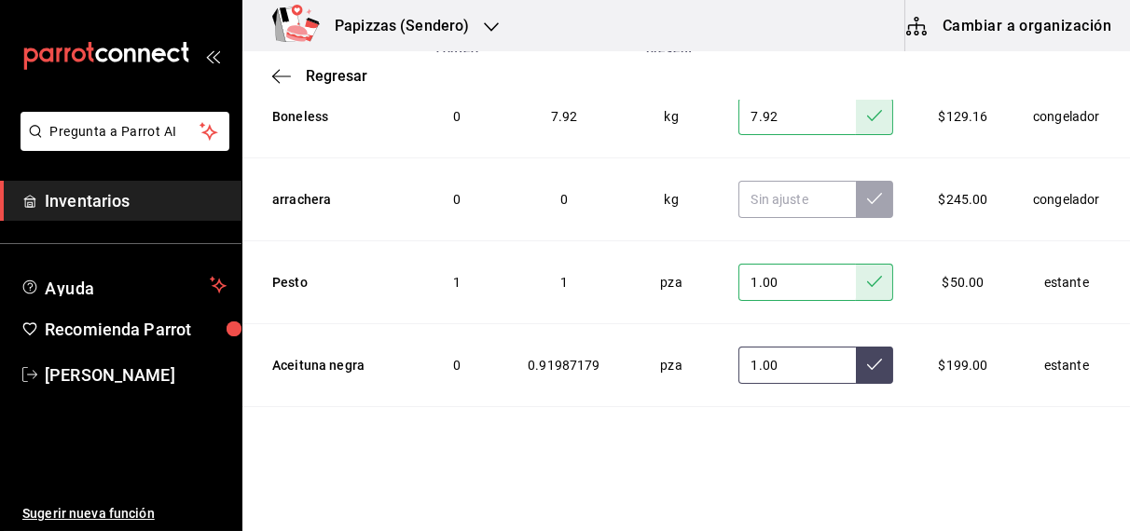
click at [867, 357] on icon at bounding box center [874, 364] width 15 height 15
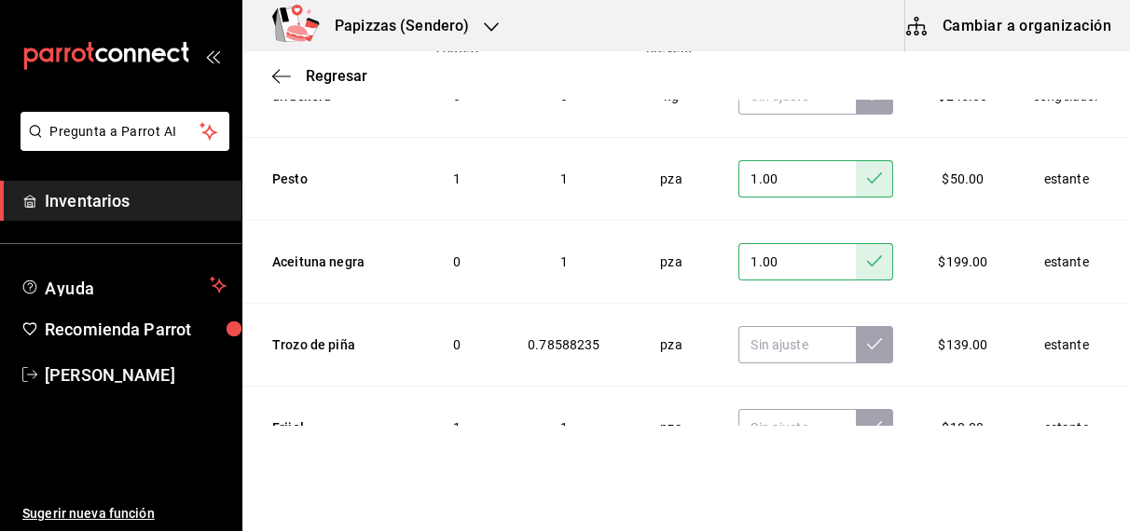
scroll to position [5815, 0]
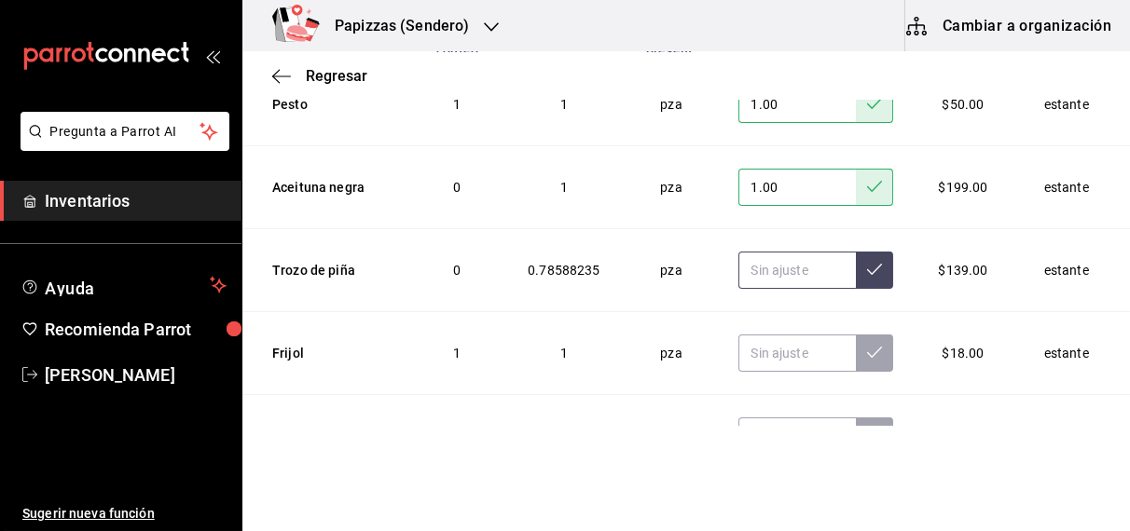
click at [791, 252] on input "text" at bounding box center [796, 270] width 117 height 37
type input "2.00"
click at [867, 262] on icon at bounding box center [874, 269] width 15 height 15
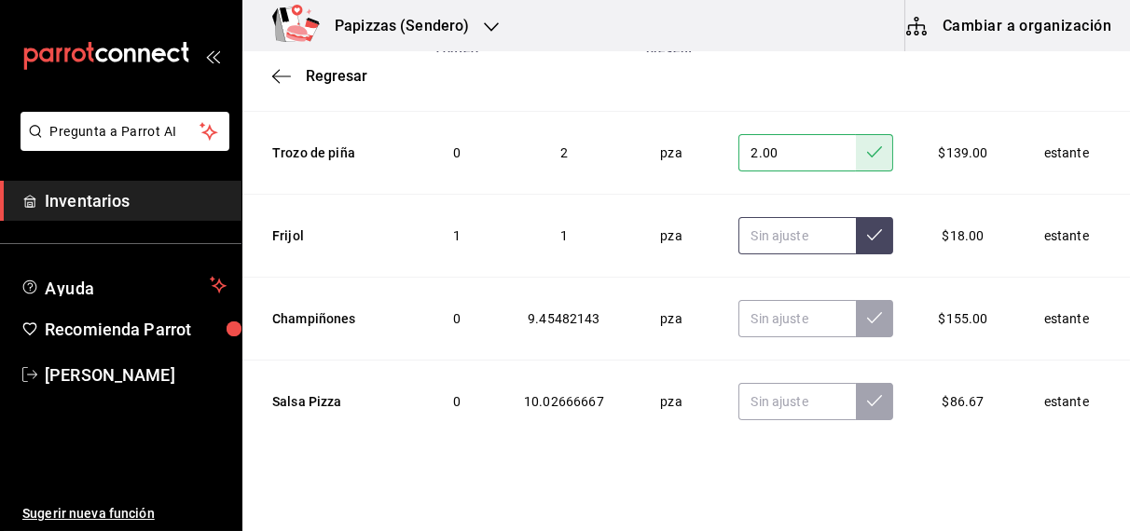
click at [783, 217] on input "text" at bounding box center [796, 235] width 117 height 37
type input "1.00"
click at [867, 227] on icon at bounding box center [874, 234] width 15 height 15
click at [768, 300] on input "text" at bounding box center [796, 318] width 117 height 37
type input "9.17"
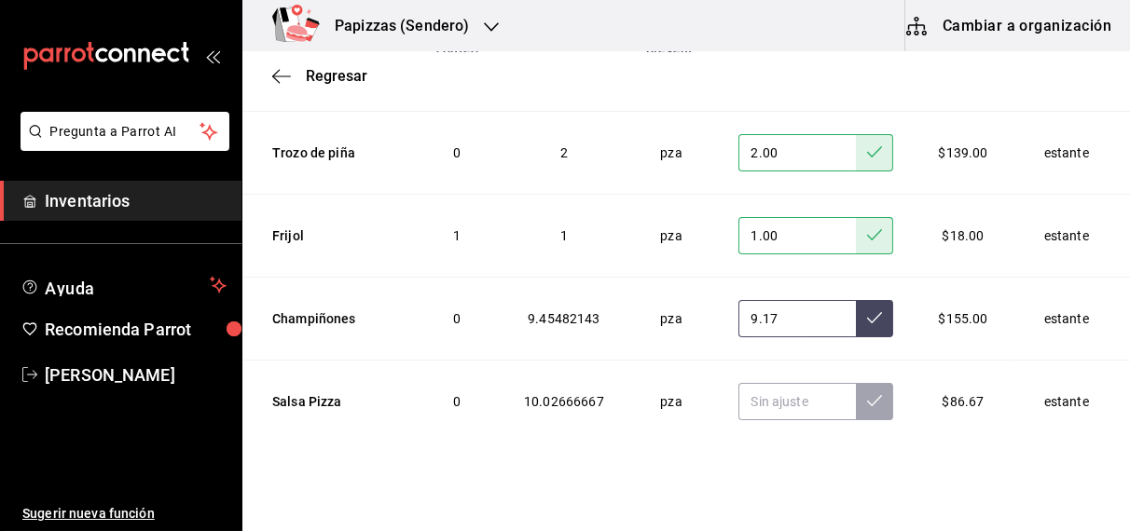
click at [867, 310] on icon at bounding box center [874, 317] width 15 height 15
click at [764, 383] on input "text" at bounding box center [796, 401] width 117 height 37
type input "9.40"
click at [867, 393] on icon at bounding box center [874, 400] width 15 height 15
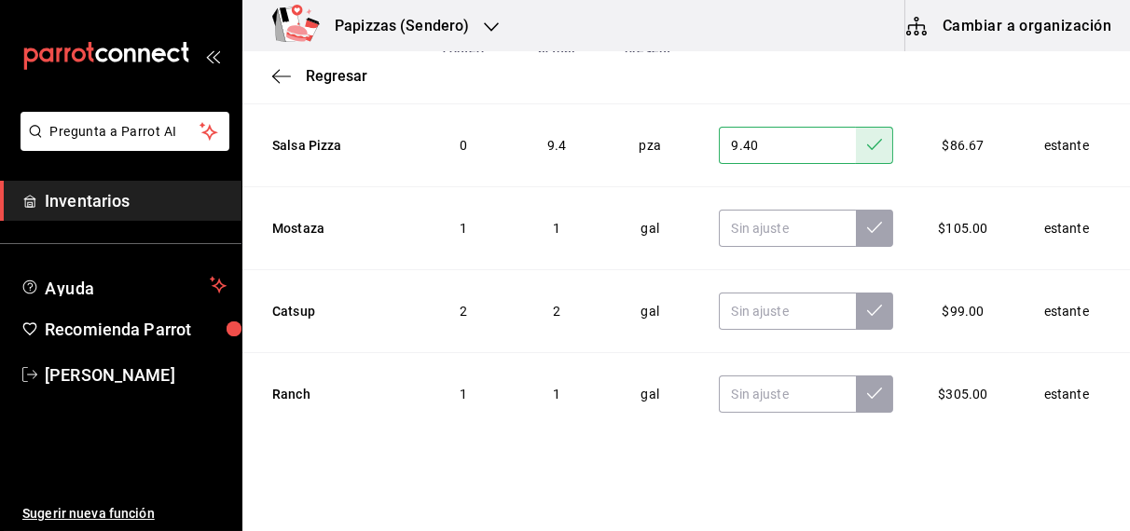
scroll to position [6205, 0]
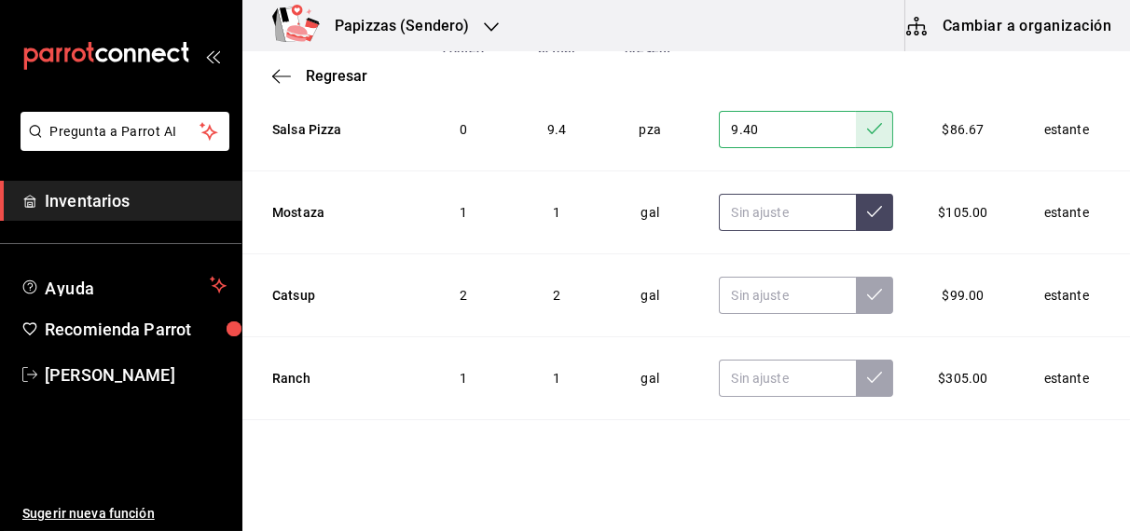
click at [779, 194] on input "text" at bounding box center [787, 212] width 137 height 37
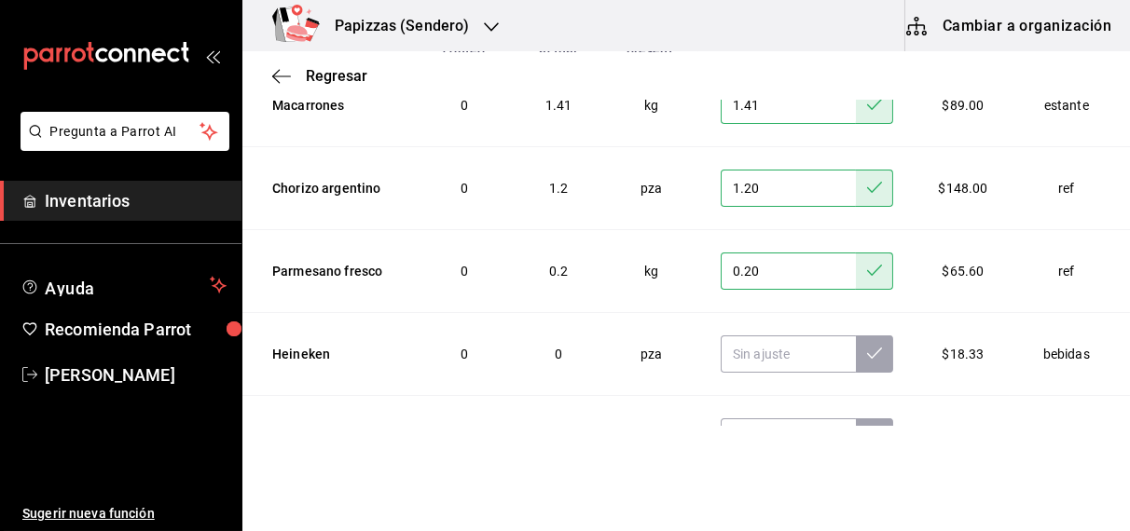
scroll to position [0, 0]
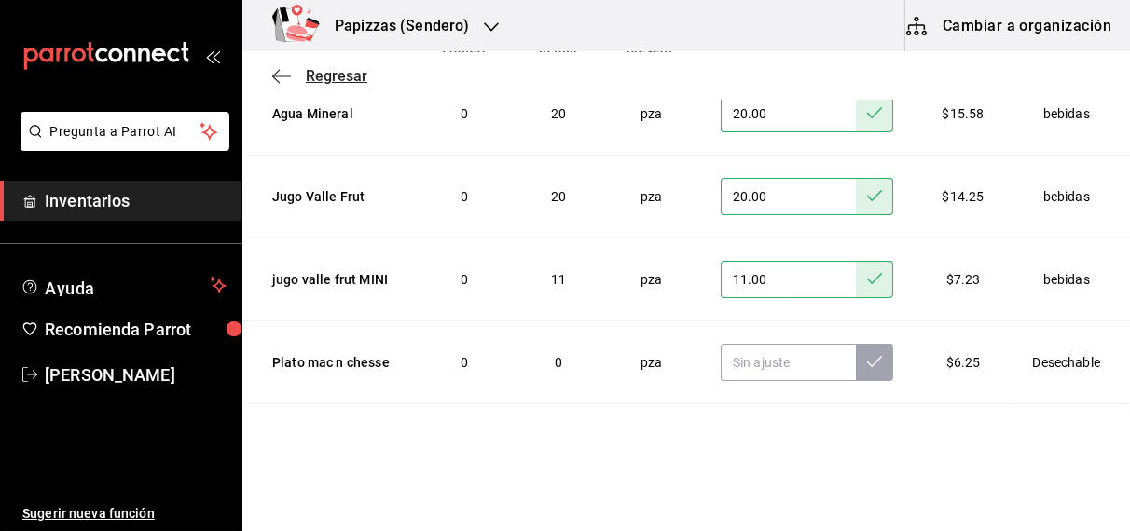
click at [324, 75] on span "Regresar" at bounding box center [337, 76] width 62 height 18
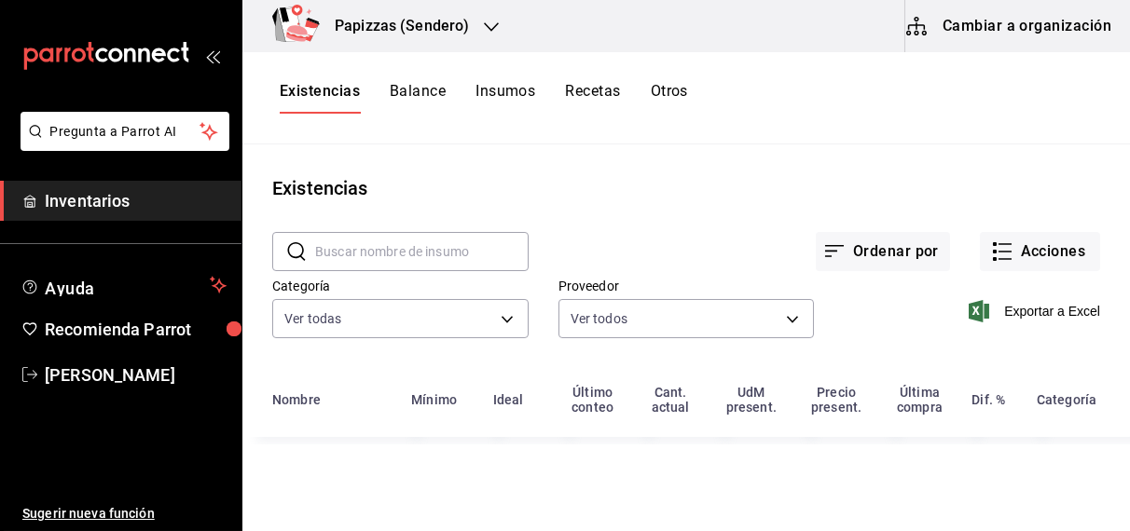
click at [1056, 248] on button "Acciones" at bounding box center [1039, 251] width 120 height 39
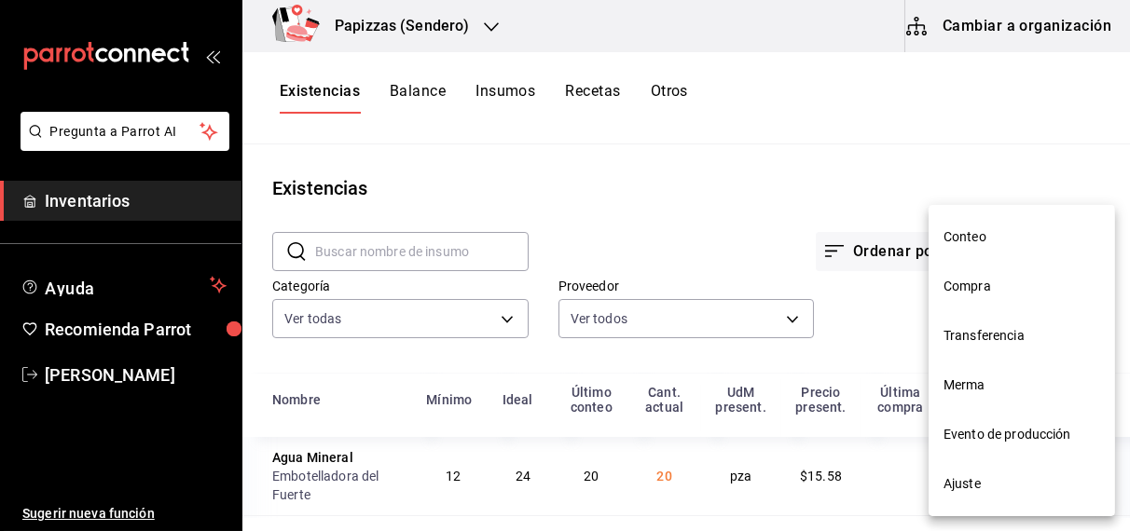
click at [801, 212] on div at bounding box center [565, 265] width 1130 height 531
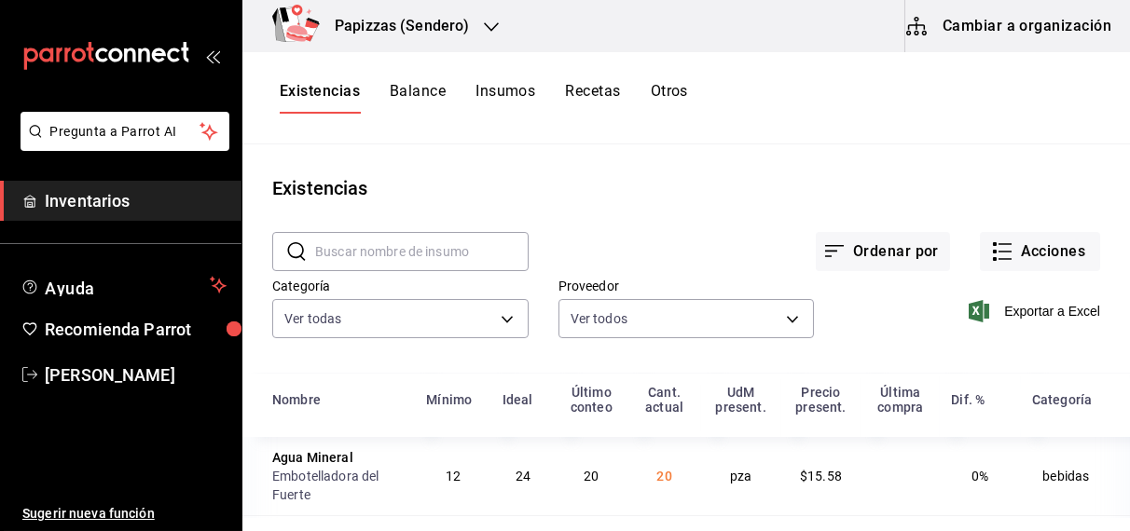
click at [676, 93] on button "Otros" at bounding box center [668, 98] width 37 height 32
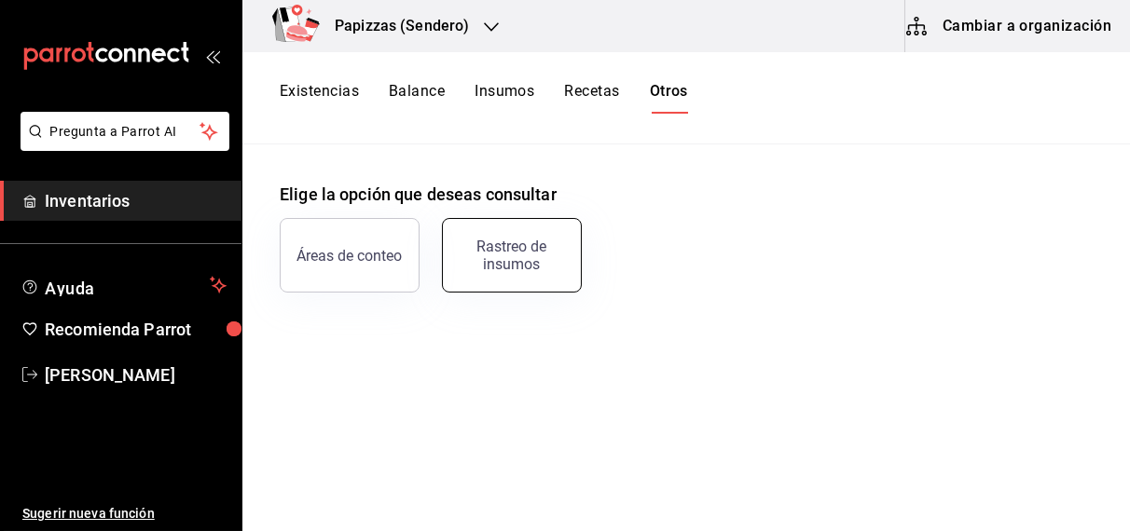
click at [523, 259] on div "Rastreo de insumos" at bounding box center [512, 255] width 116 height 35
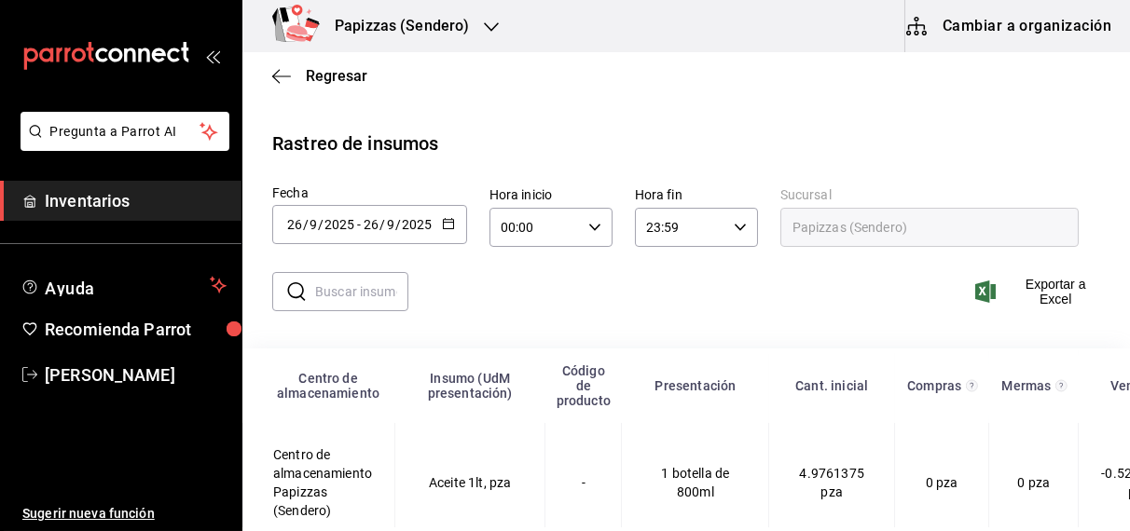
click at [319, 292] on input "text" at bounding box center [361, 291] width 93 height 37
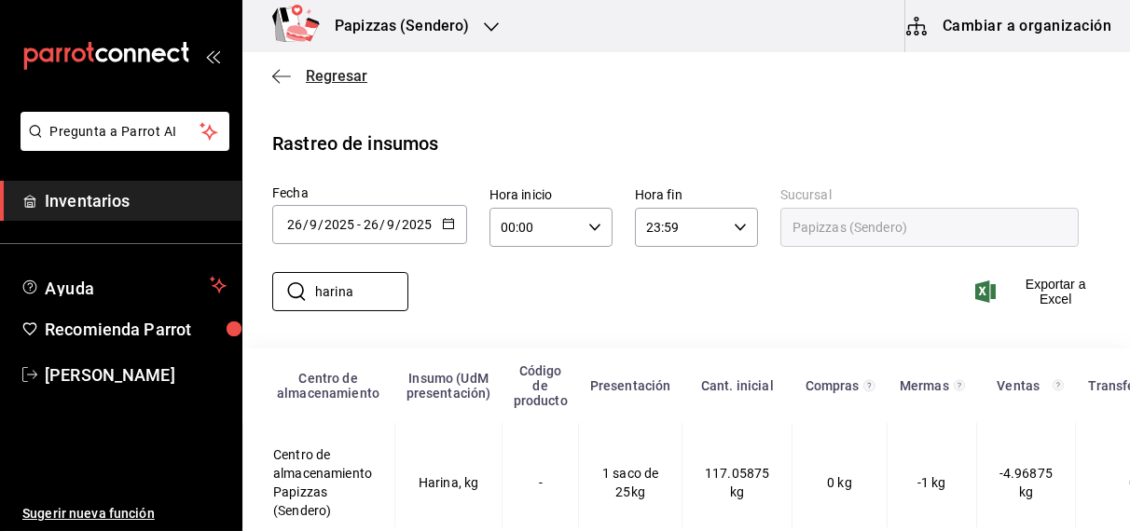
type input "harina"
click at [336, 68] on span "Regresar" at bounding box center [337, 76] width 62 height 18
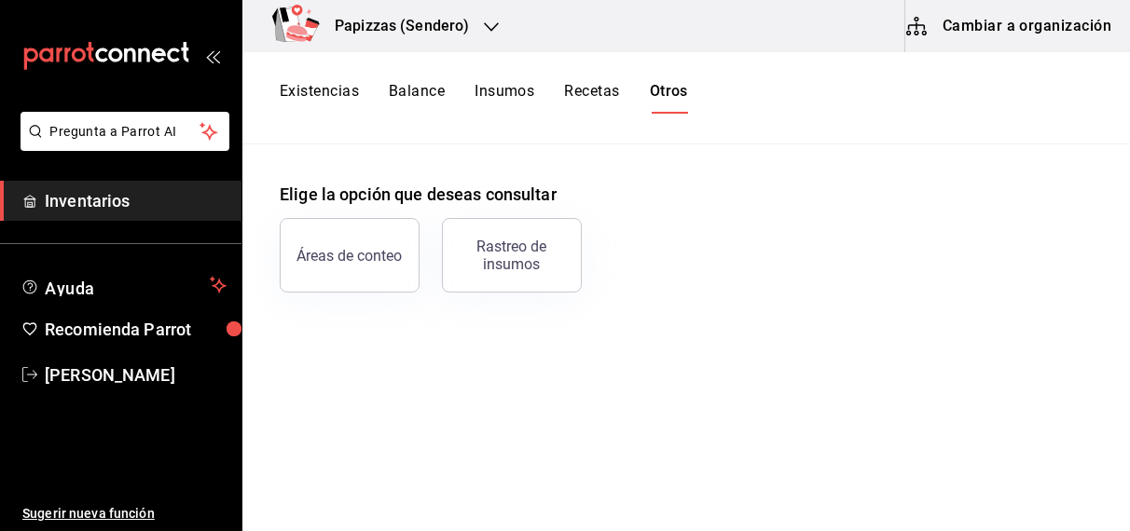
click at [335, 89] on button "Existencias" at bounding box center [319, 98] width 79 height 32
